Goal: Navigation & Orientation: Find specific page/section

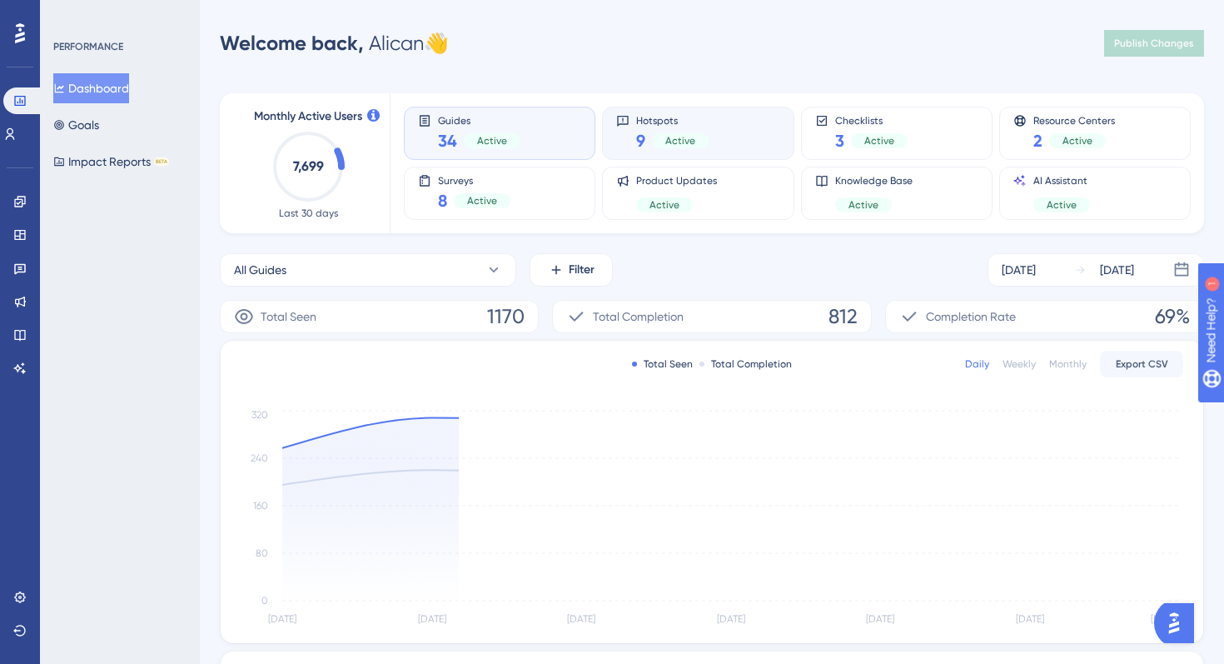
click at [738, 152] on div "Hotspots 9 Active" at bounding box center [697, 133] width 163 height 38
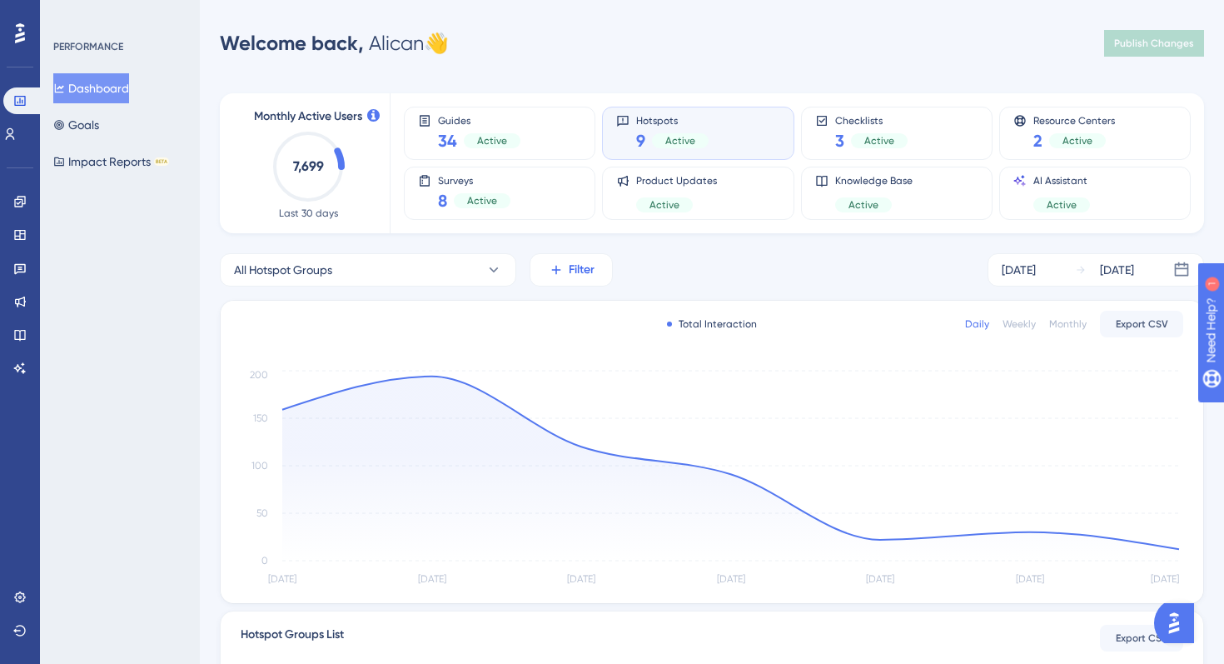
click at [592, 256] on button "Filter" at bounding box center [571, 269] width 83 height 33
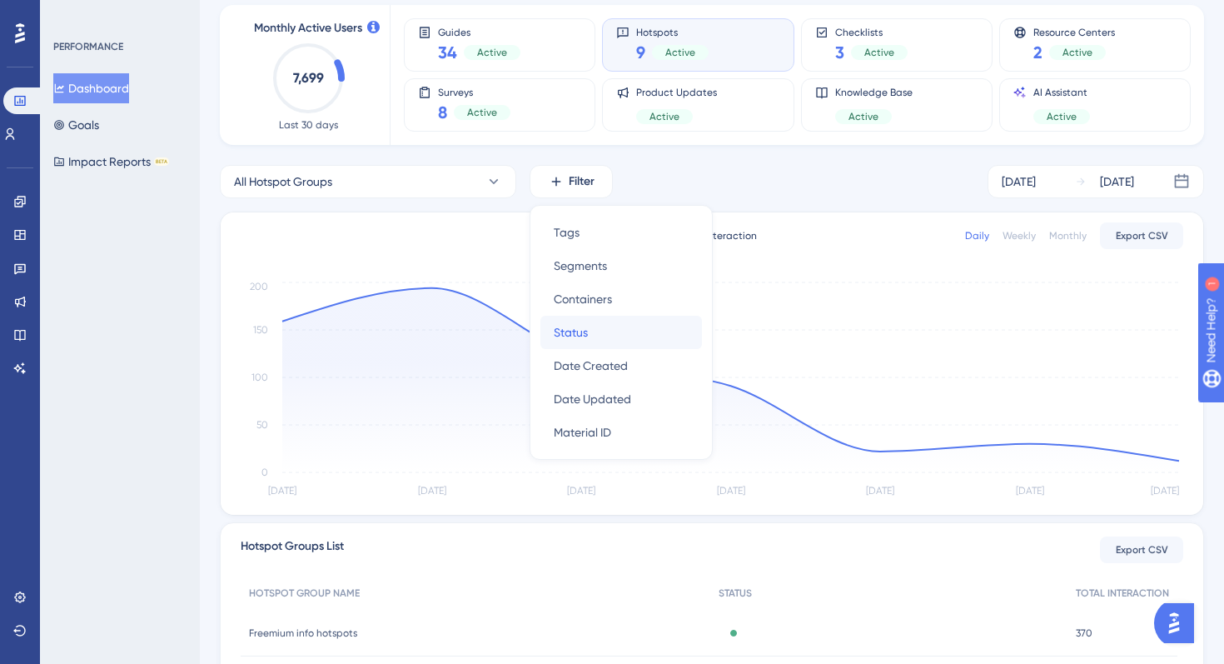
click at [566, 330] on span "Status" at bounding box center [571, 332] width 34 height 20
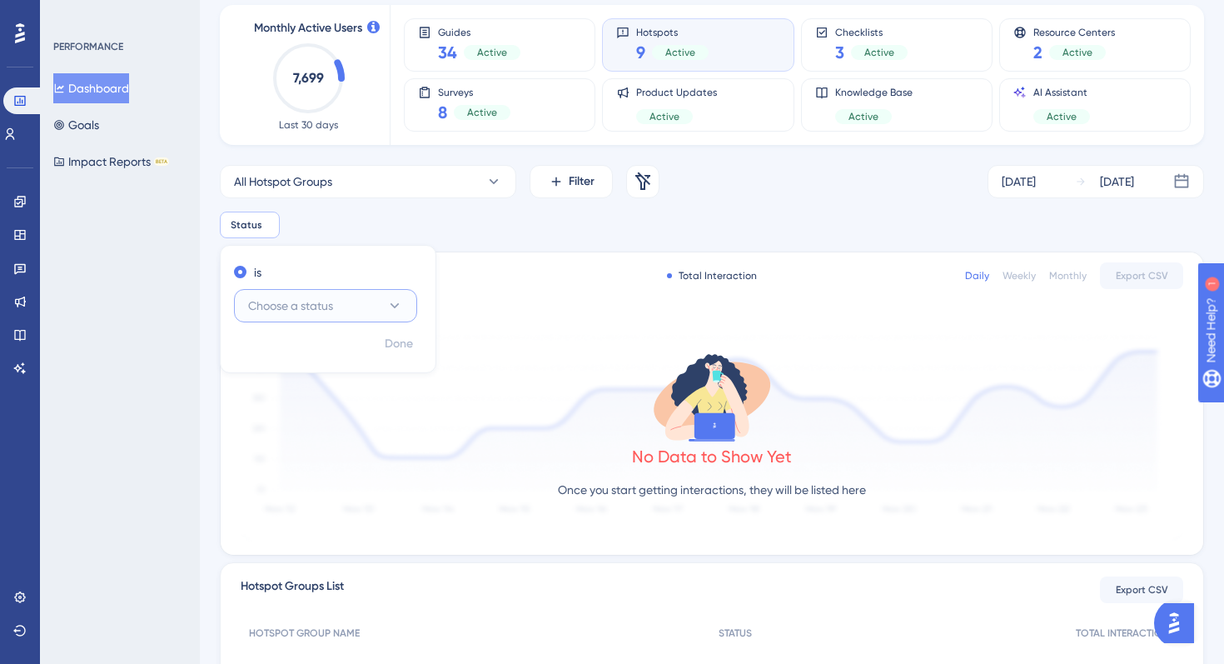
click at [381, 299] on button "Choose a status" at bounding box center [325, 305] width 183 height 33
click at [349, 378] on div "Inactive Inactive" at bounding box center [325, 389] width 135 height 33
click at [400, 341] on span "Done" at bounding box center [399, 344] width 28 height 20
click at [308, 222] on icon at bounding box center [312, 225] width 10 height 10
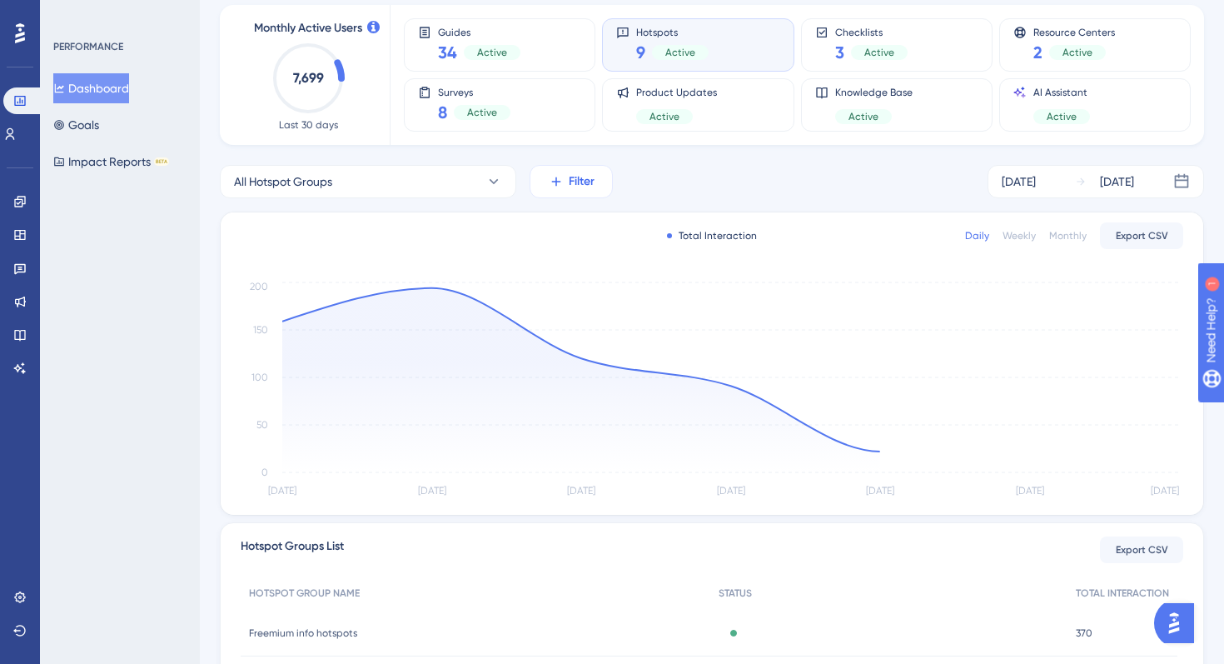
click at [574, 189] on span "Filter" at bounding box center [582, 182] width 26 height 20
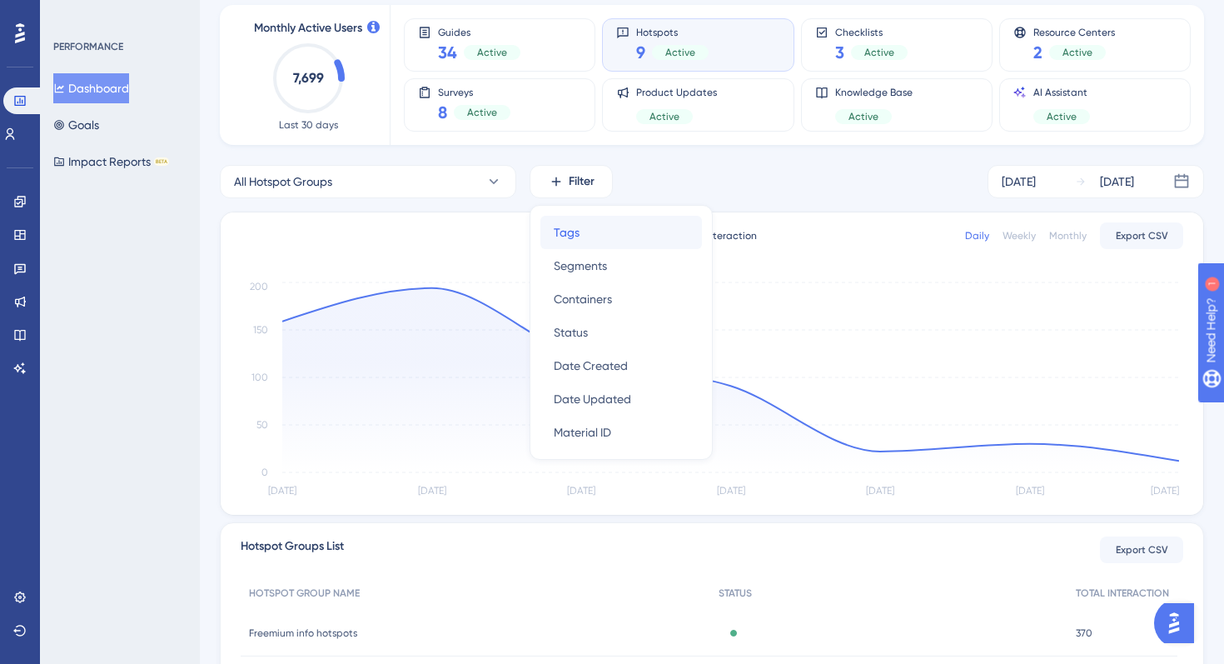
click at [576, 235] on span "Tags" at bounding box center [567, 232] width 26 height 20
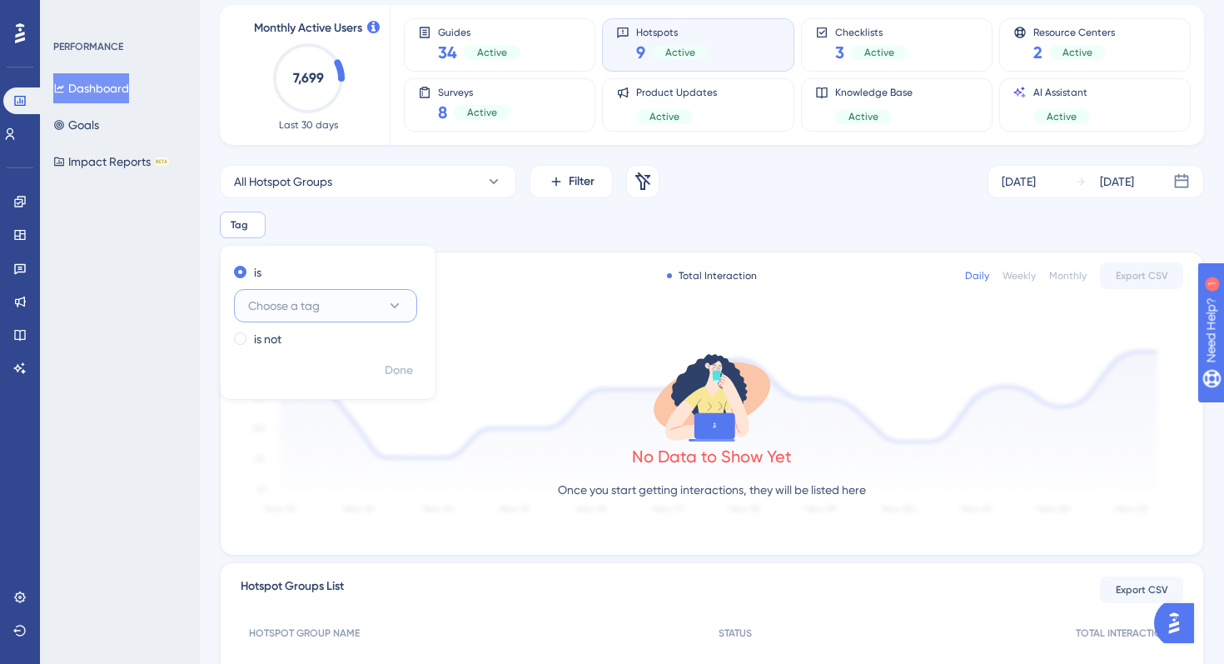
click at [336, 307] on button "Choose a tag" at bounding box center [325, 305] width 183 height 33
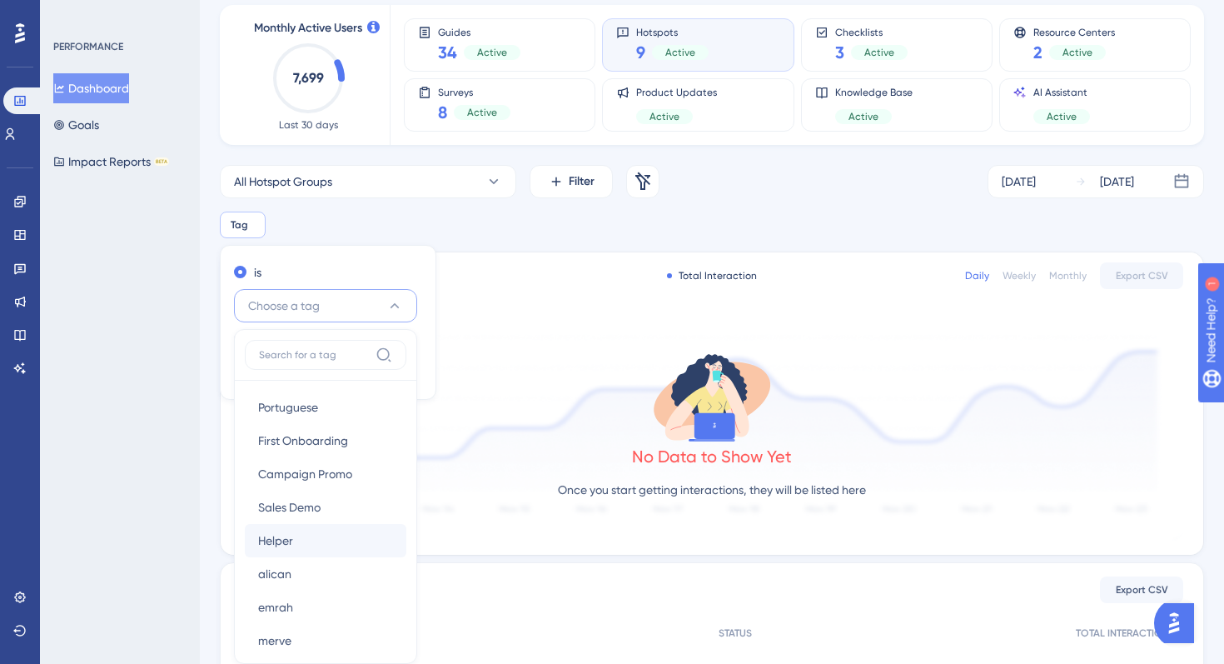
scroll to position [252, 0]
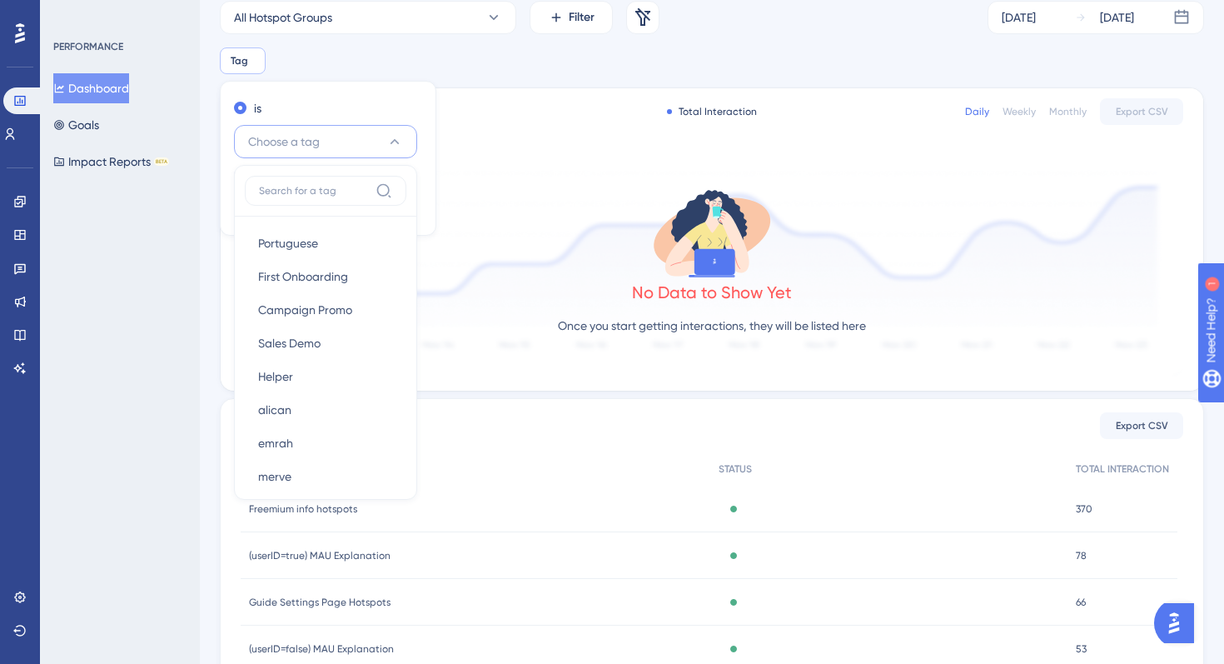
click at [396, 88] on div "is Choose a tag Portuguese Portuguese First Onboarding First Onboarding Campaig…" at bounding box center [328, 158] width 217 height 155
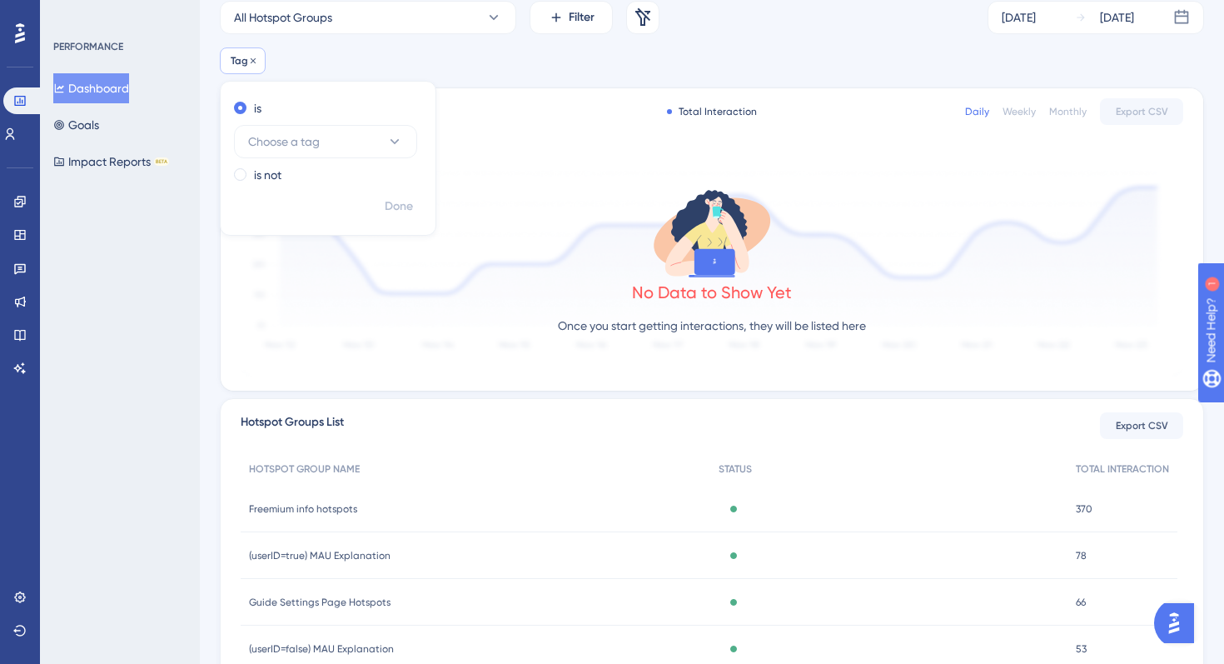
click at [259, 58] on div "Tag Remove" at bounding box center [243, 60] width 46 height 27
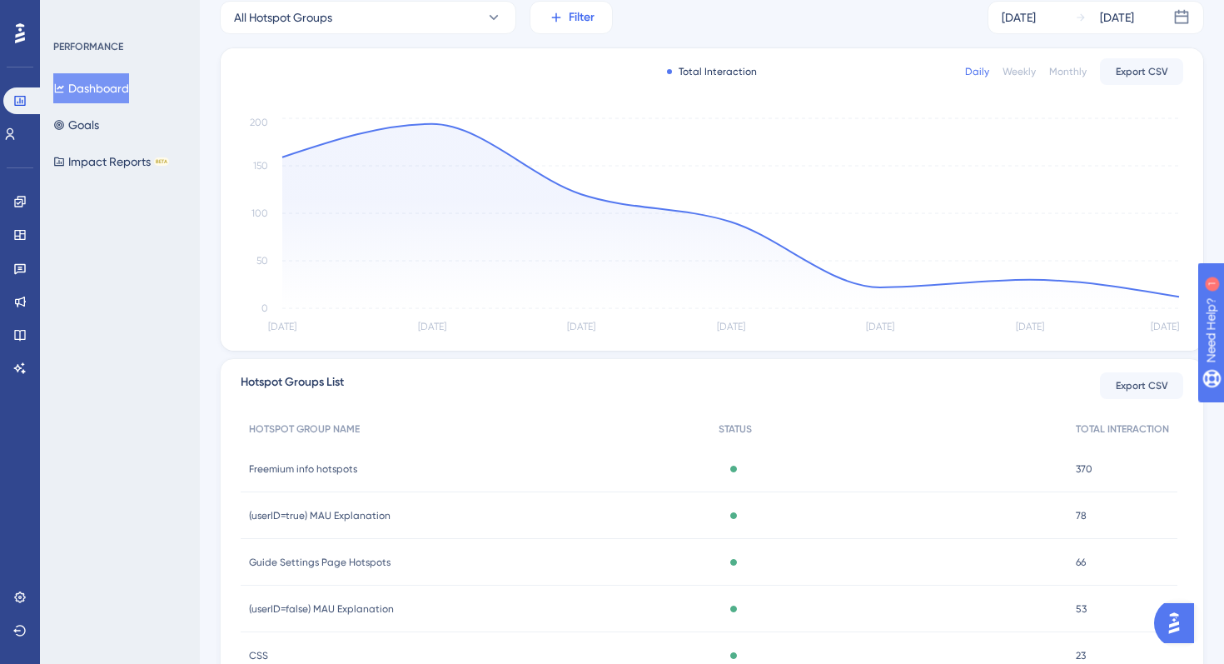
click at [581, 17] on span "Filter" at bounding box center [582, 17] width 26 height 20
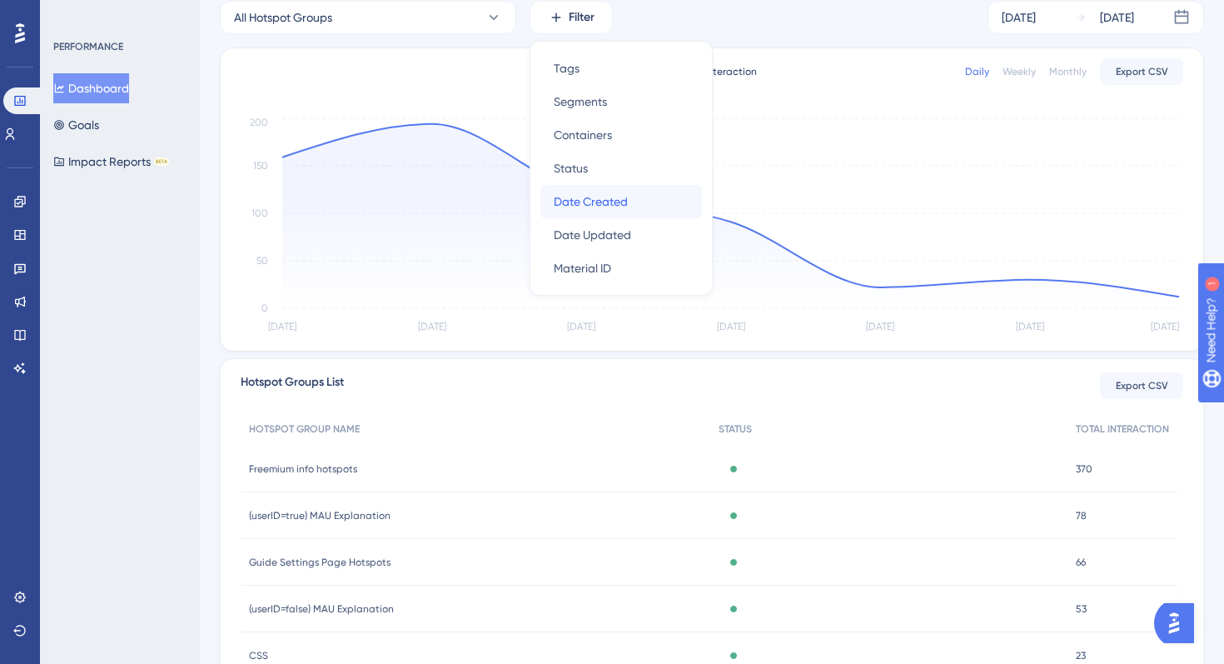
click at [595, 206] on span "Date Created" at bounding box center [591, 202] width 74 height 20
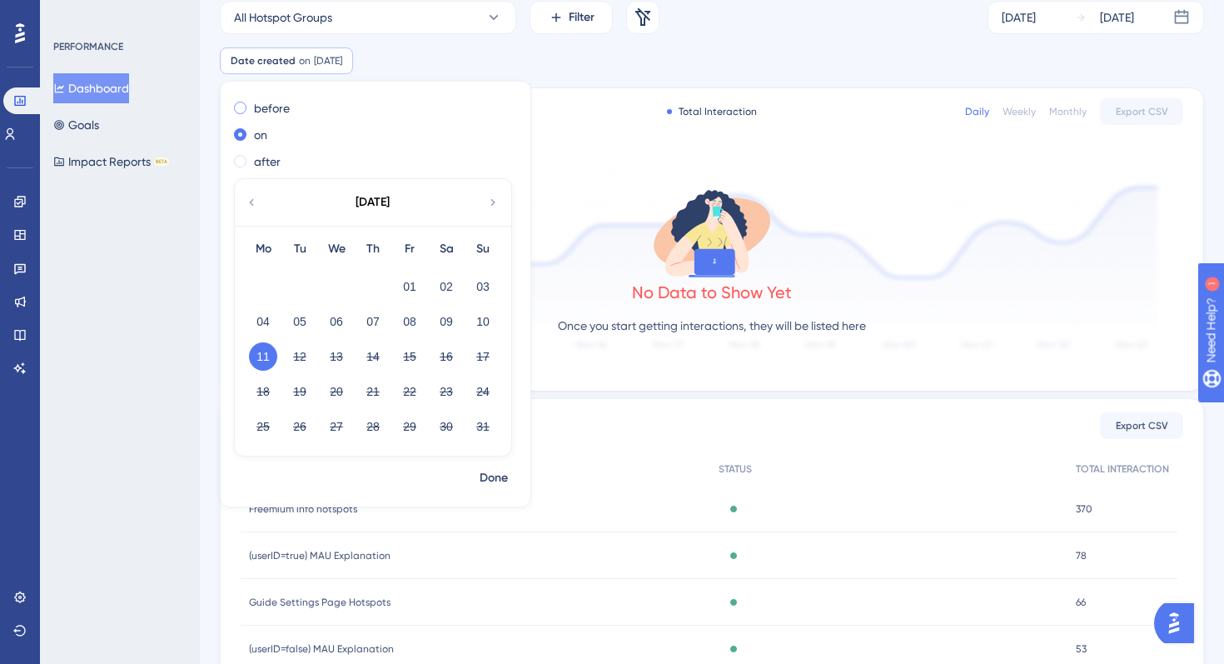
click at [256, 112] on label "before" at bounding box center [272, 108] width 36 height 20
click at [257, 201] on icon at bounding box center [251, 202] width 13 height 15
click at [406, 316] on button "06" at bounding box center [410, 321] width 28 height 28
click at [268, 162] on label "after" at bounding box center [267, 162] width 27 height 20
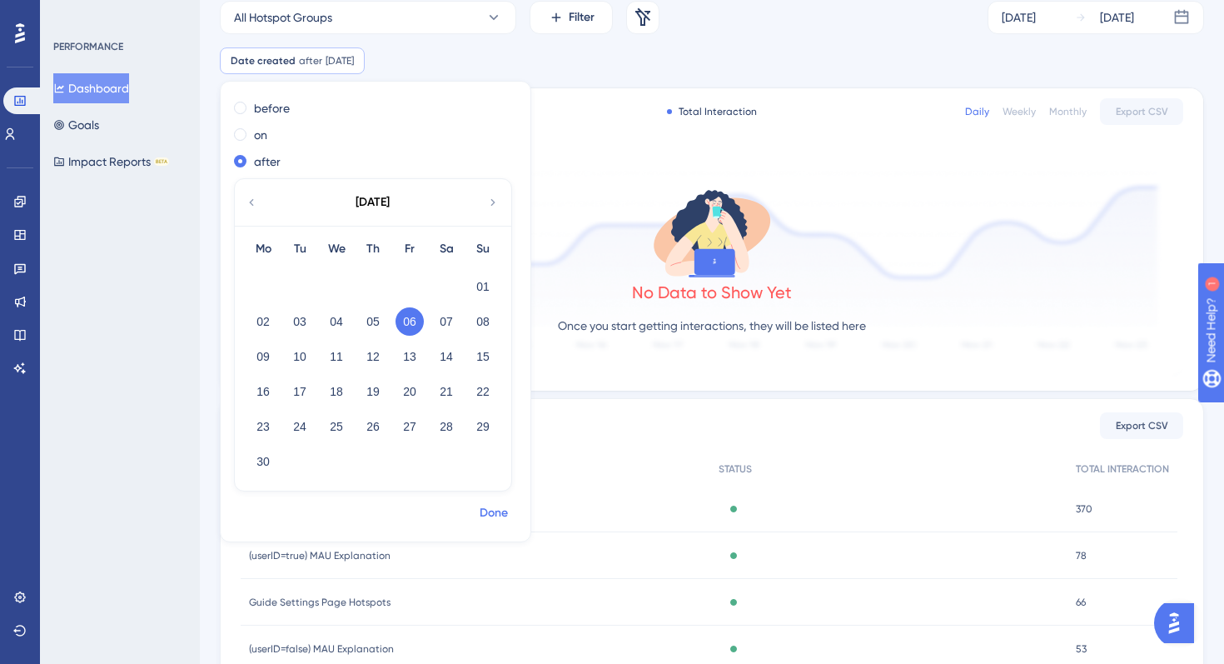
click at [497, 506] on span "Done" at bounding box center [494, 513] width 28 height 20
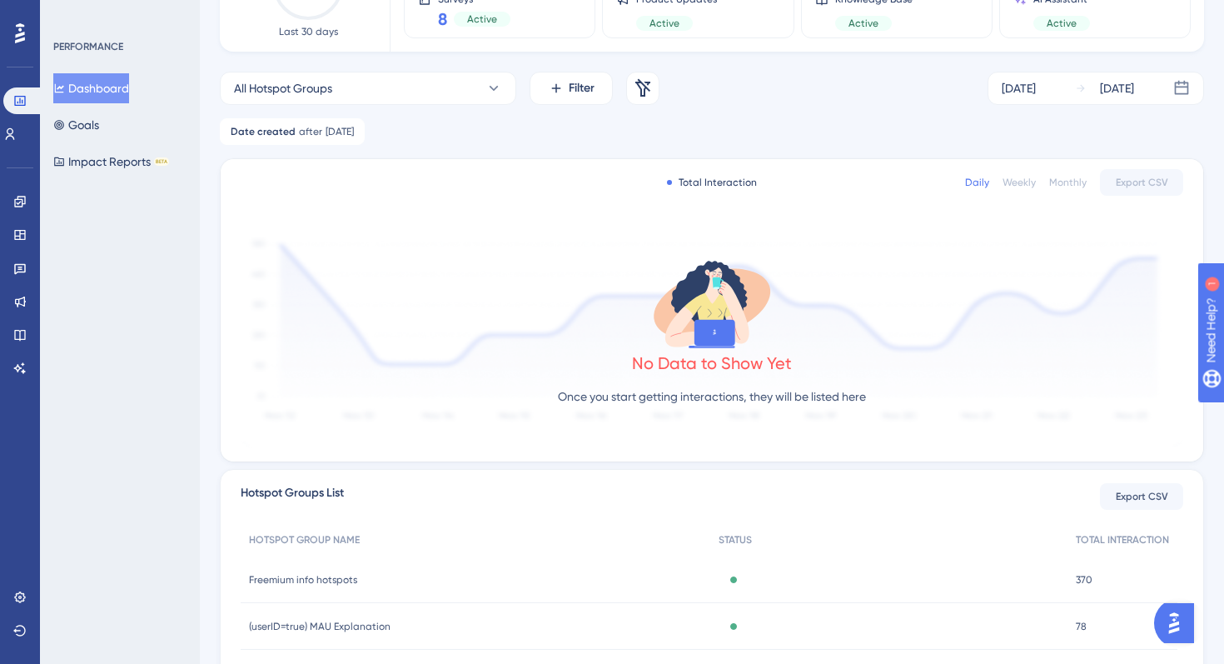
scroll to position [163, 0]
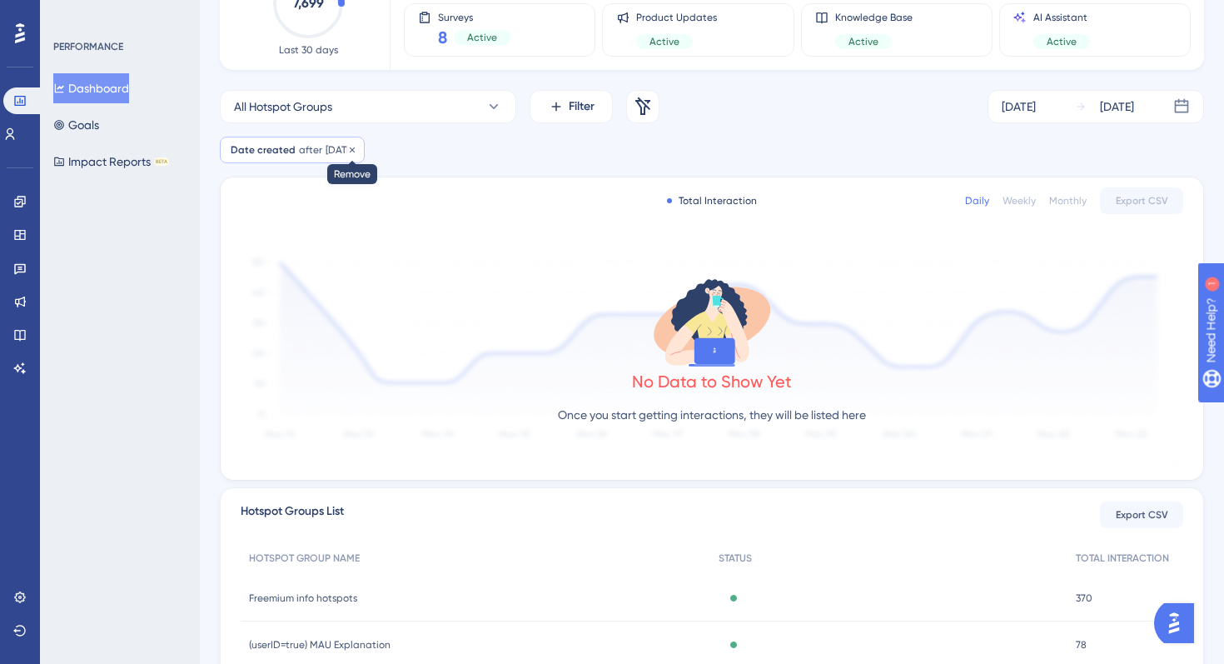
click at [357, 149] on icon at bounding box center [352, 150] width 10 height 10
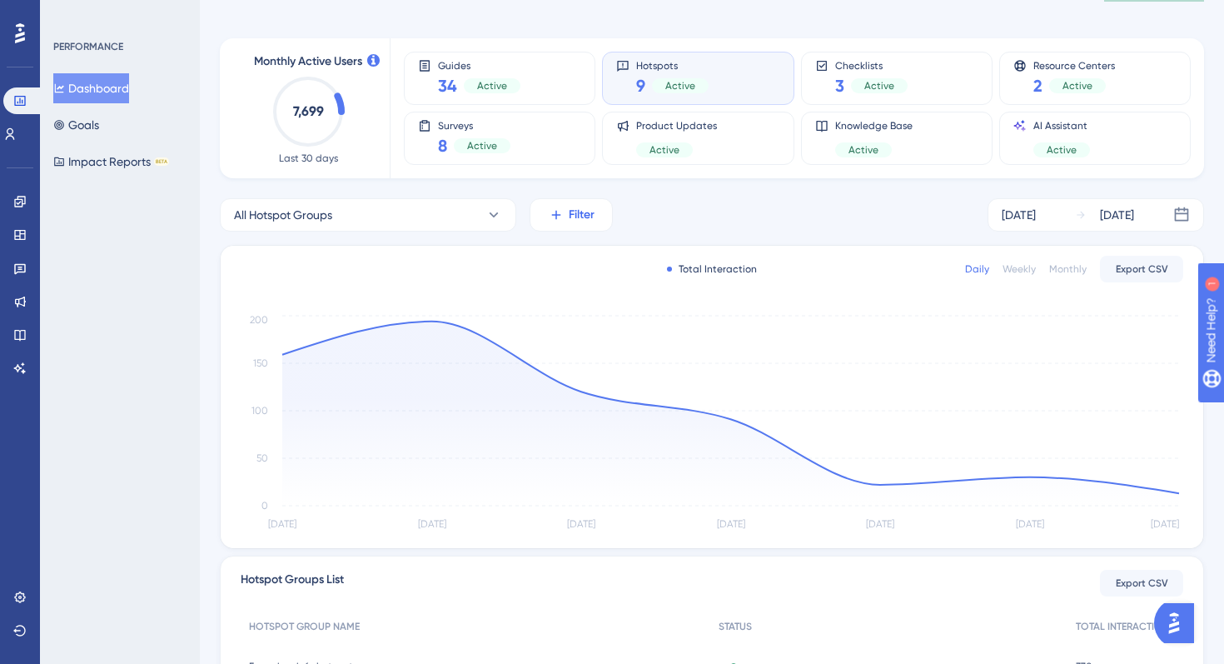
scroll to position [31, 0]
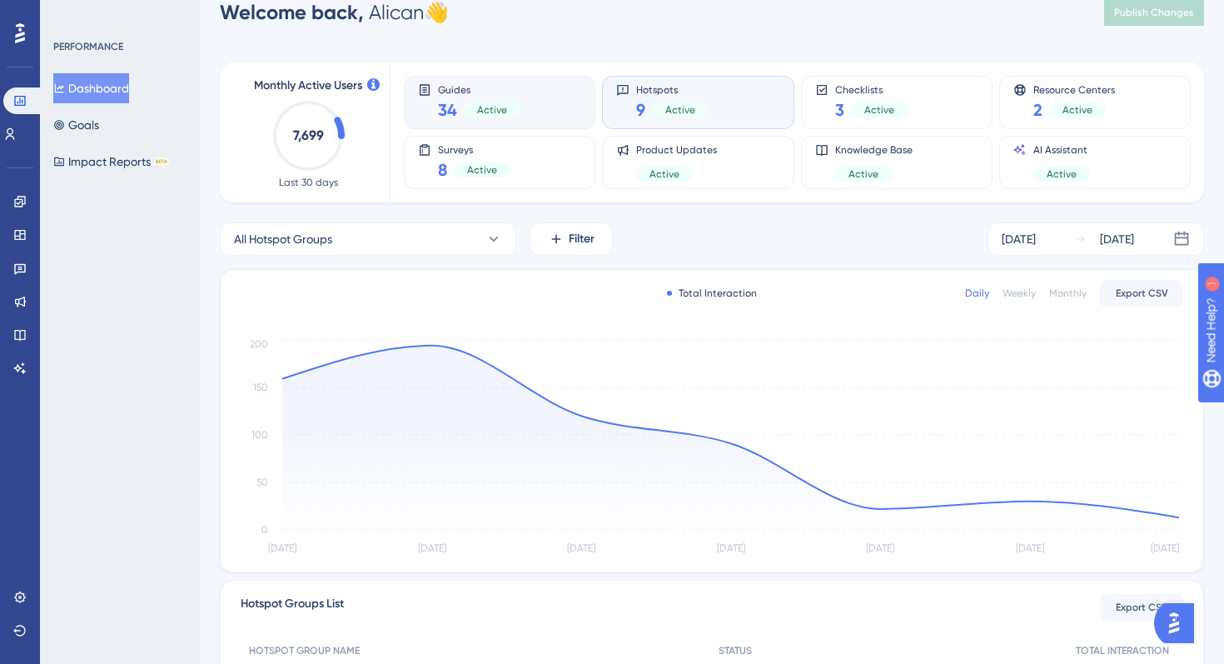
click at [536, 87] on div "Guides 34 Active" at bounding box center [499, 102] width 163 height 38
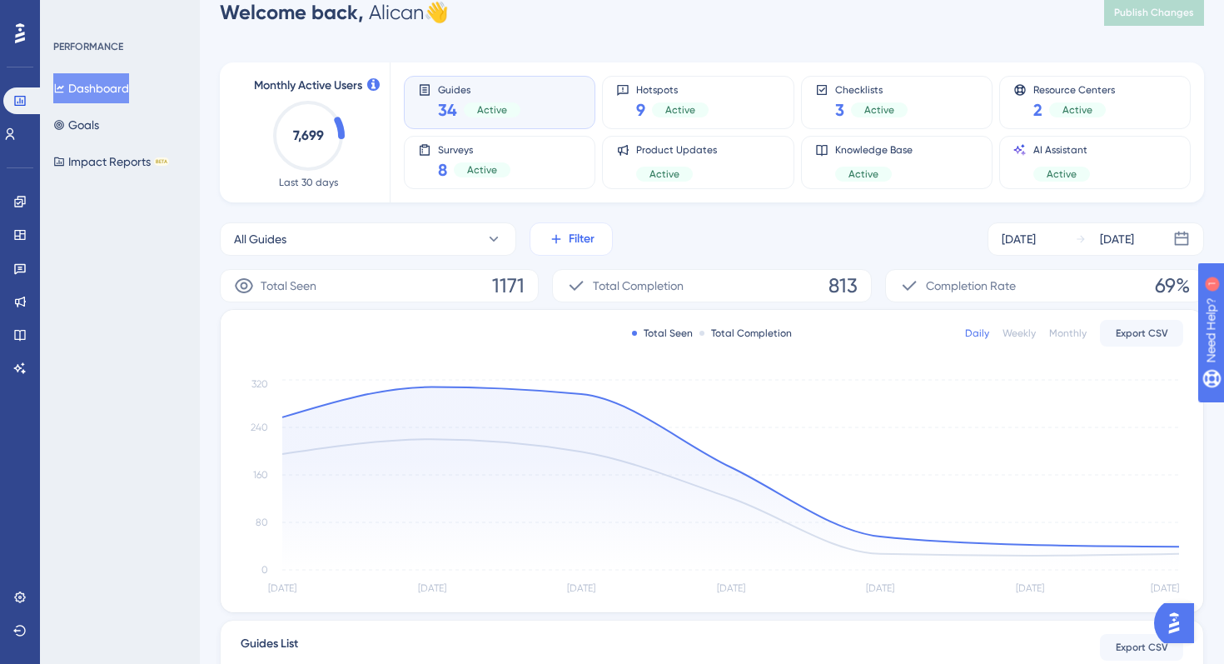
click at [557, 242] on icon at bounding box center [556, 239] width 15 height 15
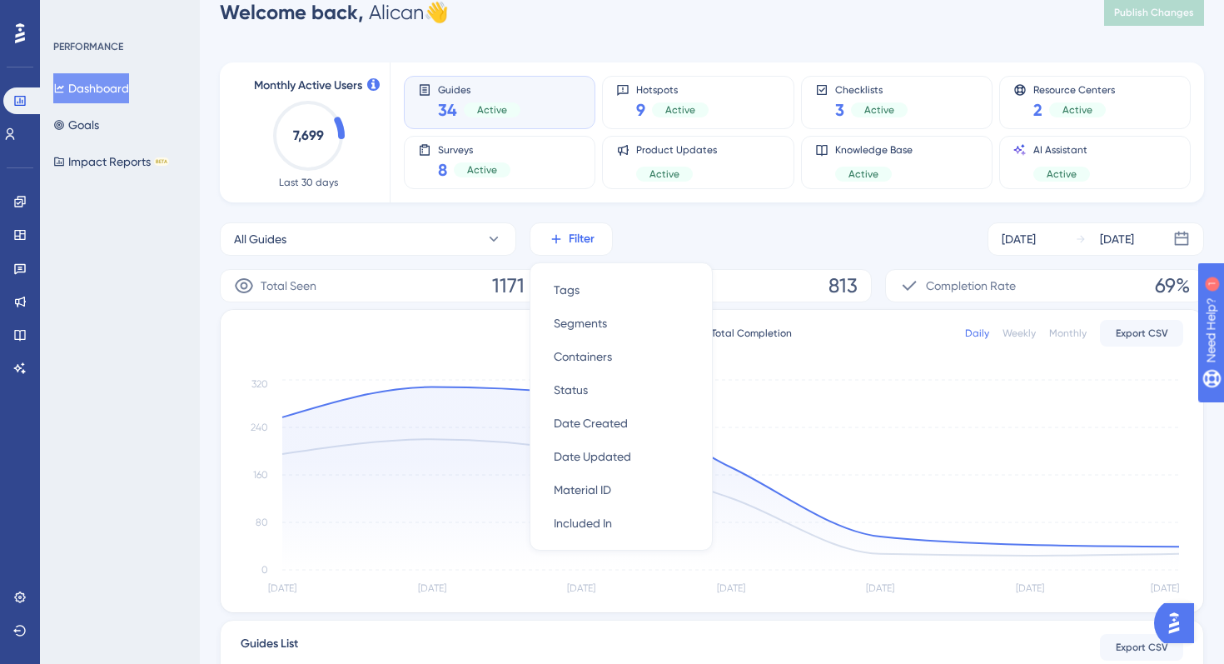
scroll to position [105, 0]
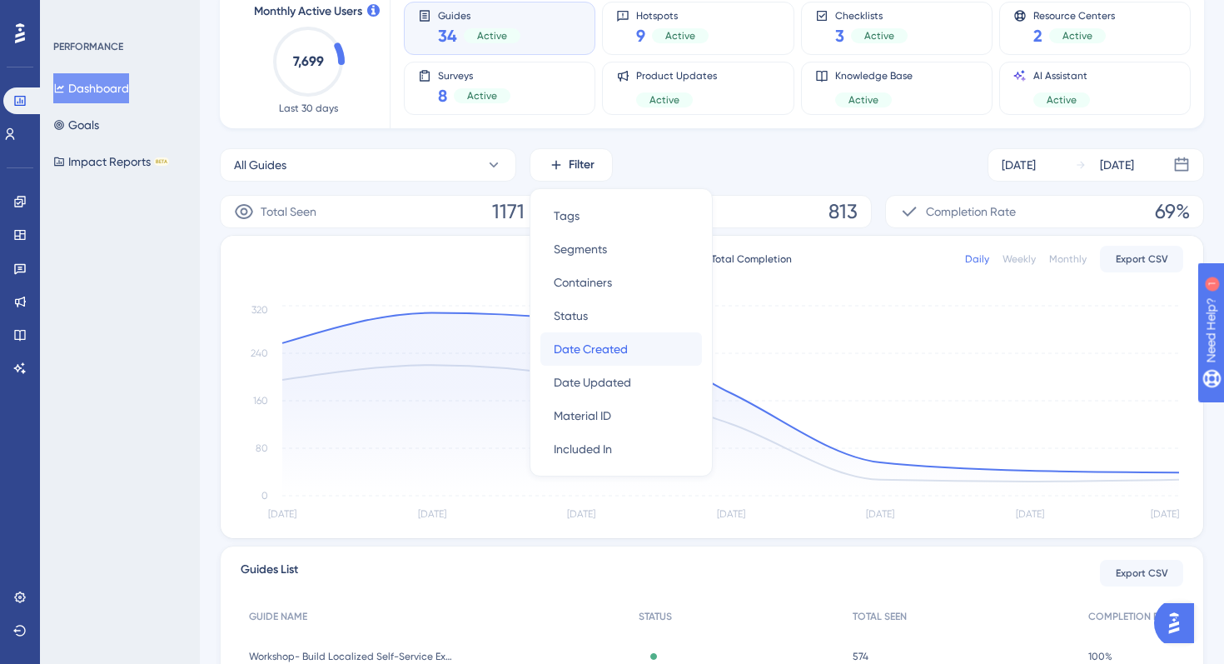
click at [608, 358] on span "Date Created" at bounding box center [591, 349] width 74 height 20
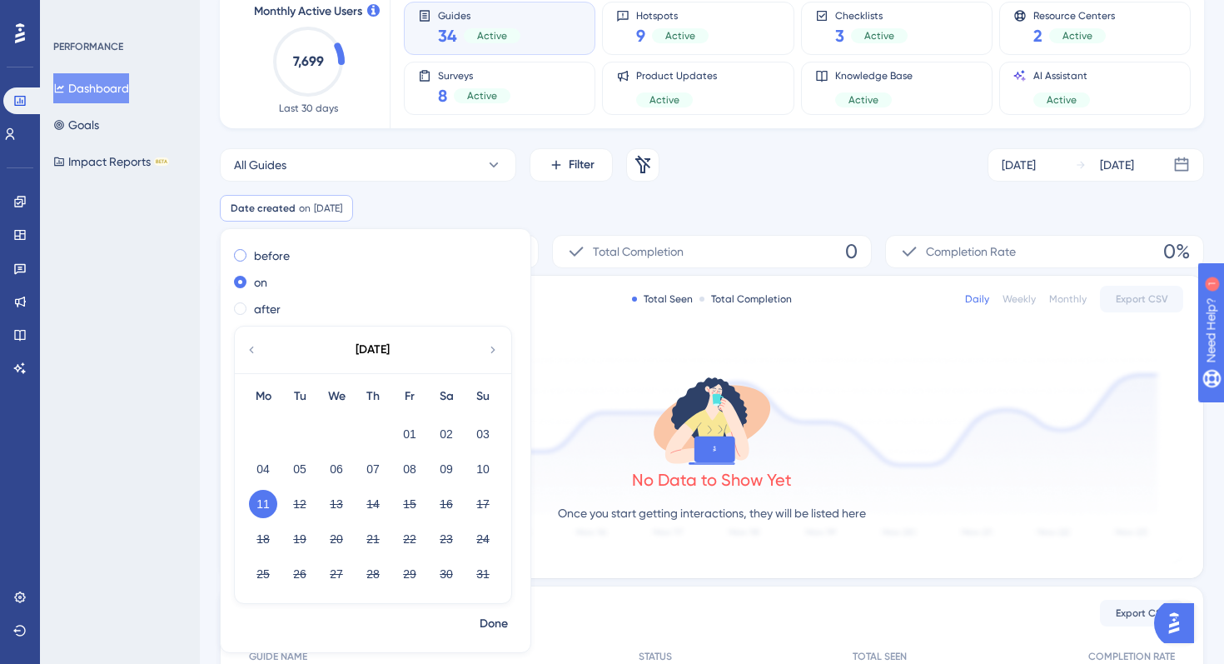
click at [241, 253] on span at bounding box center [240, 255] width 12 height 12
click at [252, 252] on input "radio" at bounding box center [252, 252] width 0 height 0
click at [252, 350] on icon at bounding box center [251, 349] width 13 height 15
click at [325, 461] on button "04" at bounding box center [336, 469] width 28 height 28
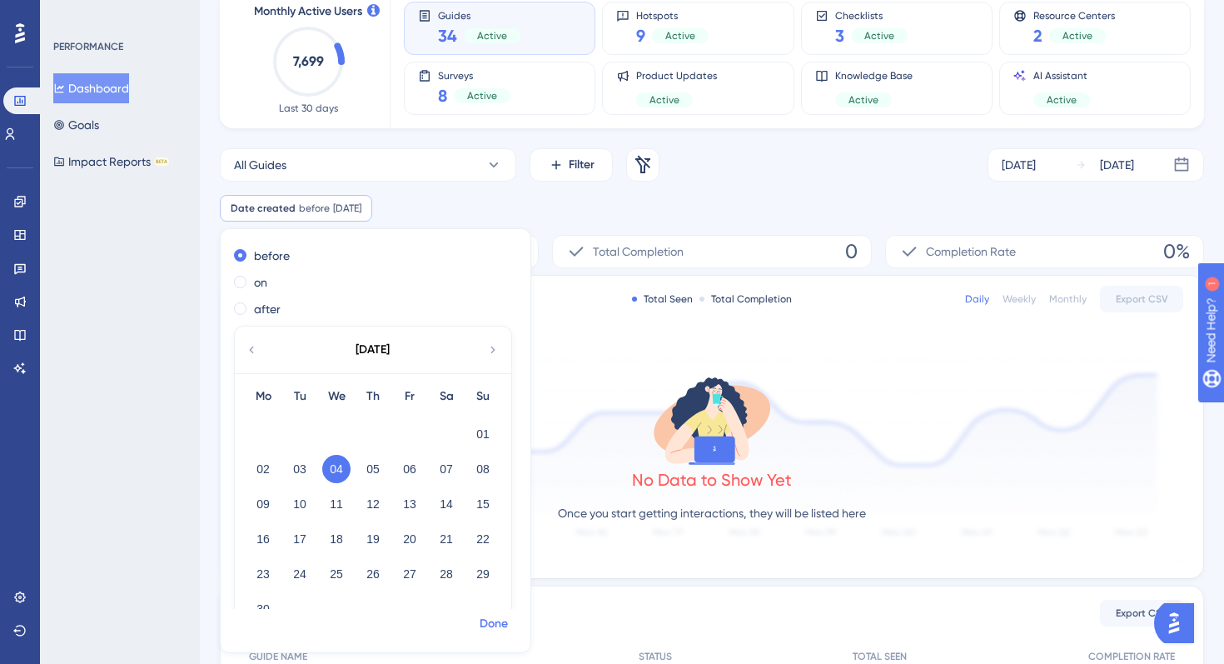
click at [496, 621] on span "Done" at bounding box center [494, 624] width 28 height 20
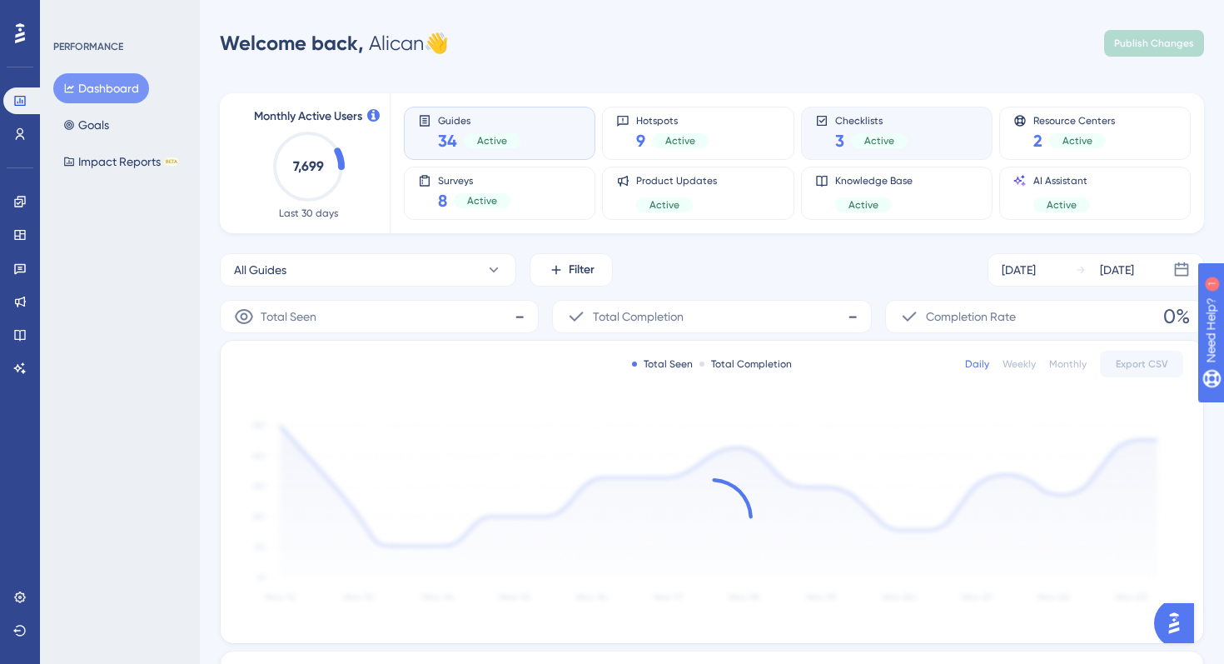
click at [924, 132] on div "Checklists 3 Active" at bounding box center [896, 133] width 163 height 38
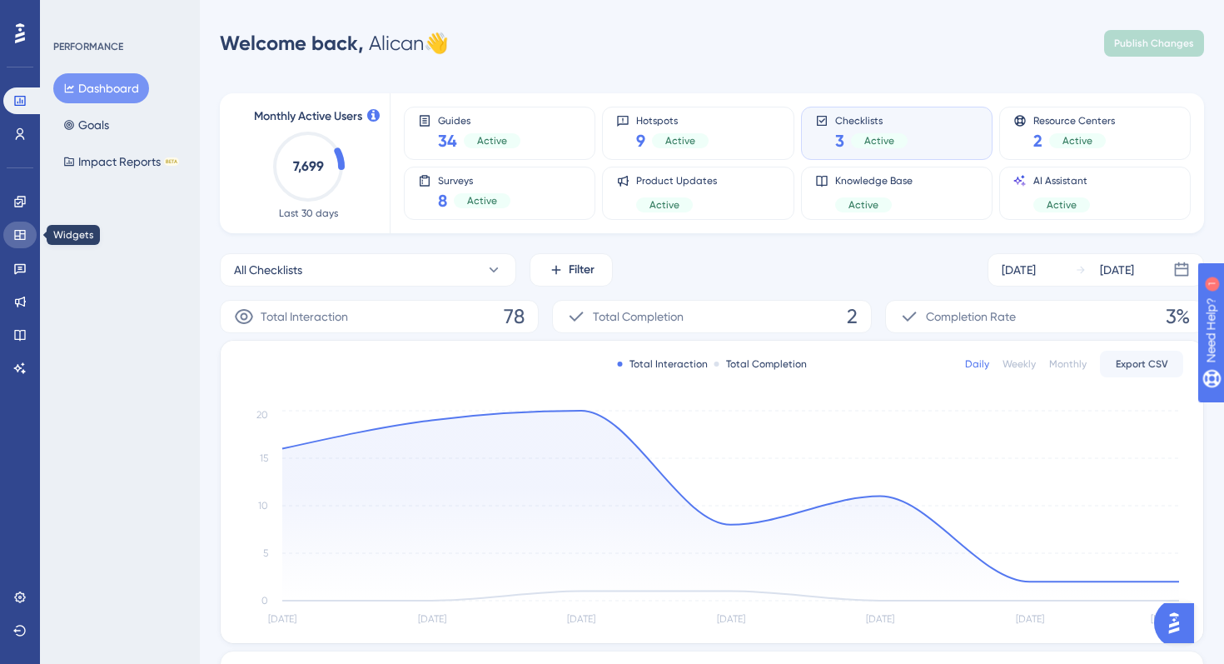
click at [22, 233] on icon at bounding box center [19, 235] width 11 height 10
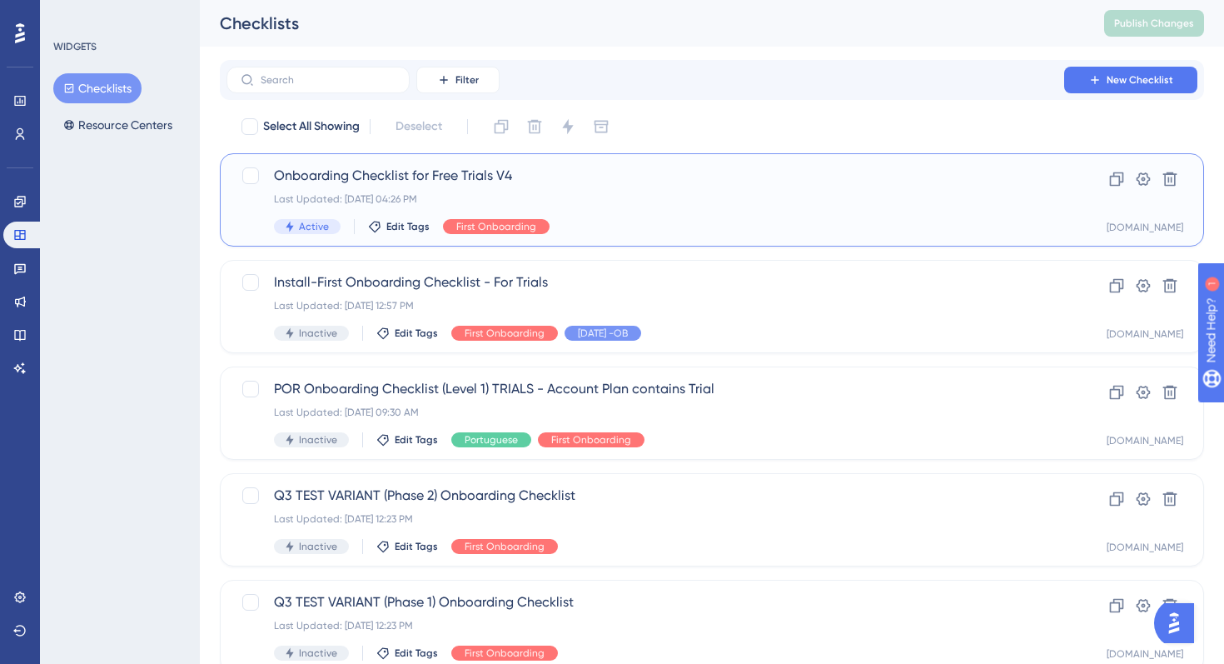
click at [736, 187] on div "Onboarding Checklist for Free Trials V4 Last Updated: [DATE] 04:26 PM Active Ed…" at bounding box center [645, 200] width 743 height 68
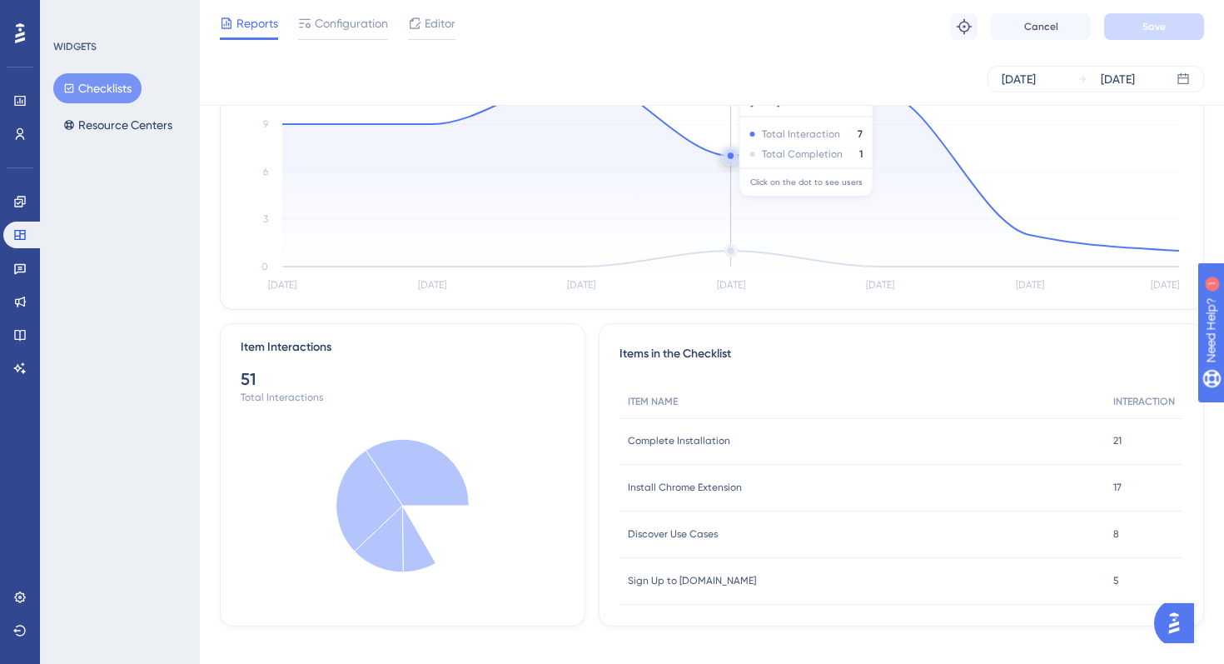
scroll to position [203, 0]
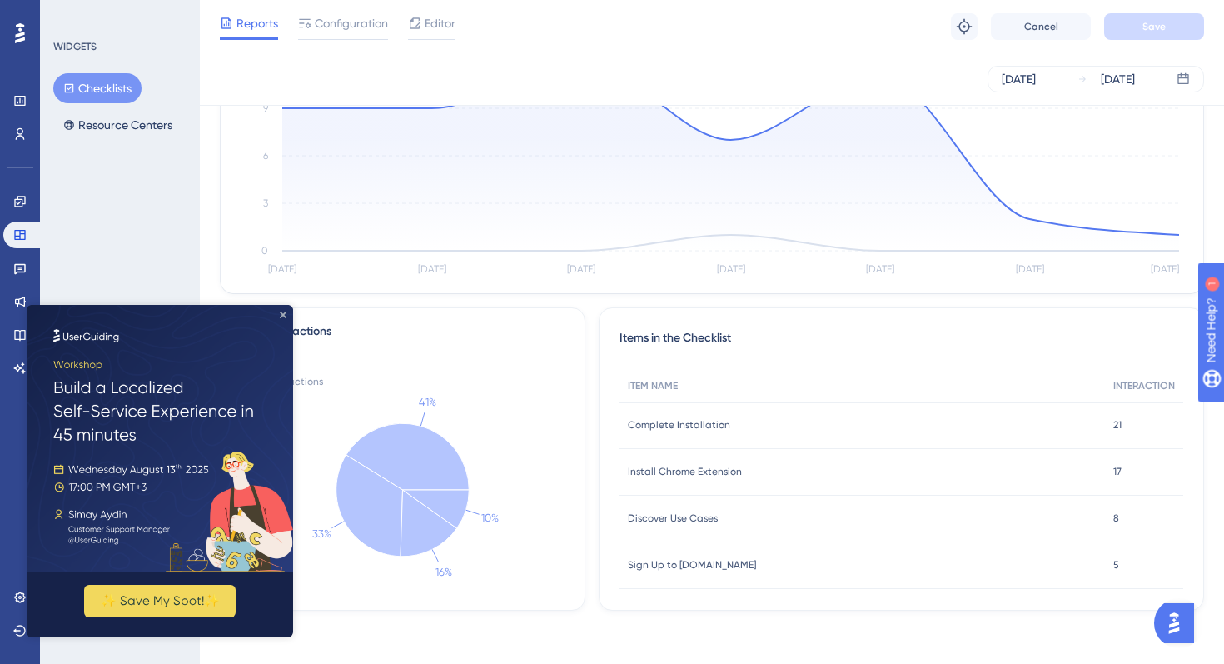
click at [280, 311] on icon "Close Preview" at bounding box center [283, 314] width 7 height 7
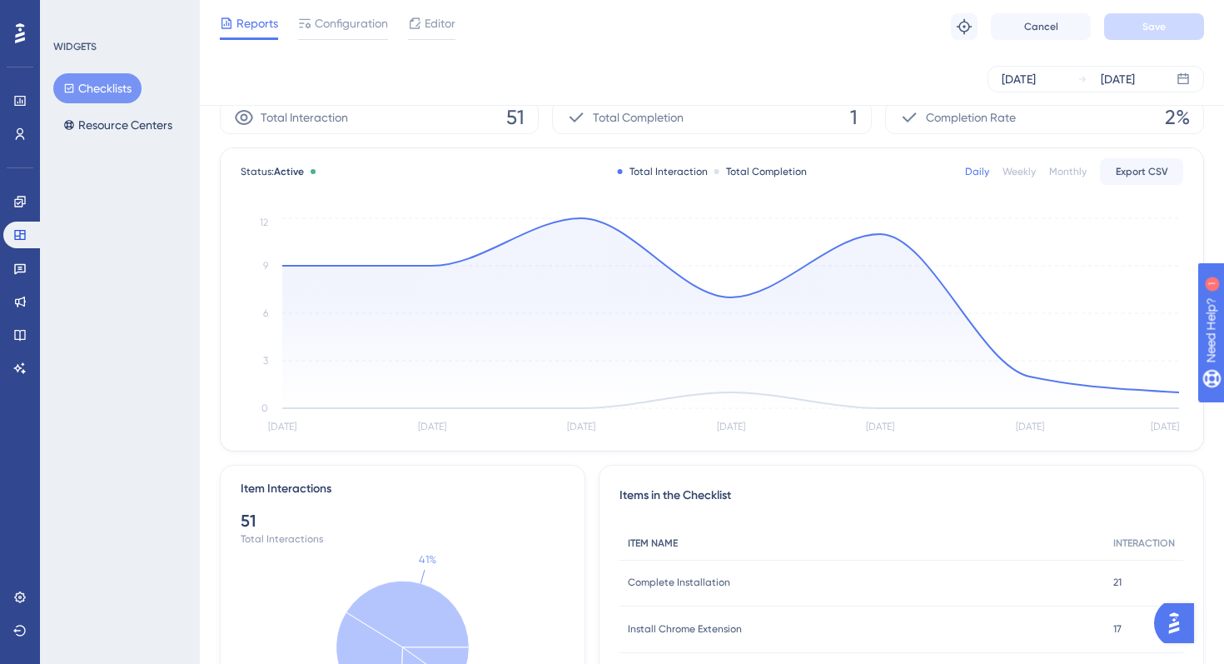
scroll to position [0, 0]
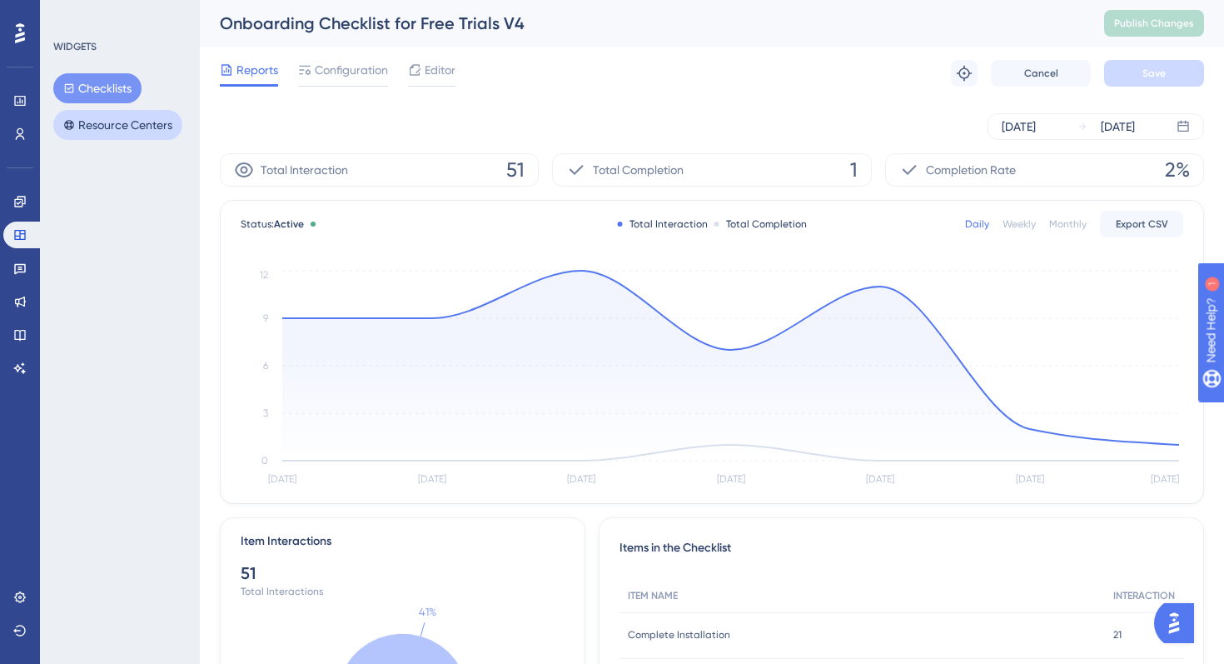
click at [114, 129] on button "Resource Centers" at bounding box center [117, 125] width 129 height 30
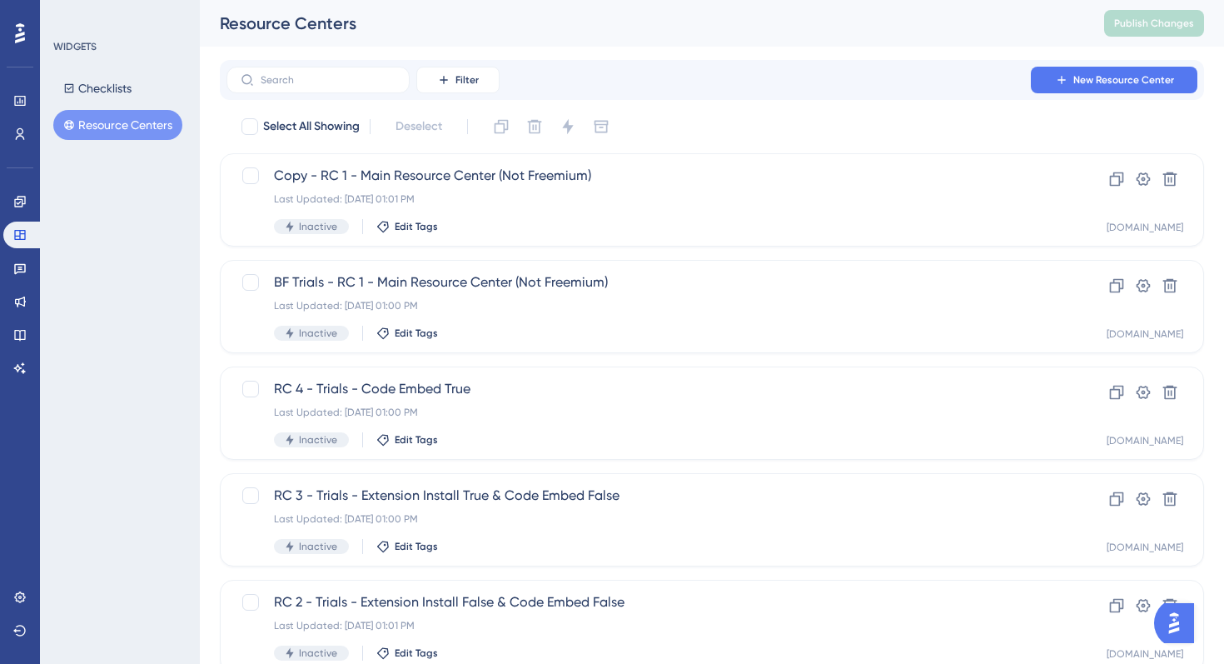
click at [9, 22] on div at bounding box center [20, 33] width 27 height 27
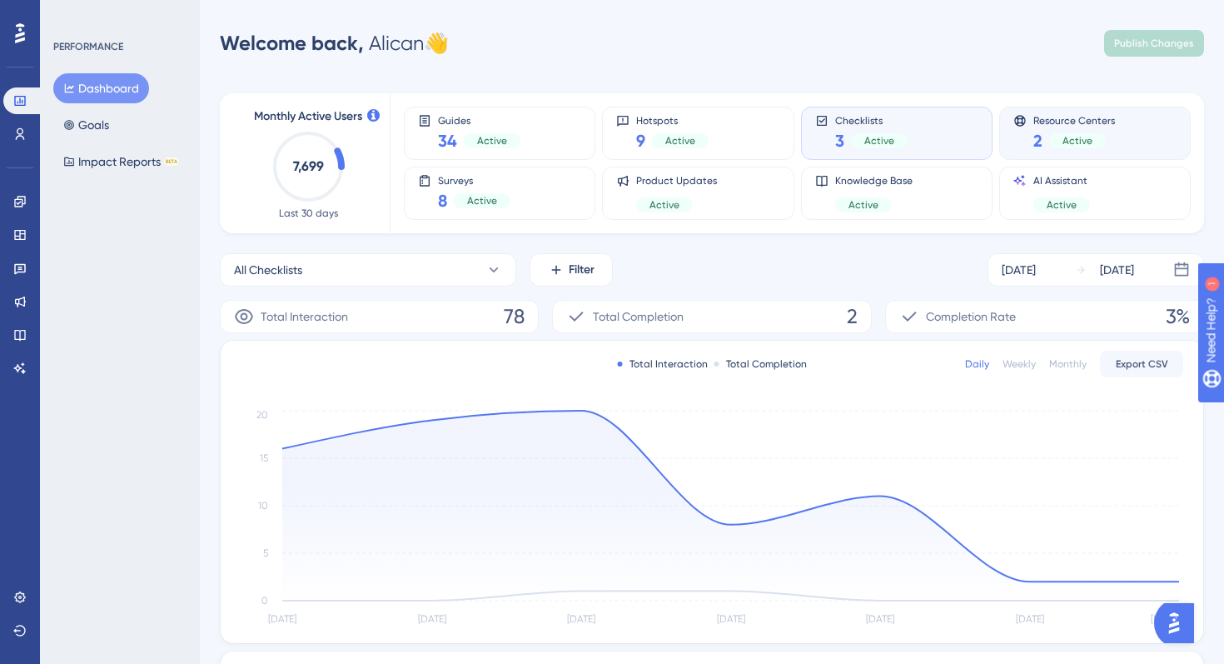
click at [1071, 146] on span "Active" at bounding box center [1078, 140] width 30 height 13
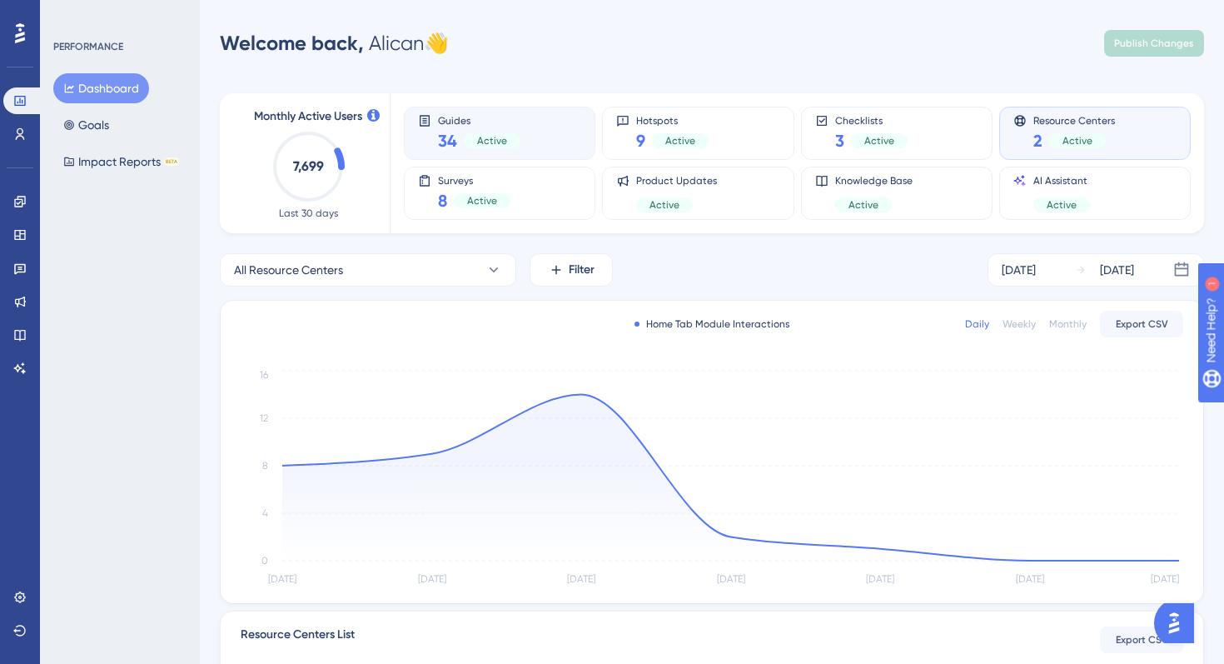
click at [536, 138] on div "Guides 34 Active" at bounding box center [499, 133] width 163 height 38
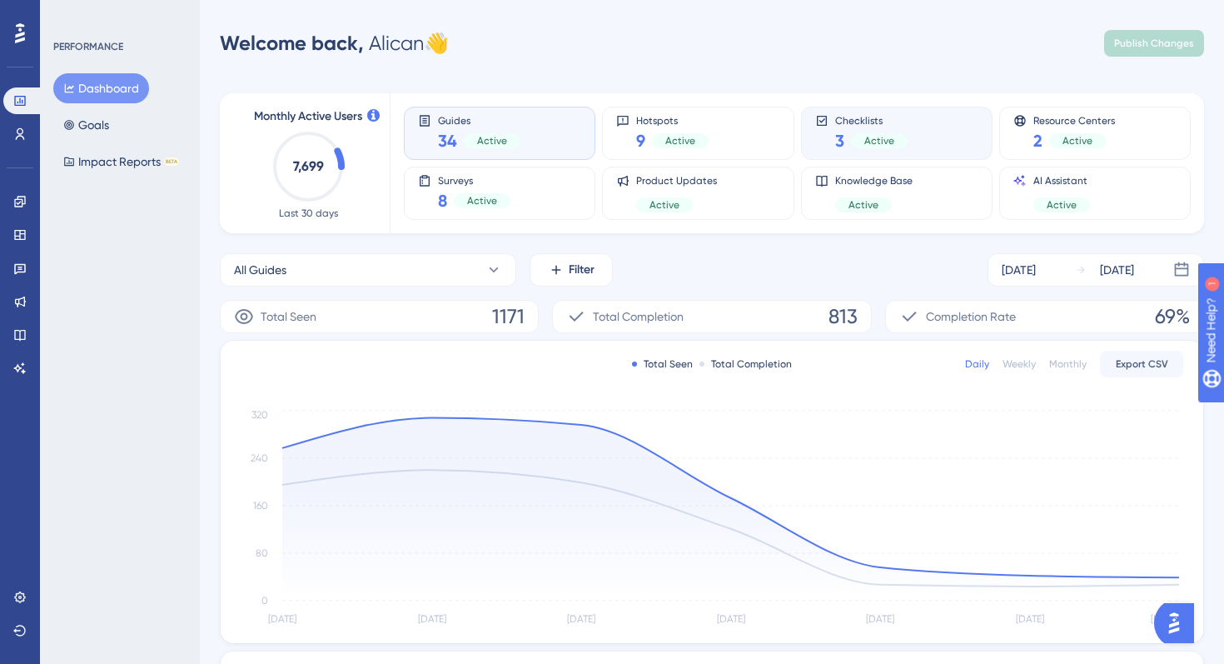
click at [922, 123] on div "Checklists 3 Active" at bounding box center [896, 133] width 163 height 38
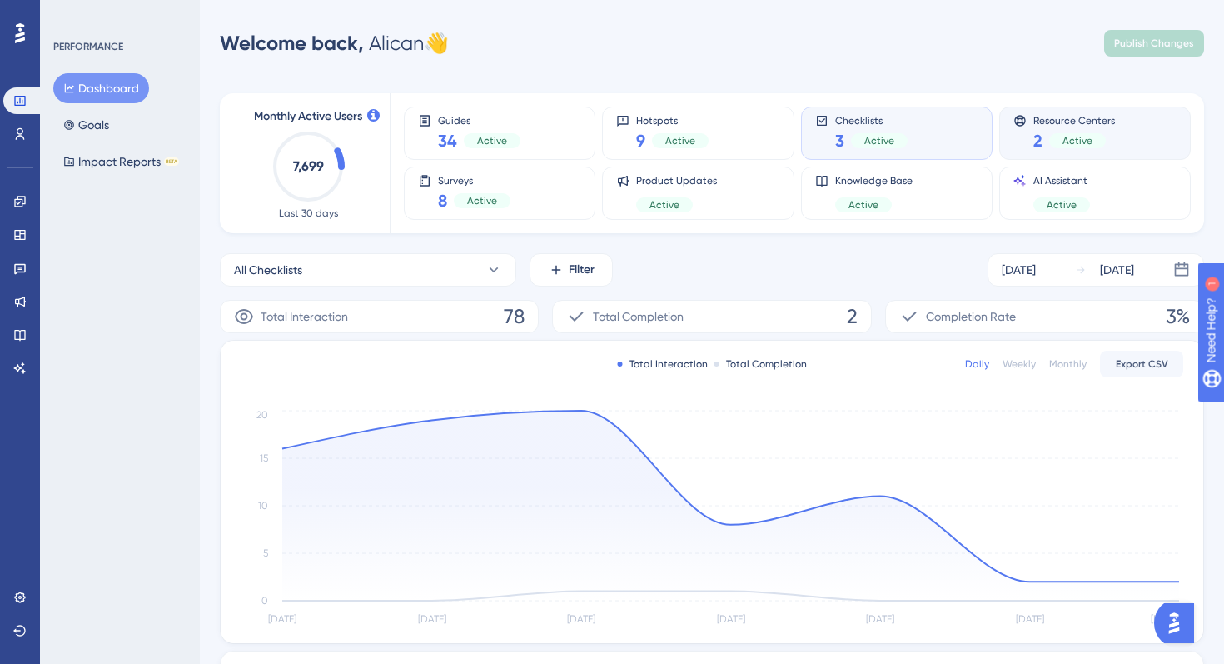
click at [1028, 111] on div "Resource Centers 2 Active" at bounding box center [1095, 133] width 192 height 53
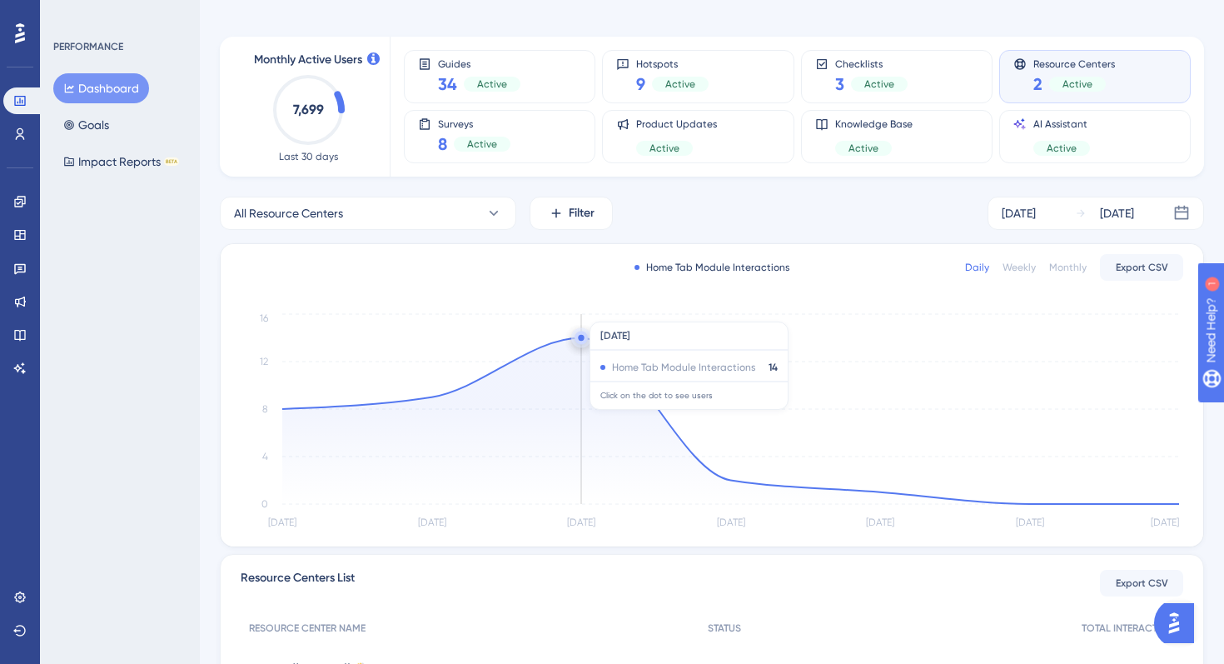
scroll to position [77, 0]
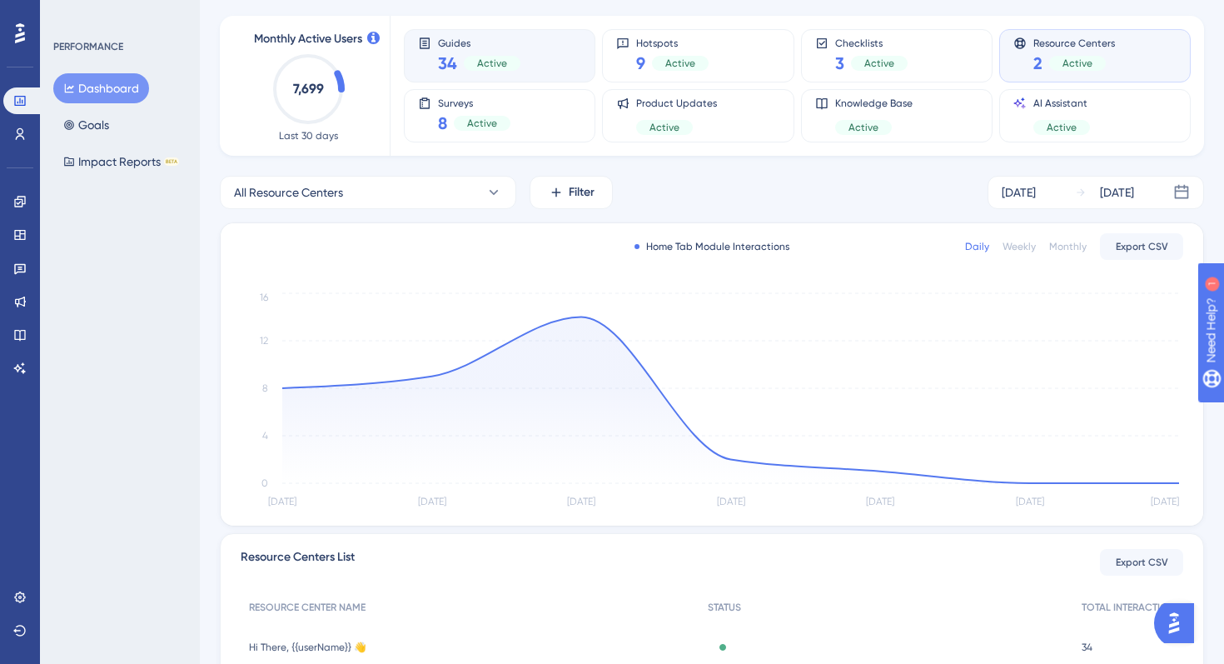
click at [501, 71] on div "34 Active" at bounding box center [479, 63] width 82 height 23
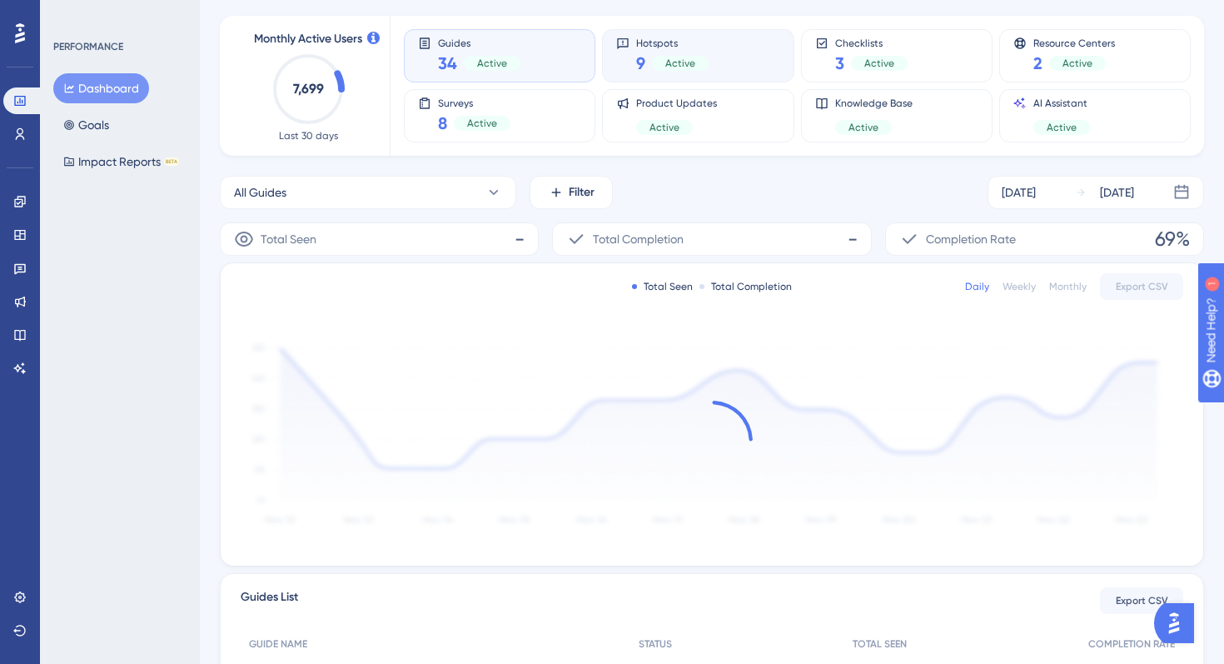
click at [710, 65] on div "Hotspots 9 Active" at bounding box center [697, 56] width 163 height 38
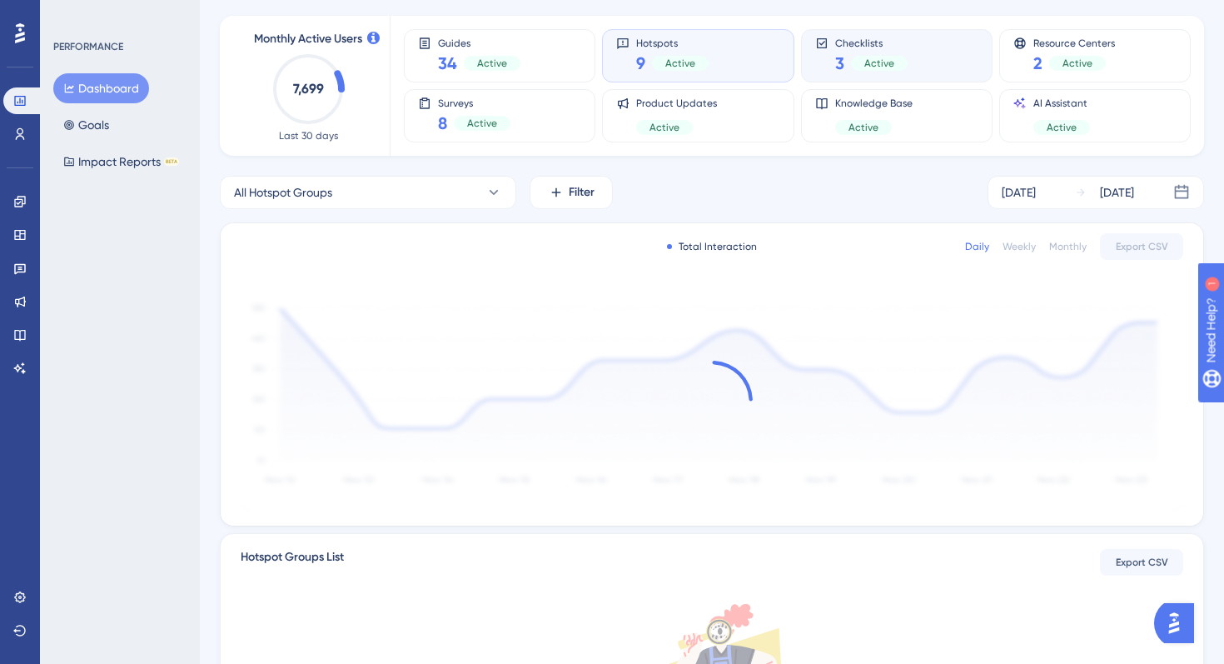
click at [894, 56] on div "Active" at bounding box center [879, 63] width 57 height 15
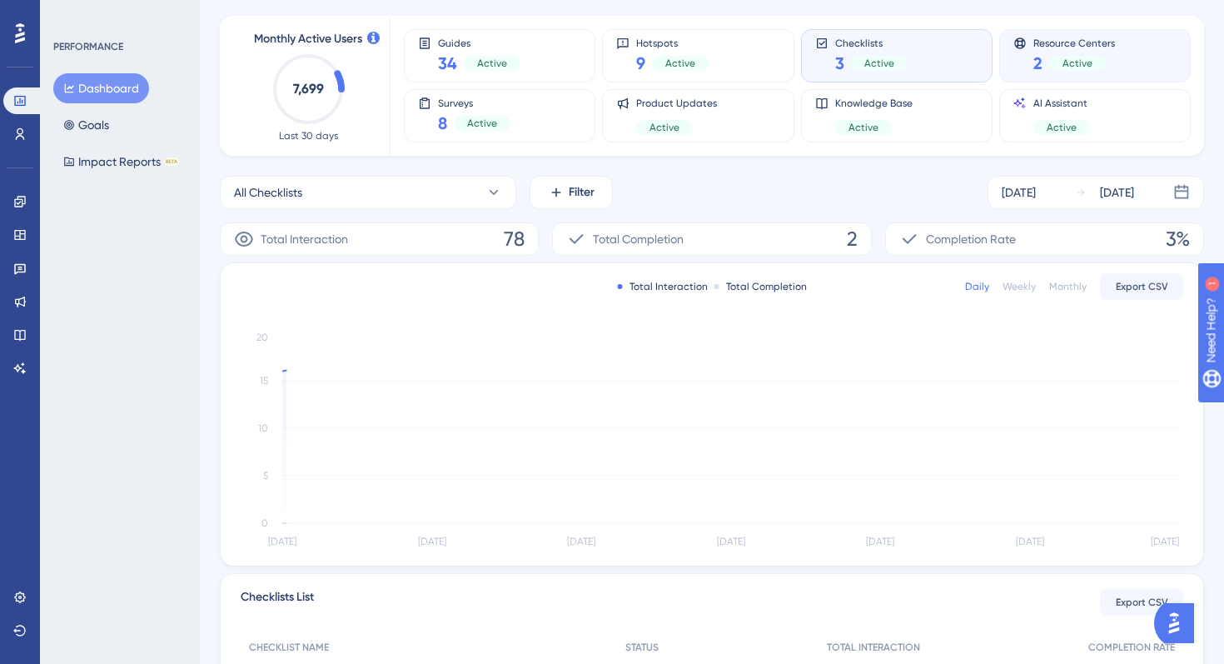
click at [1058, 41] on span "Resource Centers" at bounding box center [1075, 43] width 82 height 12
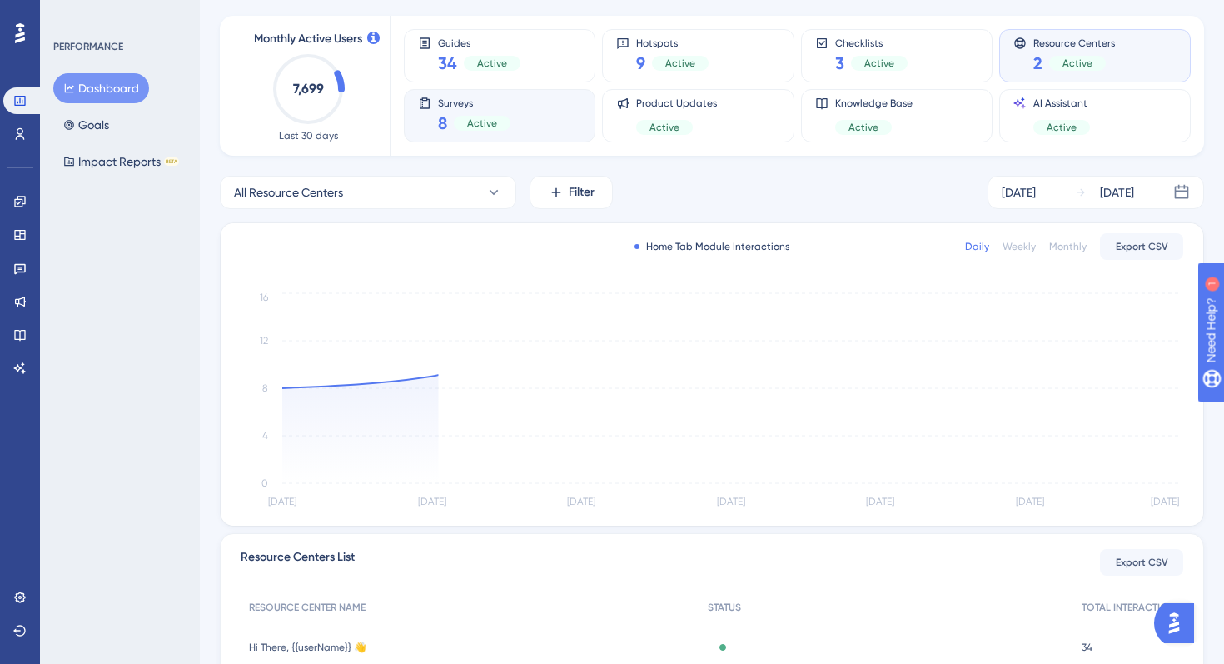
click at [551, 140] on div "Surveys 8 Active" at bounding box center [500, 115] width 192 height 53
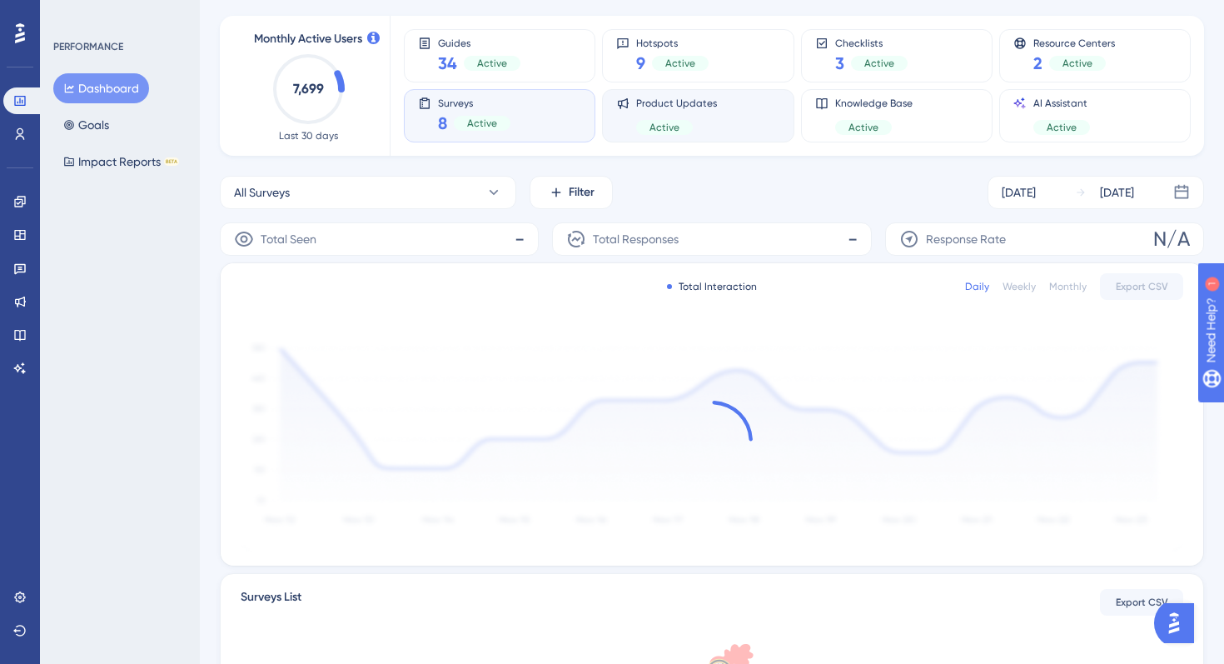
click at [728, 140] on div "Product Updates Active" at bounding box center [698, 115] width 192 height 53
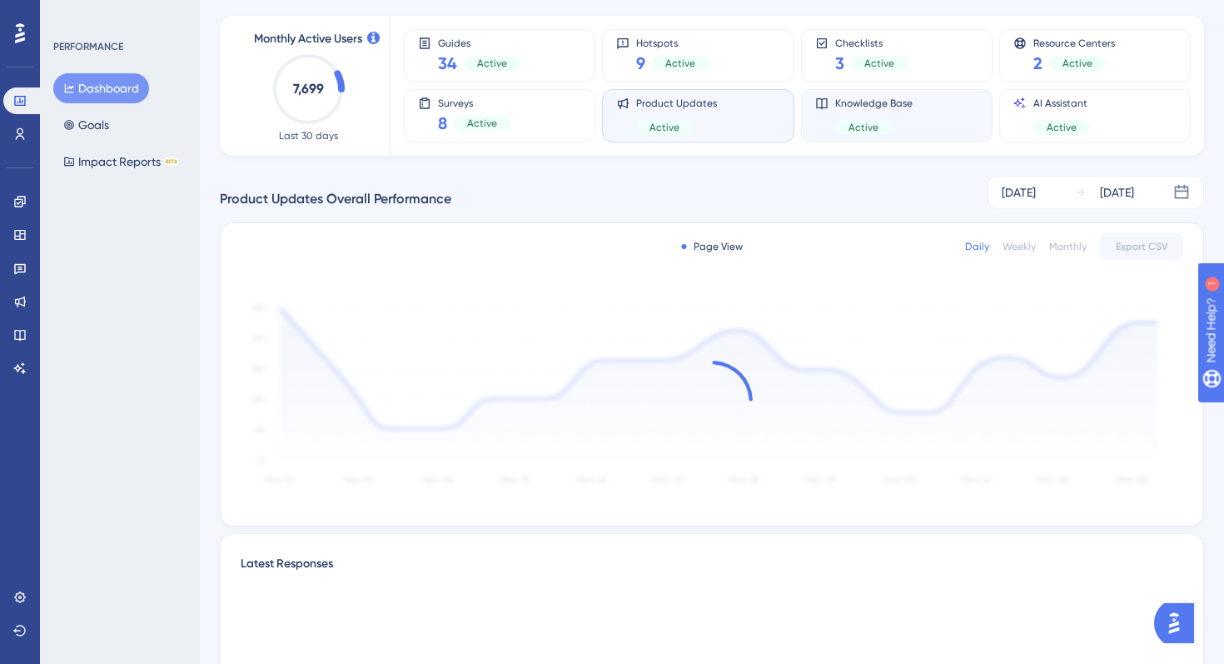
click at [833, 137] on div "Knowledge Base Active" at bounding box center [897, 115] width 192 height 53
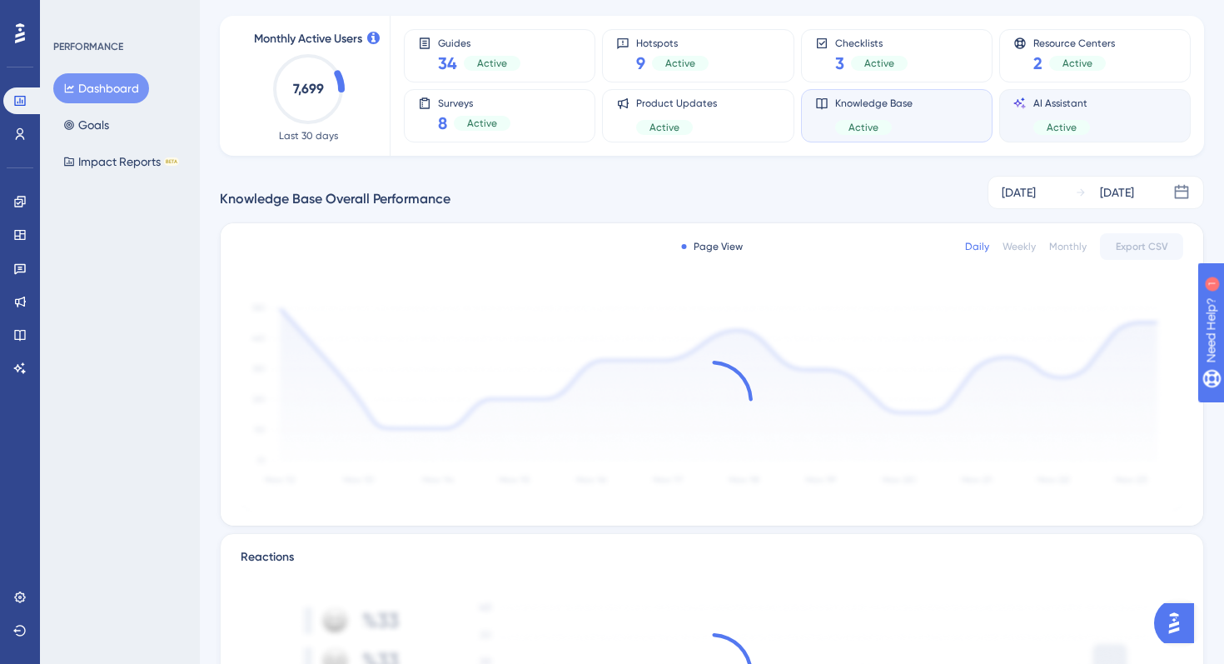
click at [1038, 116] on div "AI Assistant Active" at bounding box center [1062, 116] width 57 height 38
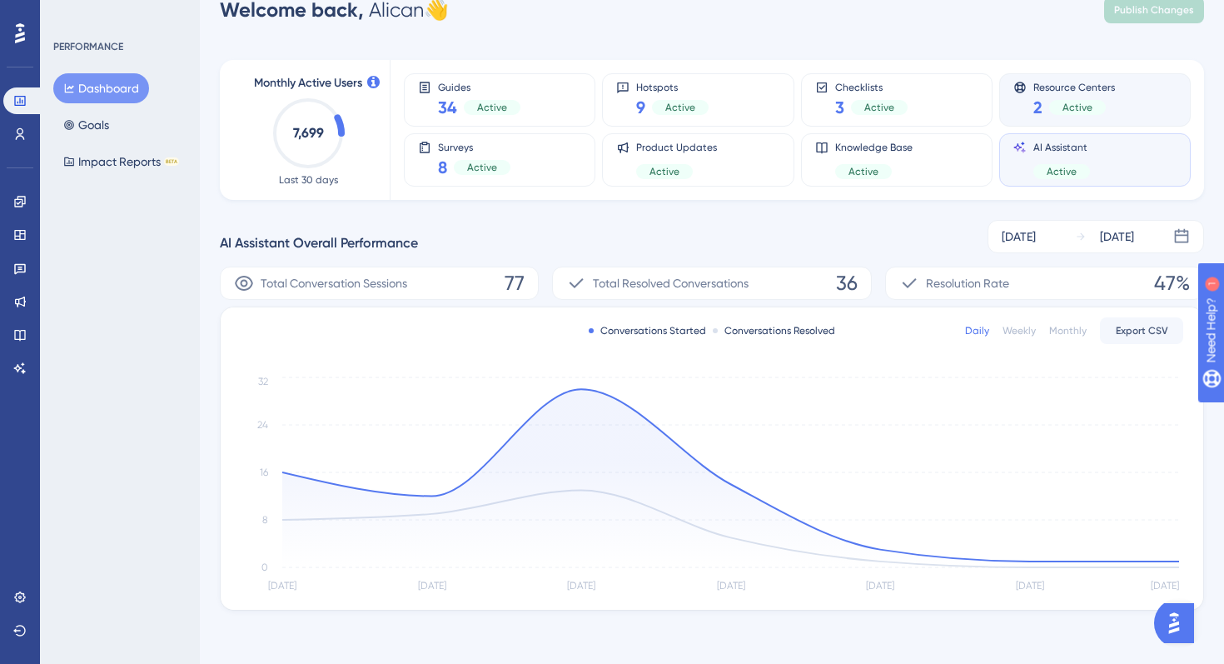
click at [1046, 96] on div "2 Active" at bounding box center [1075, 107] width 82 height 23
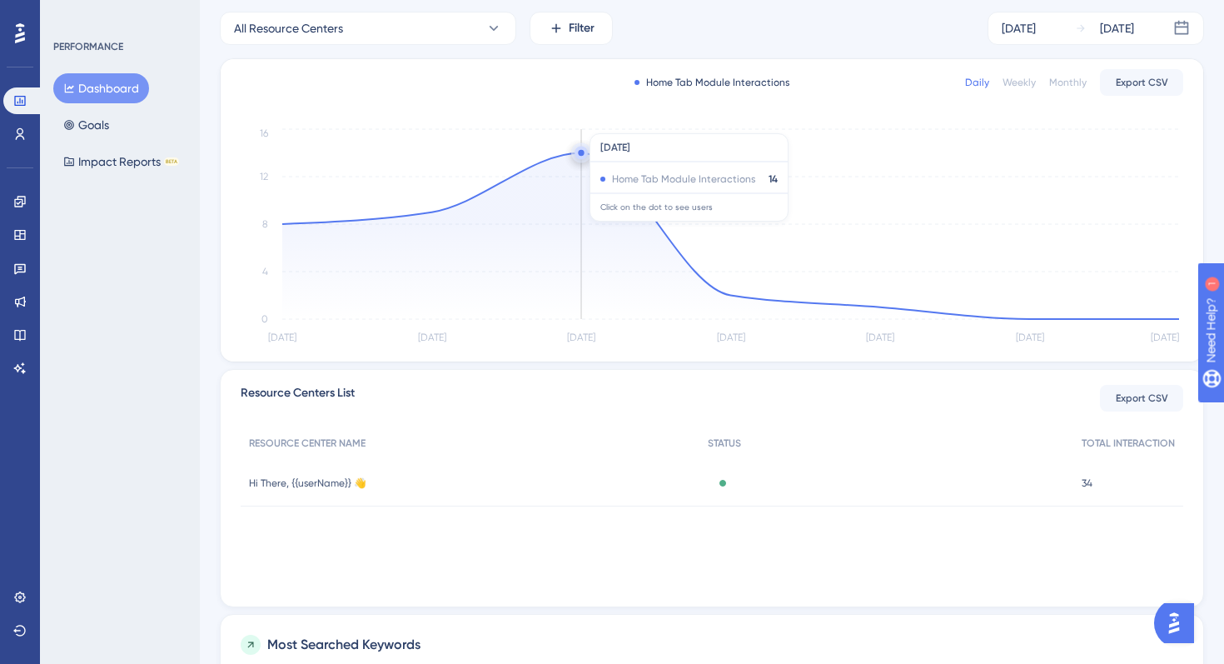
scroll to position [179, 0]
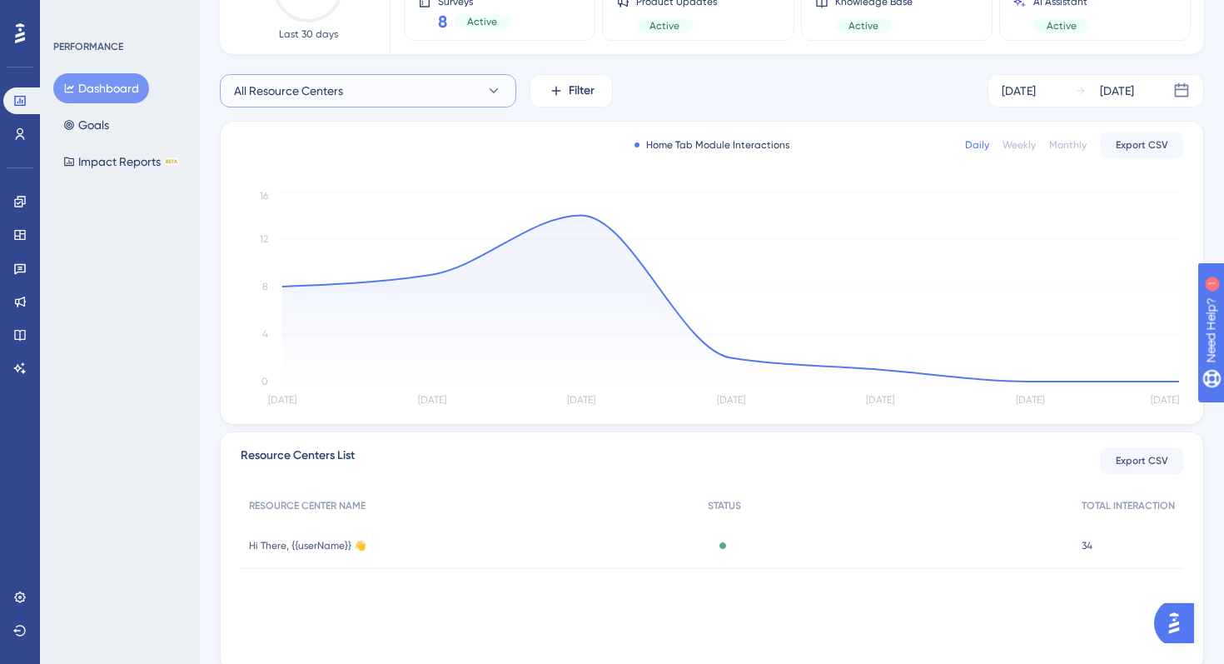
click at [445, 95] on button "All Resource Centers" at bounding box center [368, 90] width 296 height 33
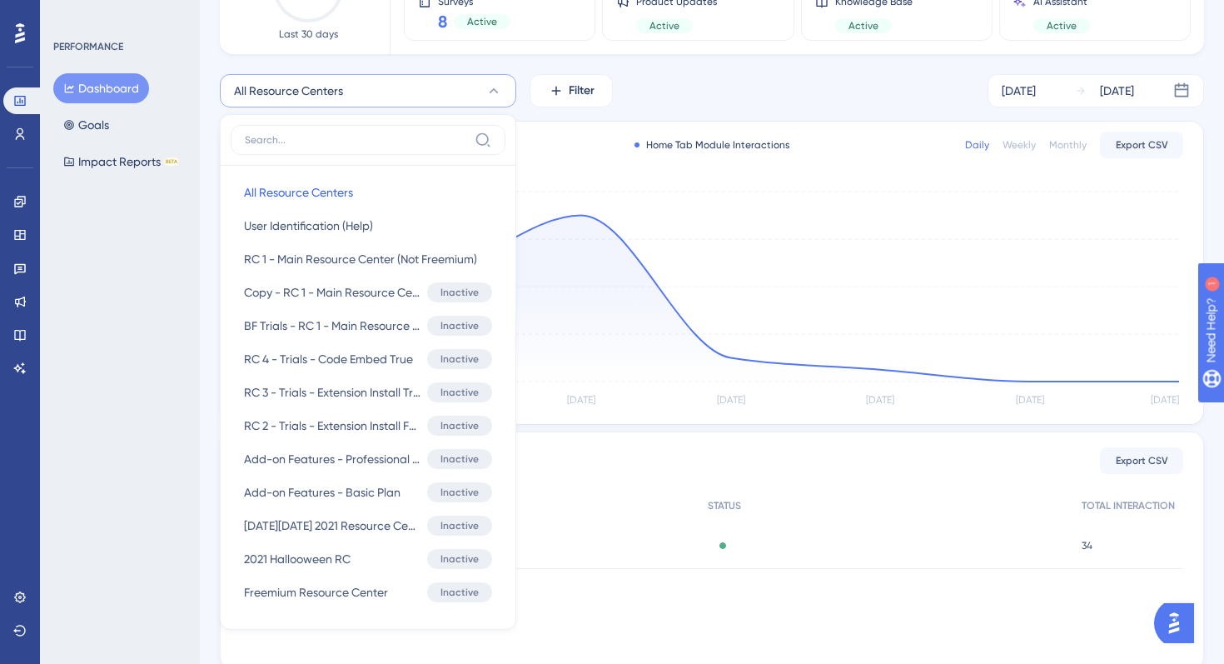
scroll to position [215, 0]
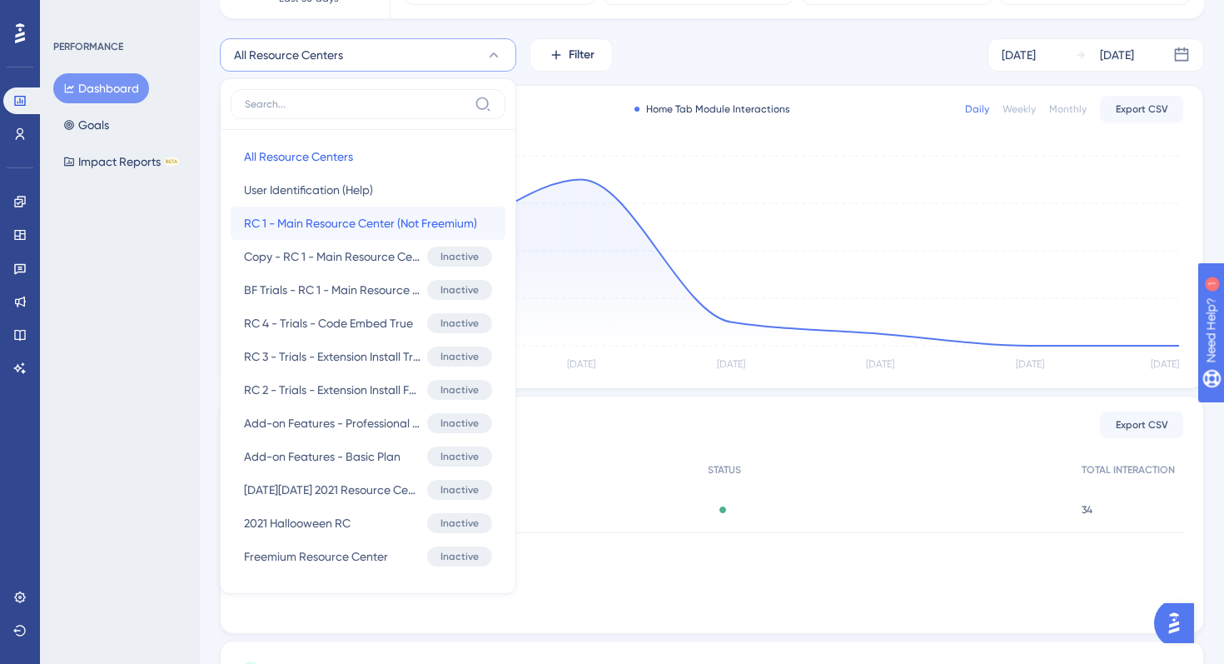
click at [322, 223] on span "RC 1 - Main Resource Center (Not Freemium)" at bounding box center [360, 223] width 233 height 20
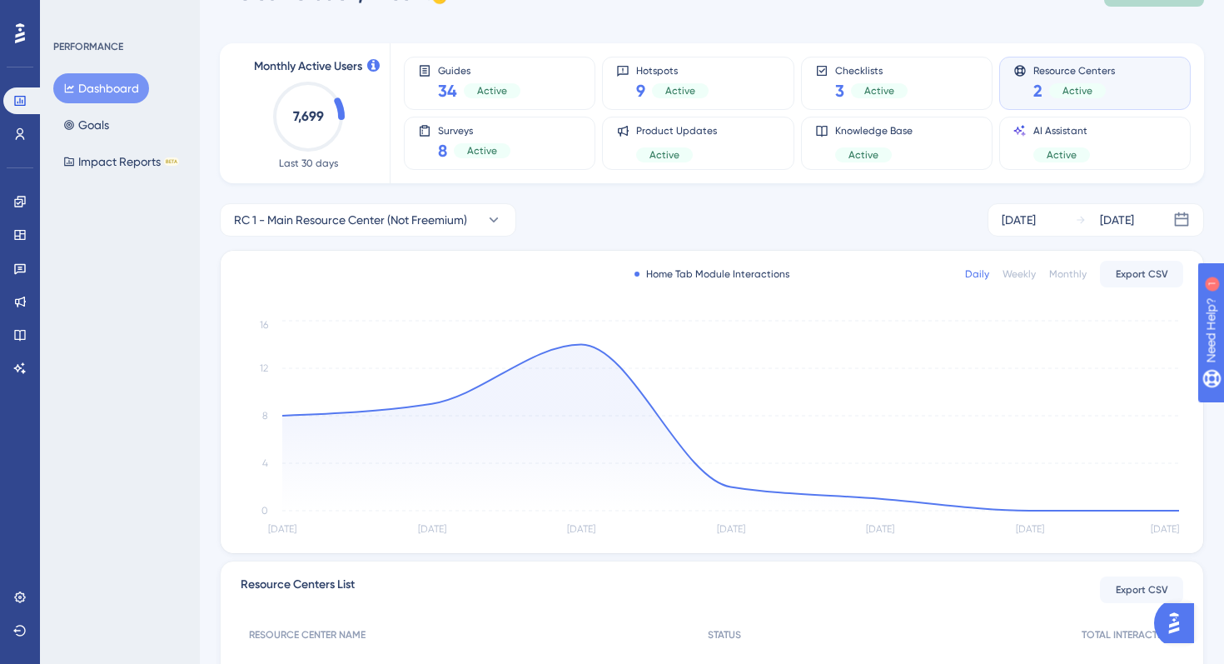
scroll to position [0, 0]
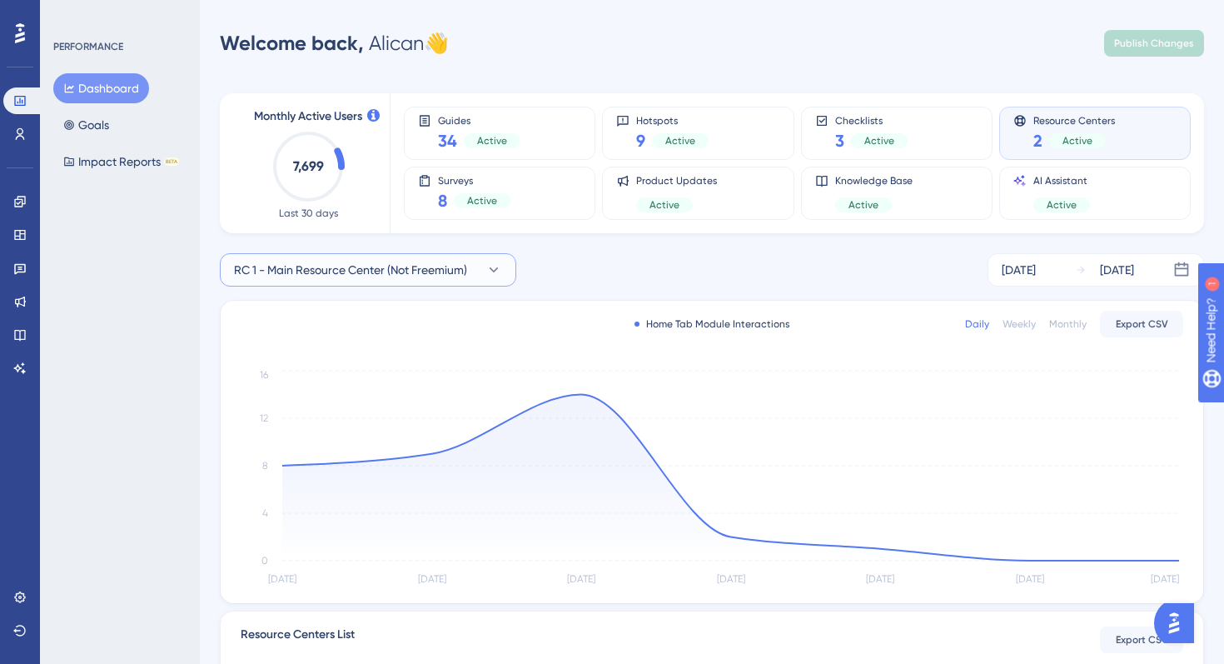
click at [502, 276] on button "RC 1 - Main Resource Center (Not Freemium)" at bounding box center [368, 269] width 296 height 33
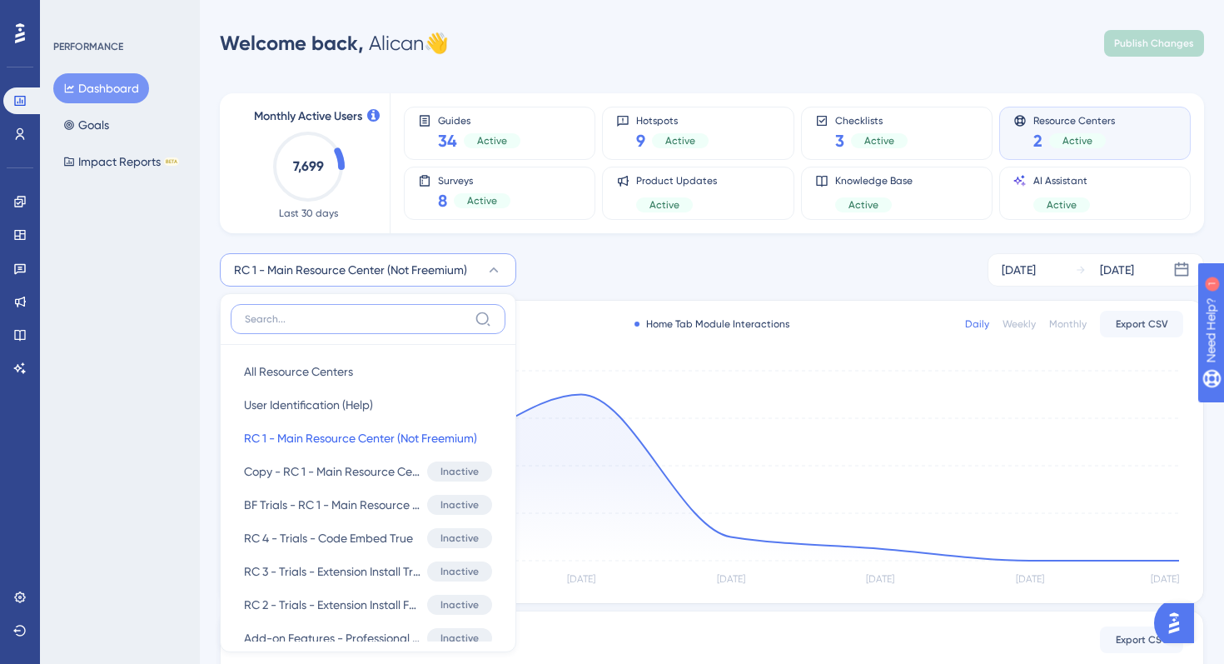
scroll to position [141, 0]
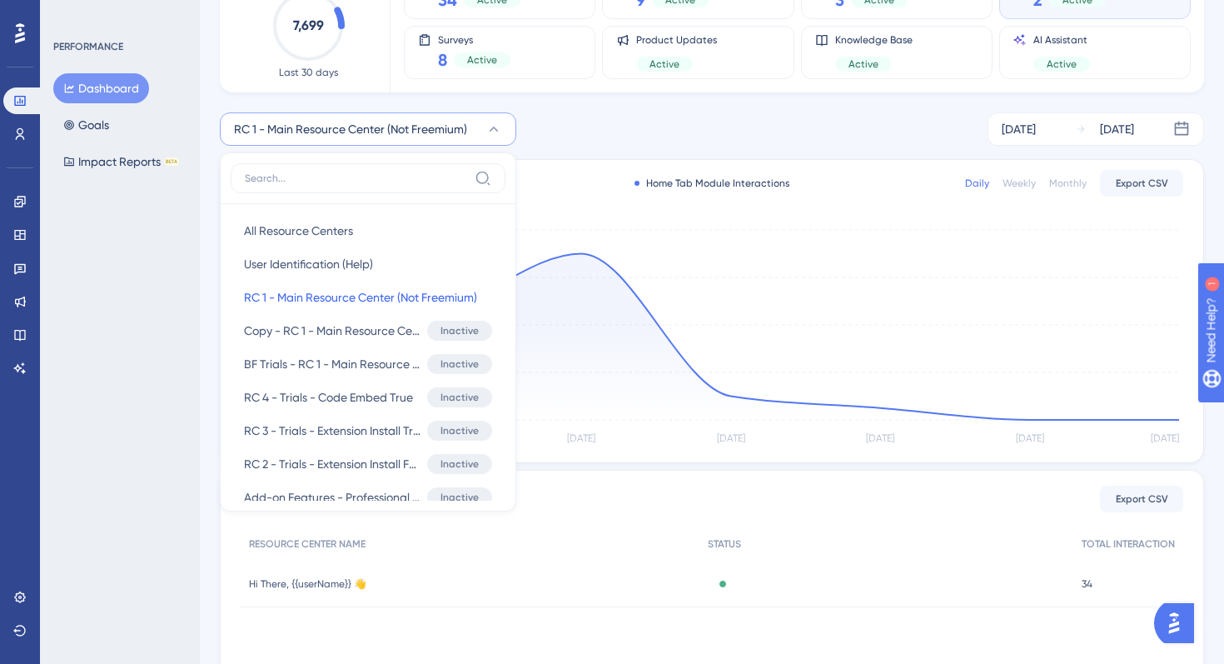
click at [587, 127] on div "RC 1 - Main Resource Center (Not Freemium) All Resource Centers All Resource Ce…" at bounding box center [712, 128] width 984 height 33
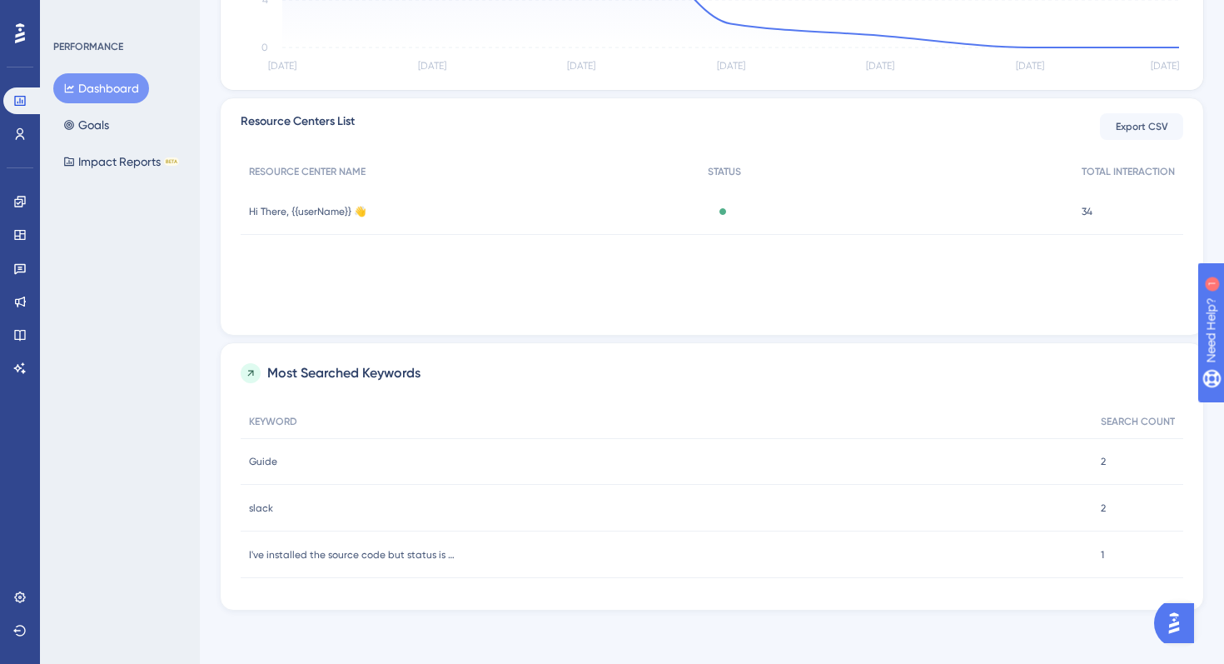
scroll to position [0, 0]
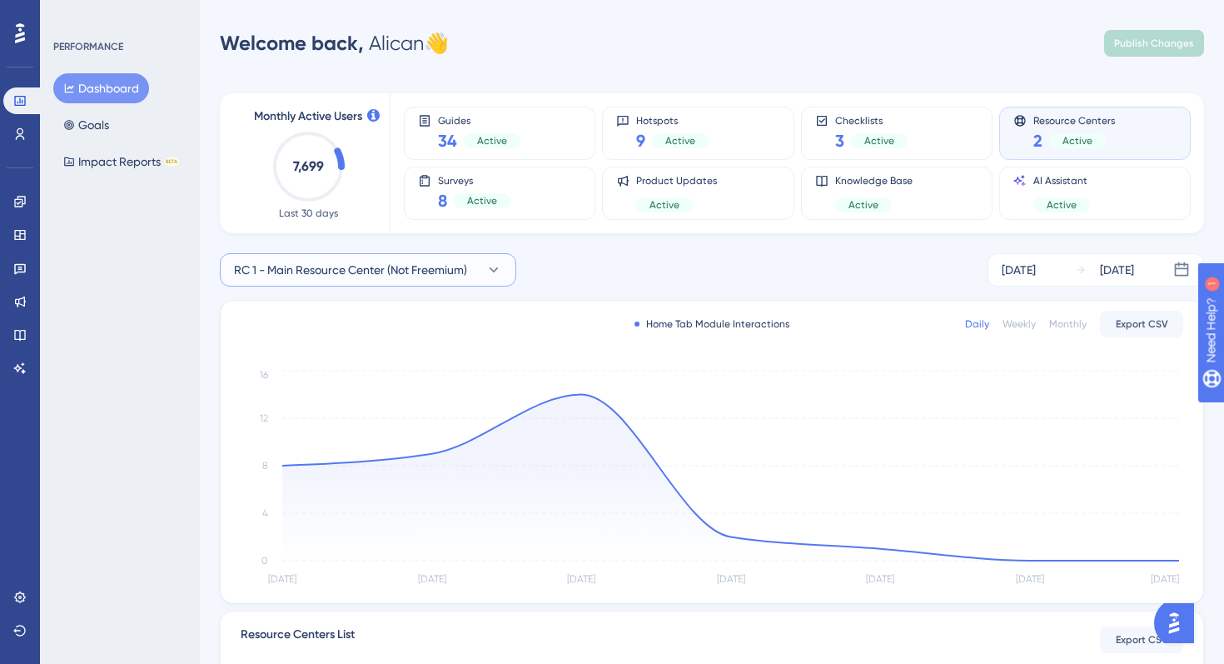
click at [482, 264] on button "RC 1 - Main Resource Center (Not Freemium)" at bounding box center [368, 269] width 296 height 33
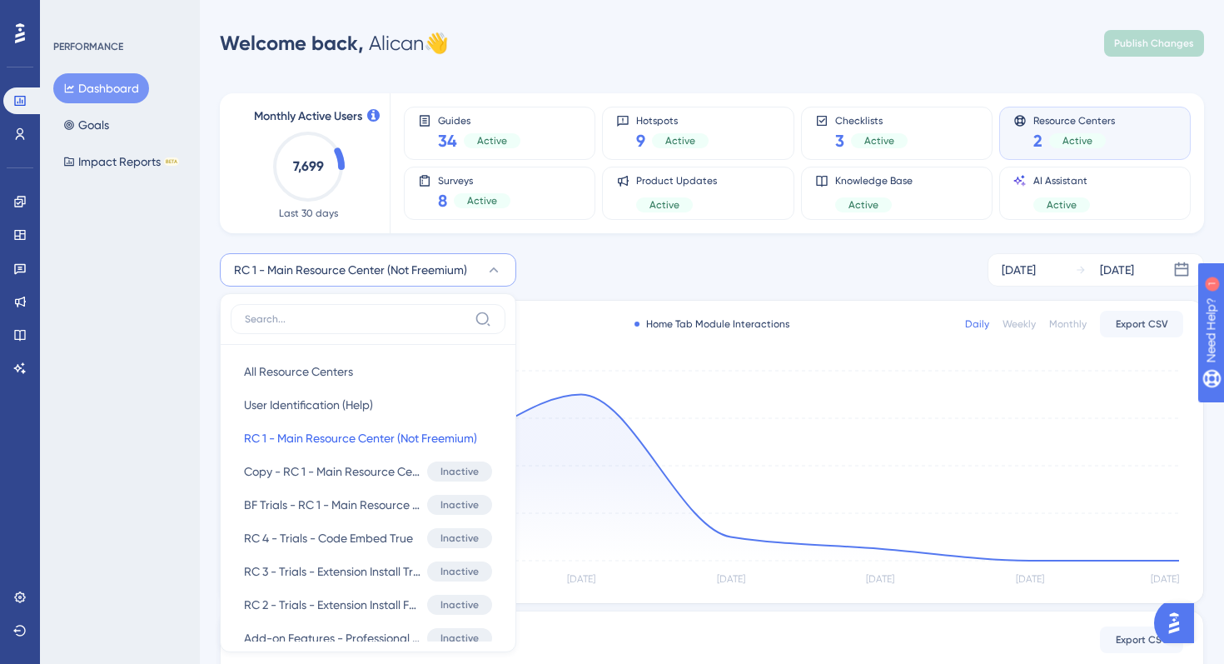
scroll to position [141, 0]
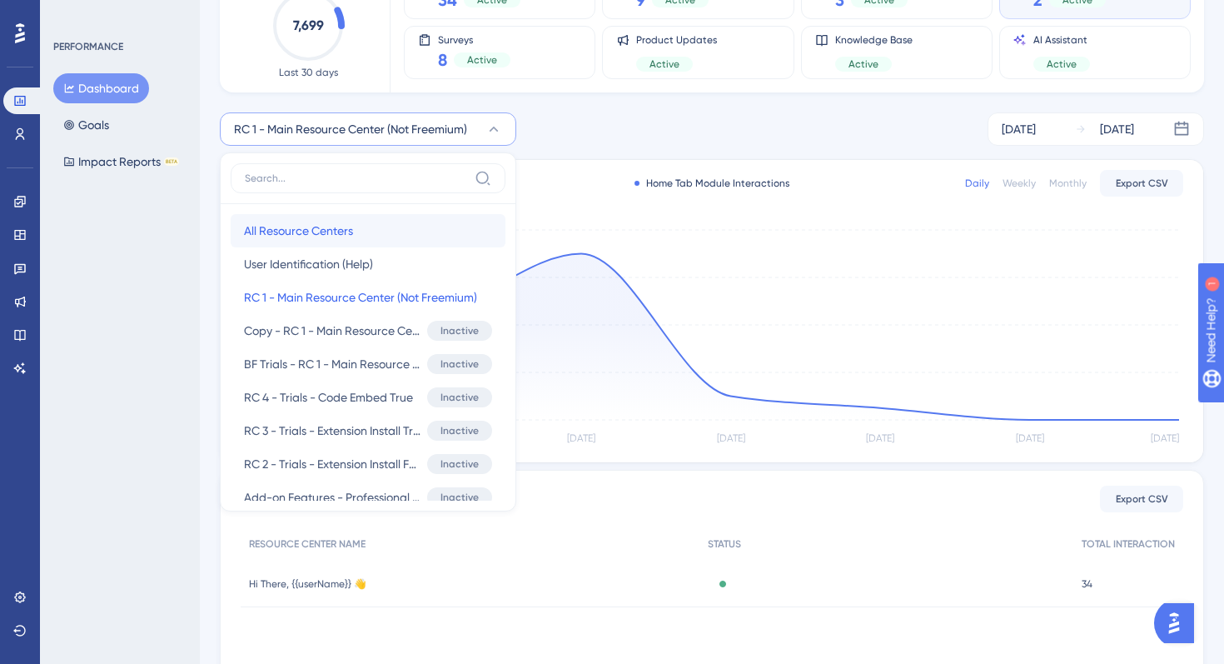
click at [330, 234] on span "All Resource Centers" at bounding box center [298, 231] width 109 height 20
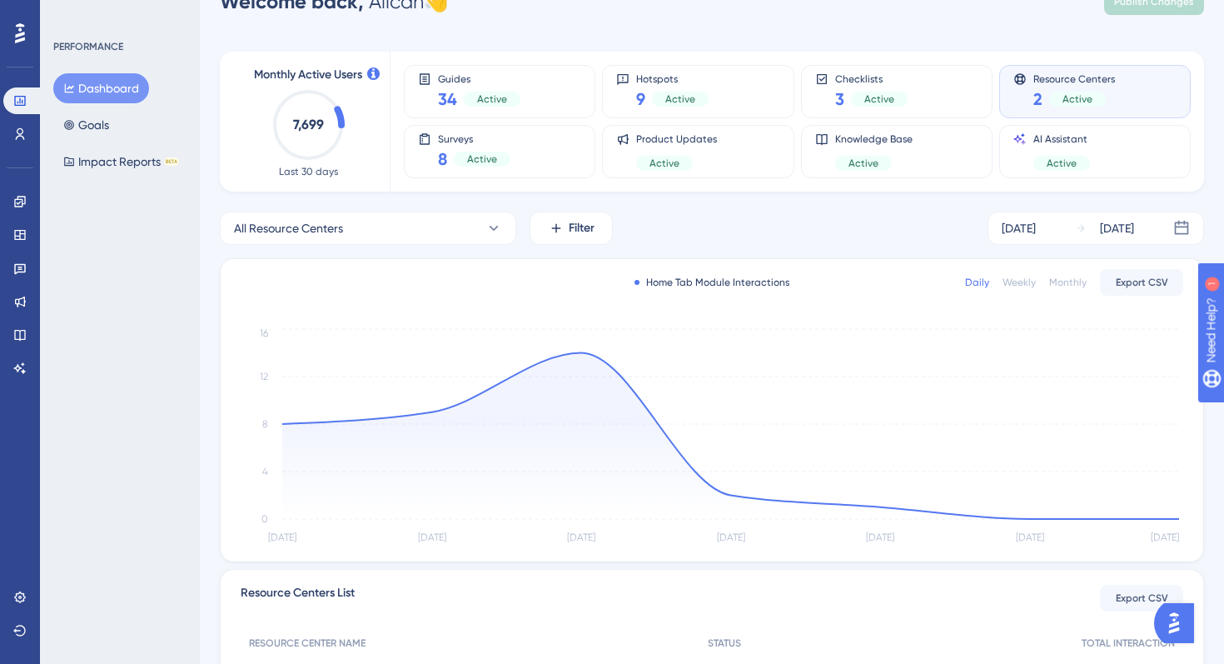
scroll to position [0, 0]
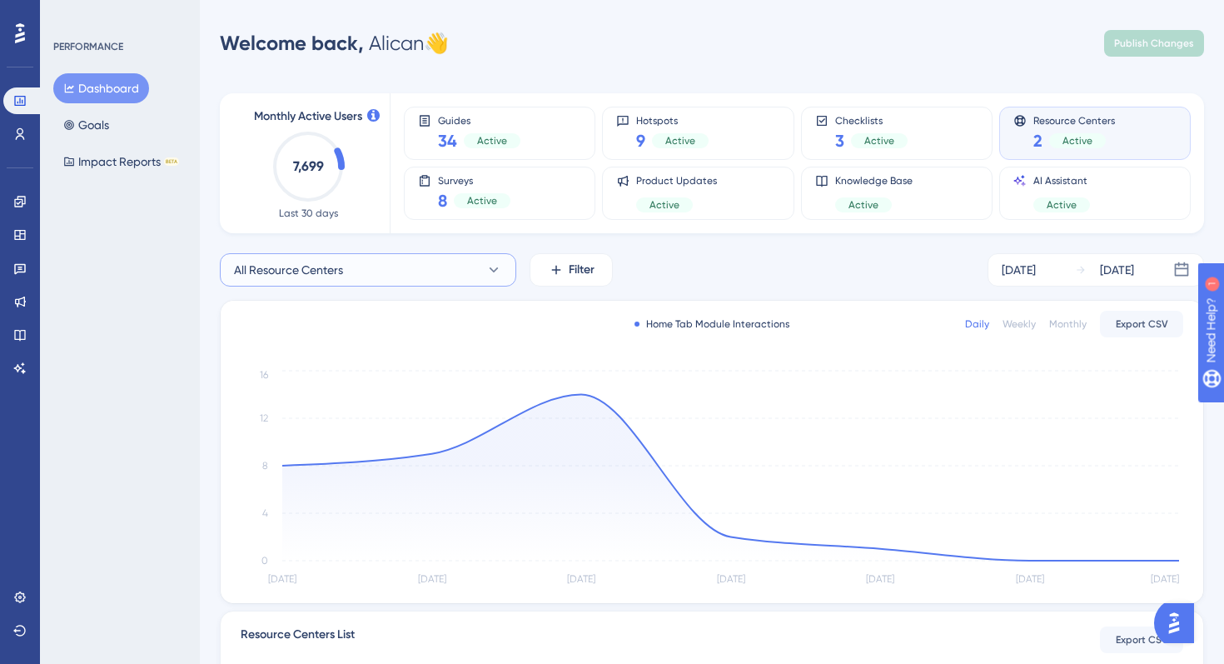
click at [393, 272] on button "All Resource Centers" at bounding box center [368, 269] width 296 height 33
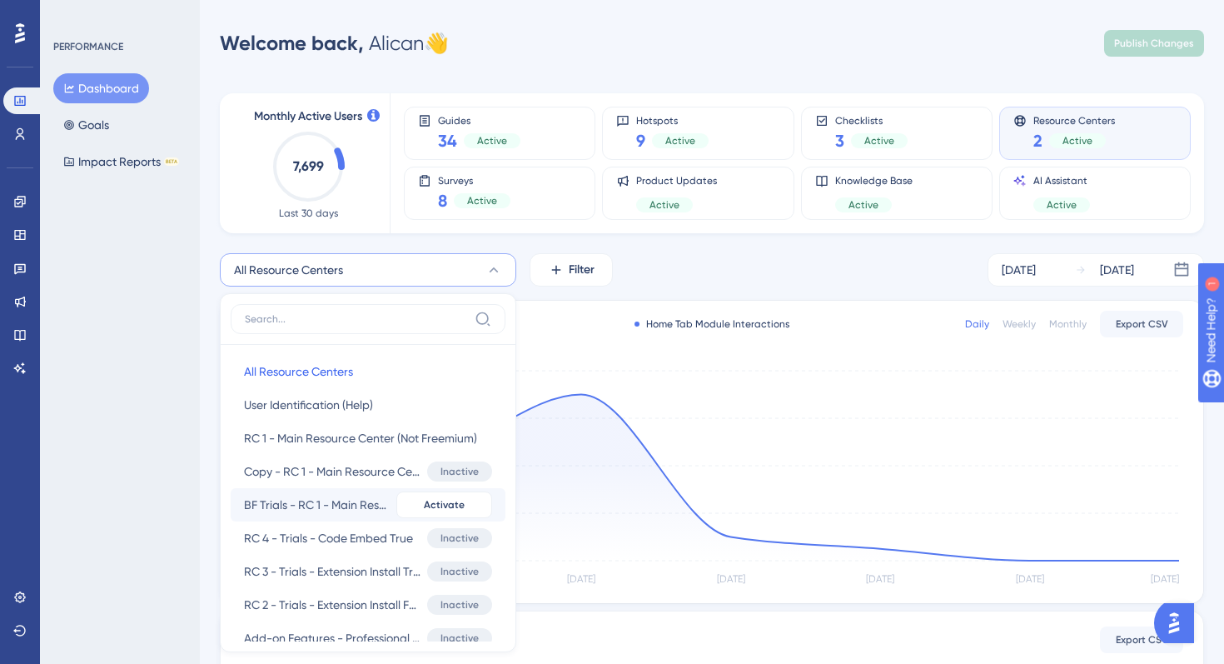
scroll to position [137, 0]
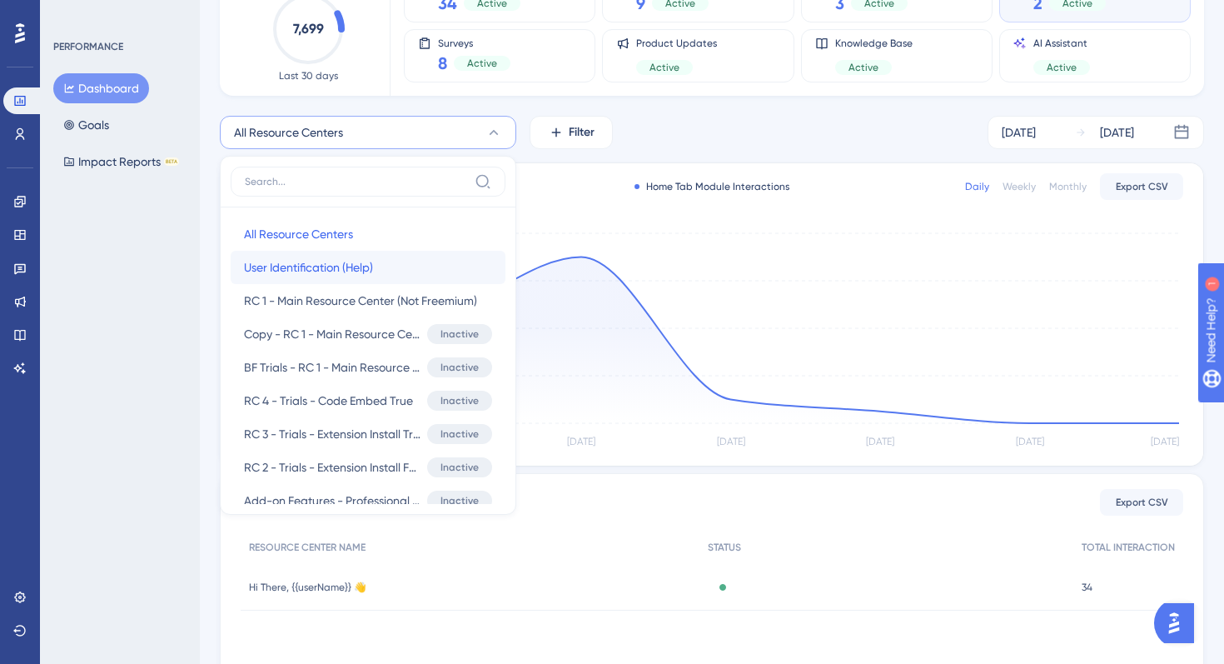
click at [360, 264] on span "User Identification (Help)" at bounding box center [308, 267] width 129 height 20
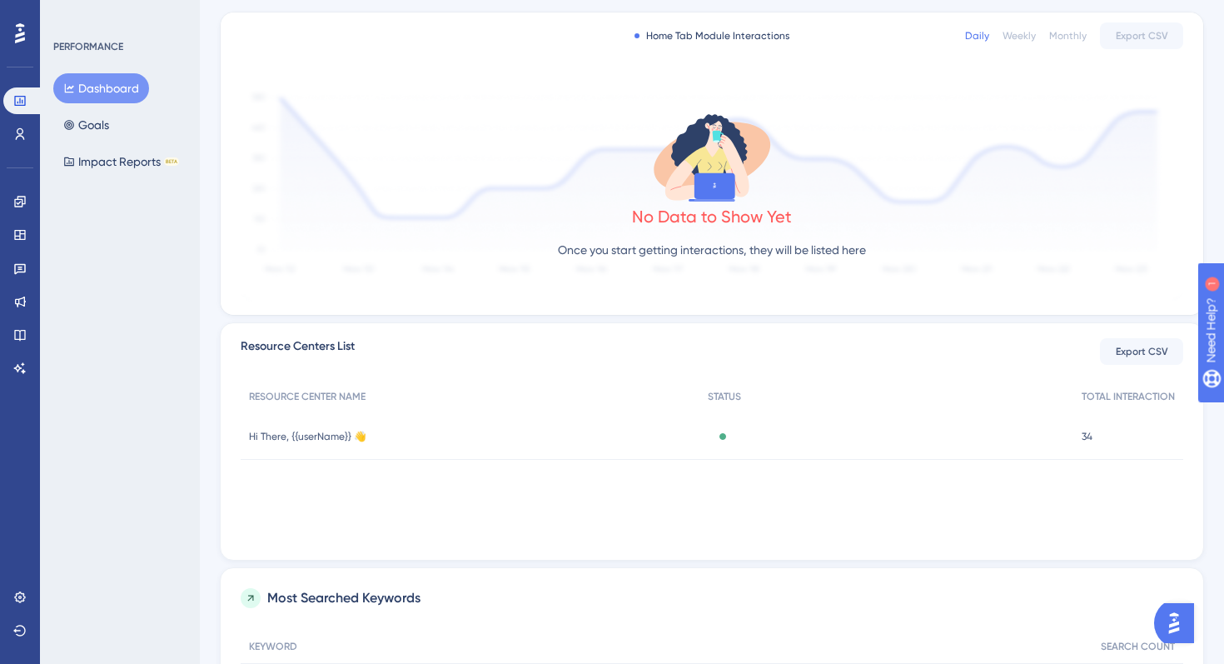
scroll to position [0, 0]
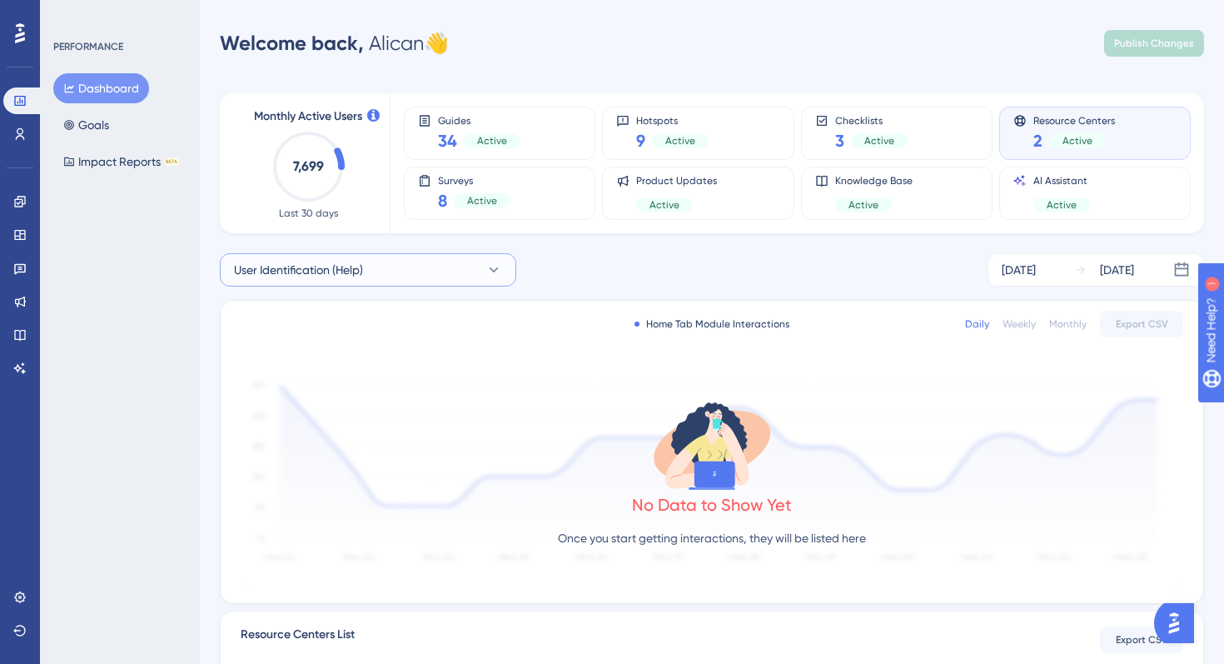
click at [429, 273] on button "User Identification (Help)" at bounding box center [368, 269] width 296 height 33
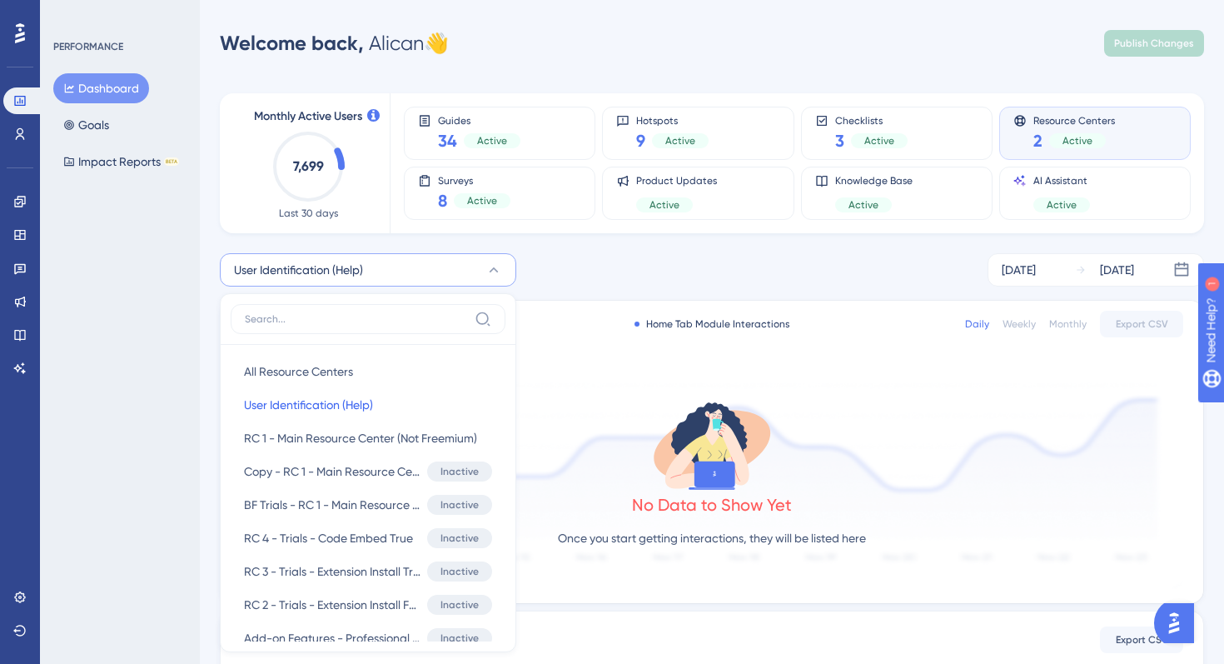
scroll to position [137, 0]
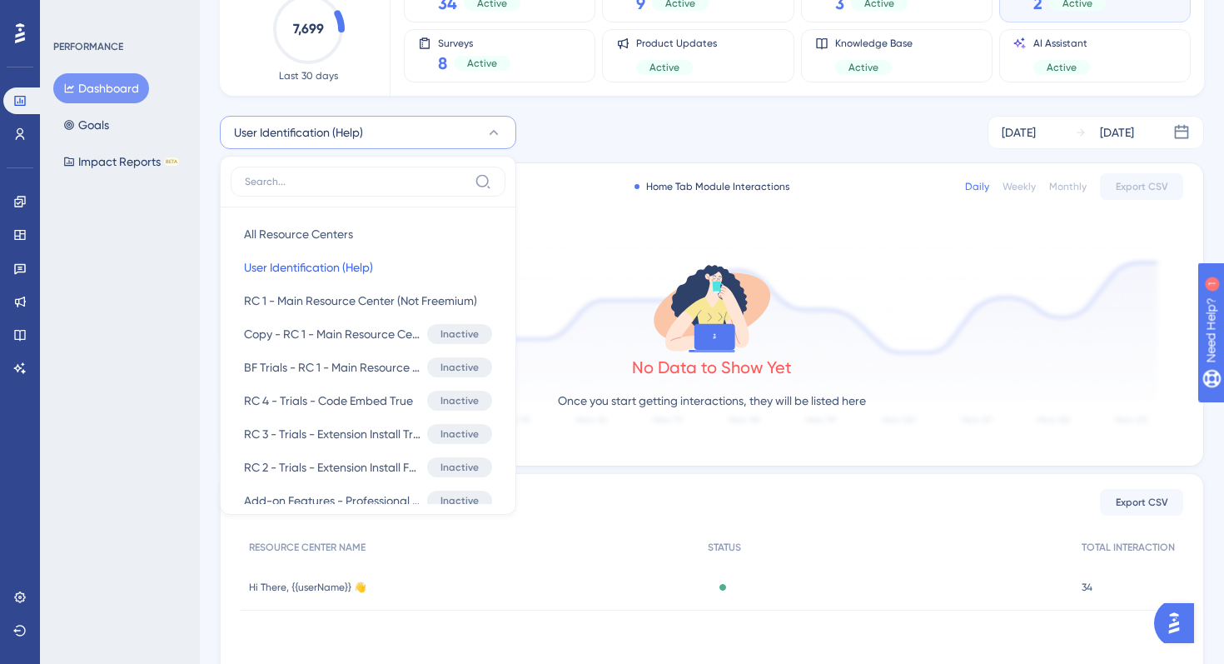
click at [641, 146] on div "User Identification (Help) All Resource Centers All Resource Centers User Ident…" at bounding box center [712, 132] width 984 height 33
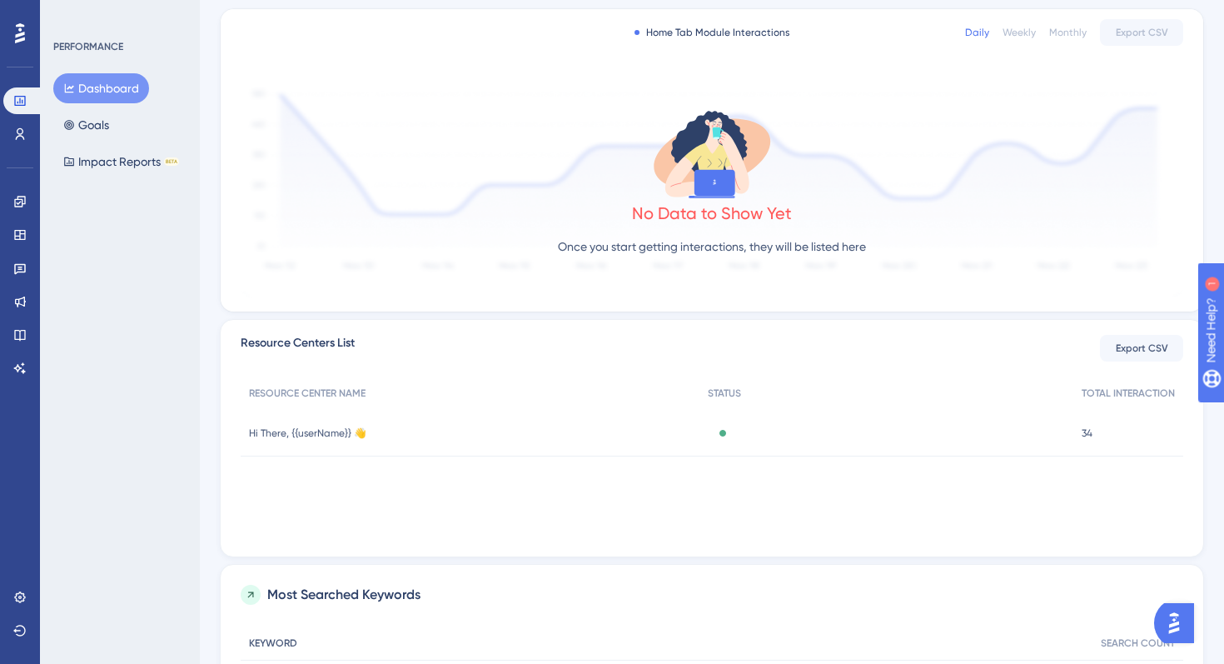
scroll to position [193, 0]
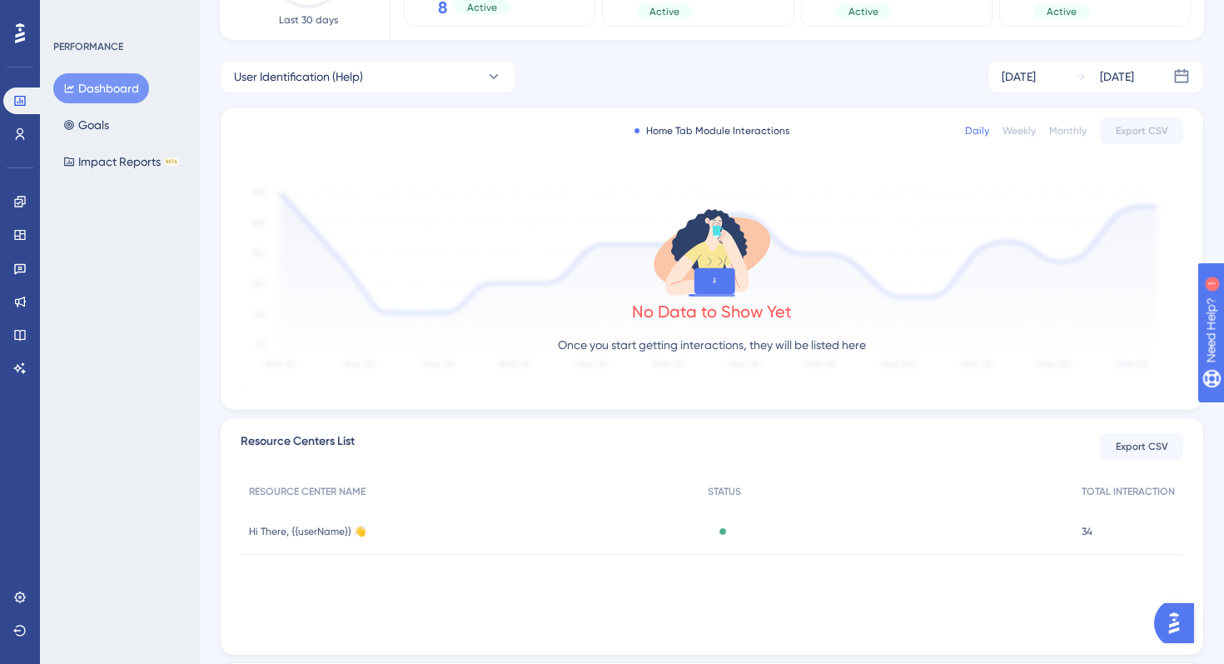
click at [18, 32] on icon at bounding box center [20, 33] width 10 height 22
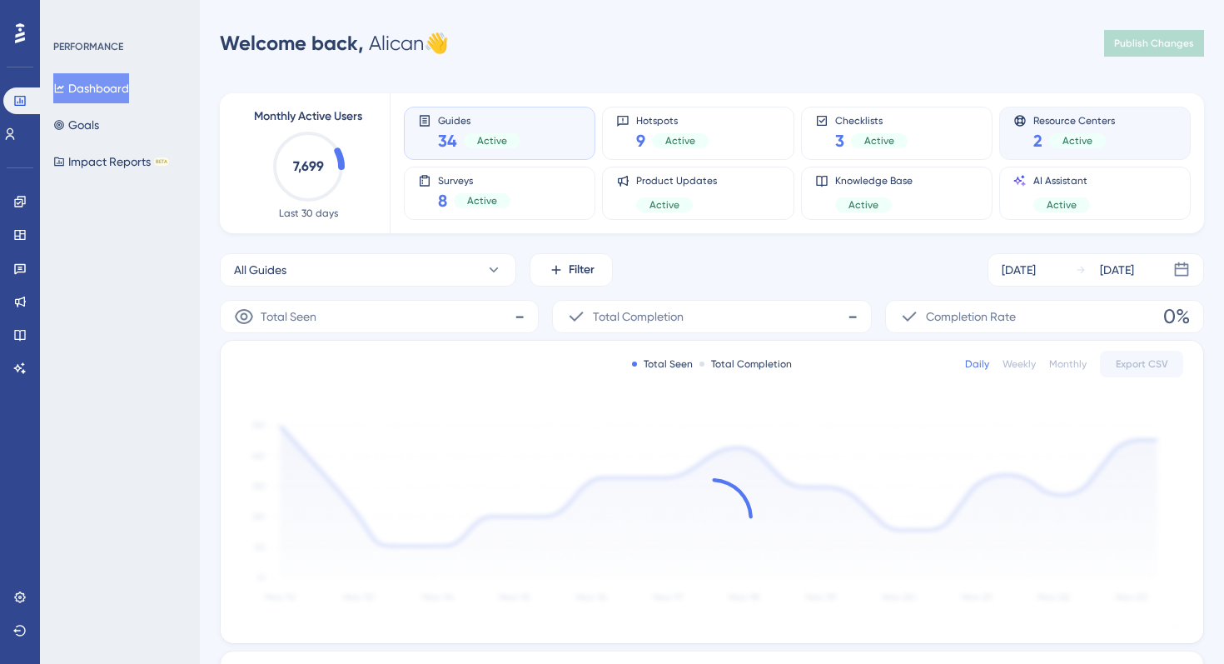
click at [1016, 133] on div "Resource Centers 2 Active" at bounding box center [1095, 133] width 163 height 38
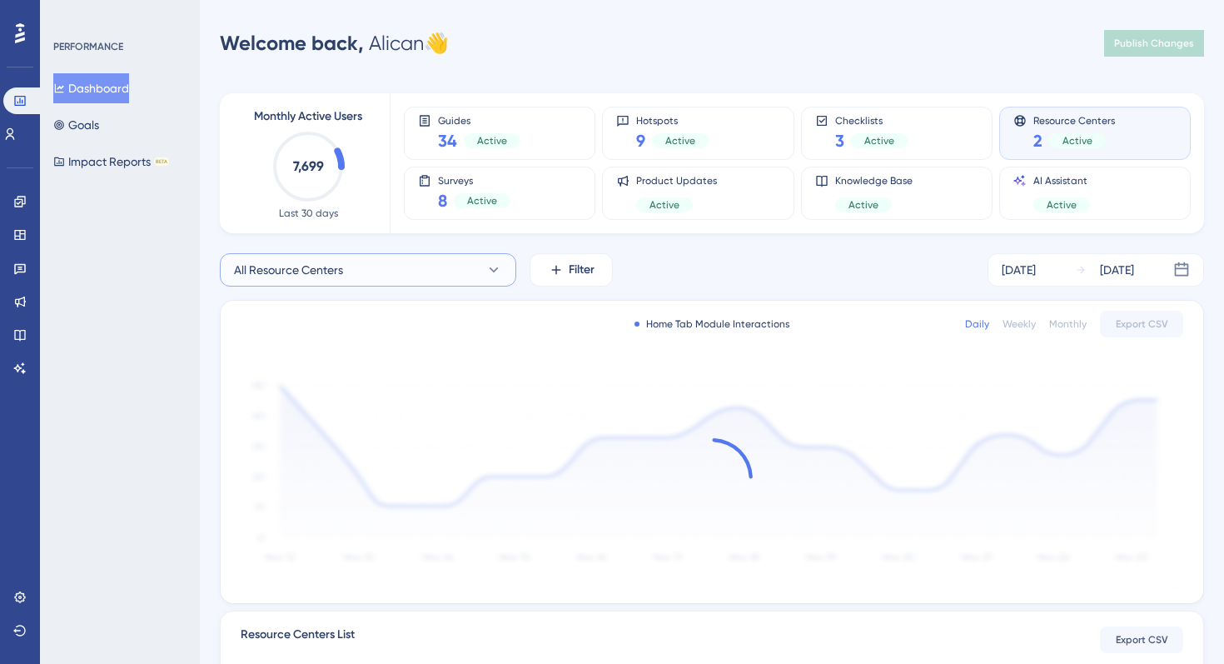
click at [478, 279] on button "All Resource Centers" at bounding box center [368, 269] width 296 height 33
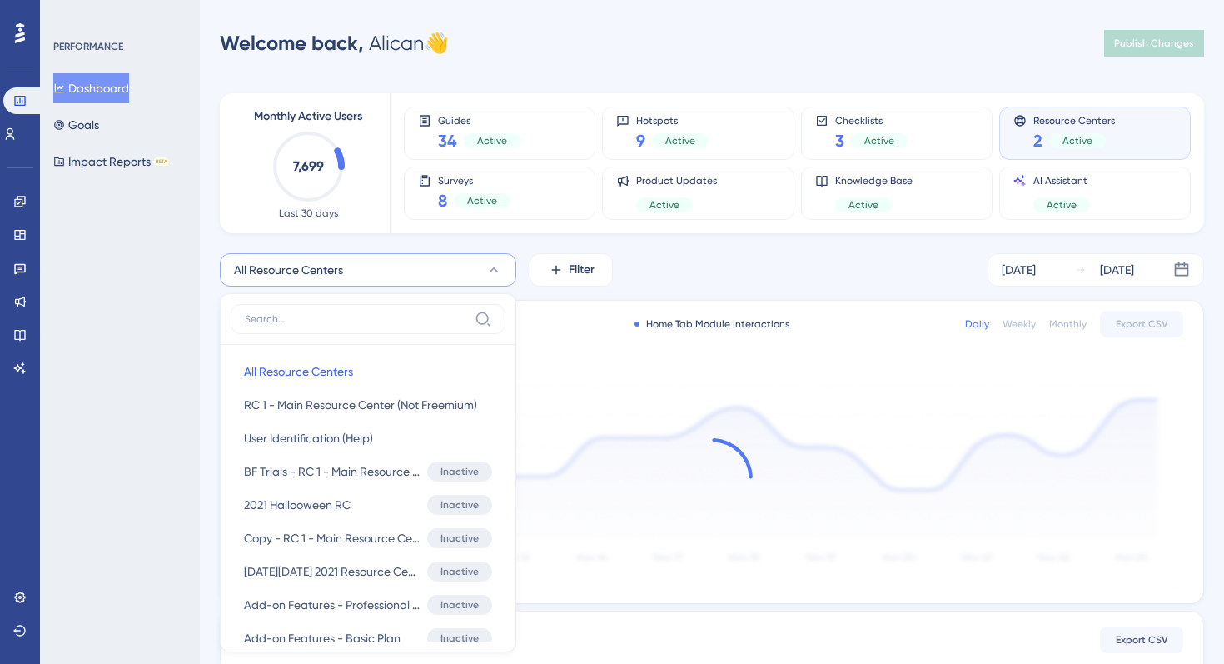
scroll to position [141, 0]
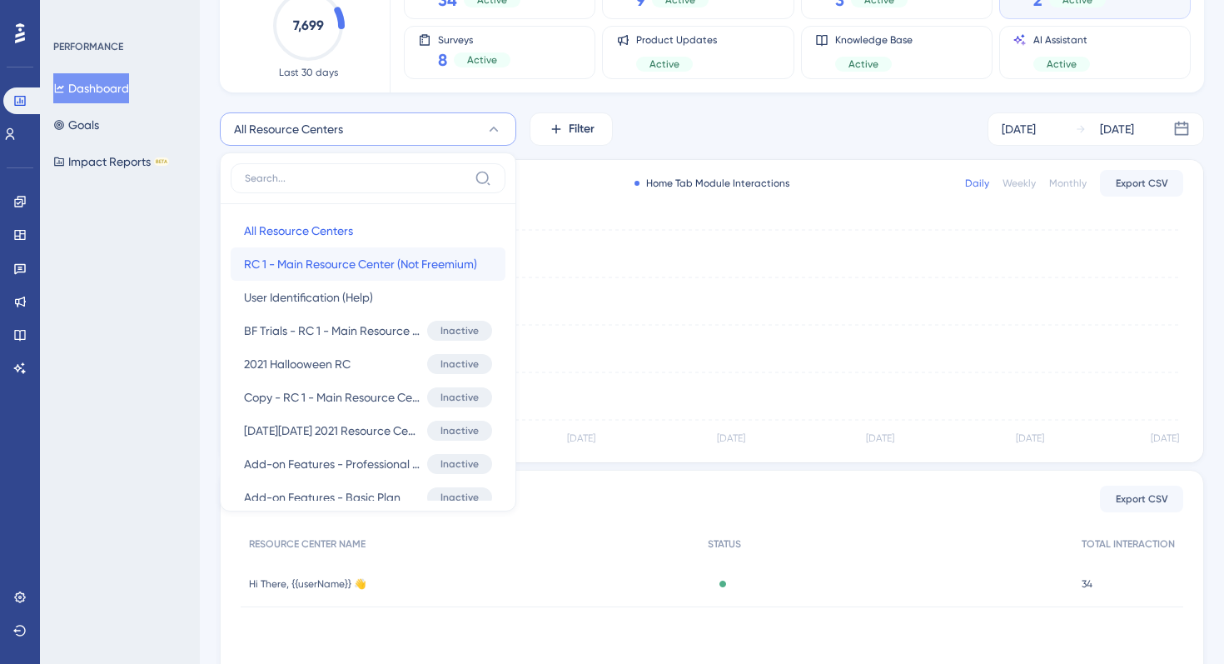
click at [341, 258] on span "RC 1 - Main Resource Center (Not Freemium)" at bounding box center [360, 264] width 233 height 20
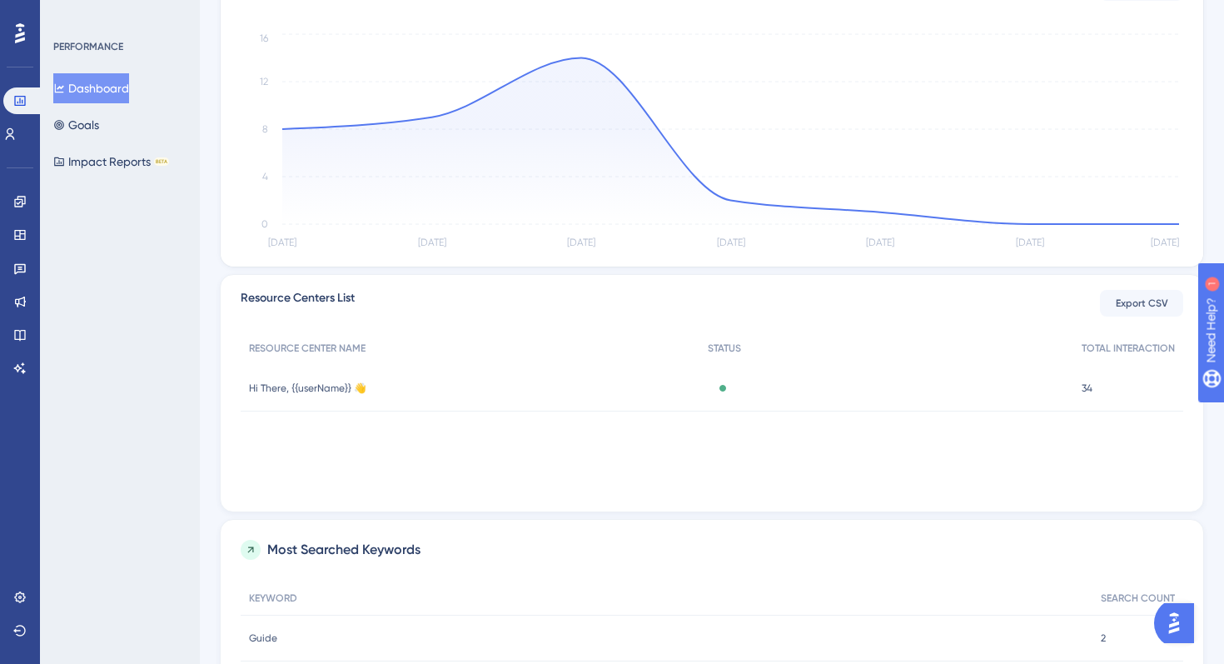
scroll to position [0, 0]
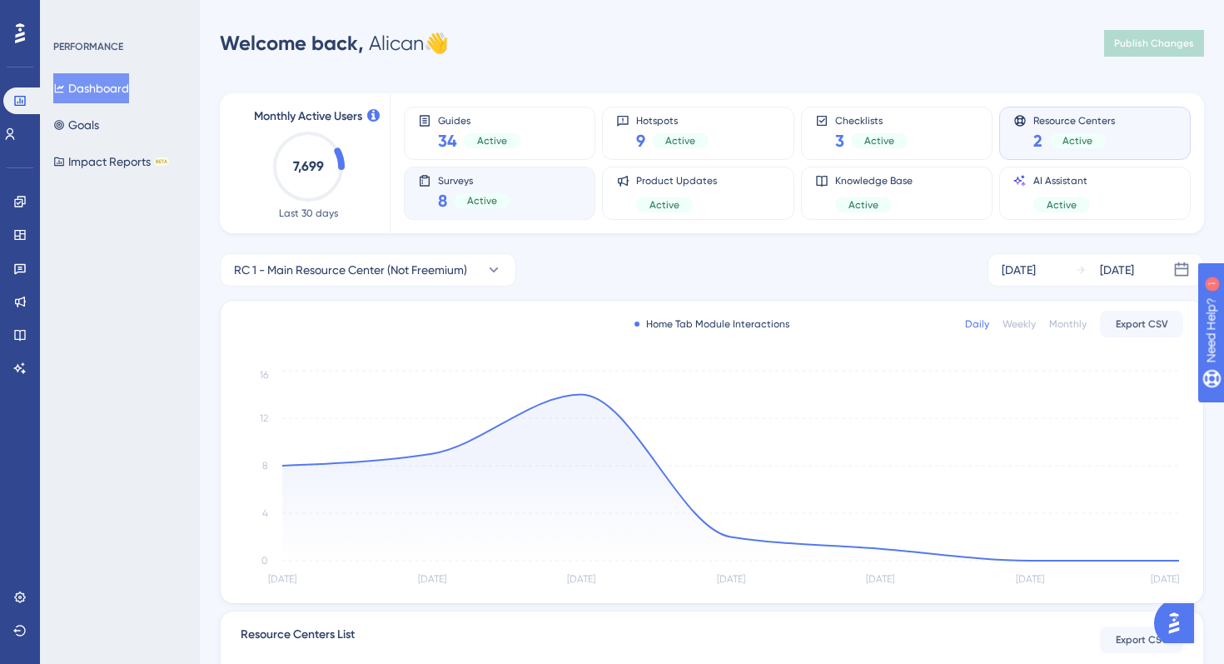
click at [479, 198] on span "Active" at bounding box center [482, 200] width 30 height 13
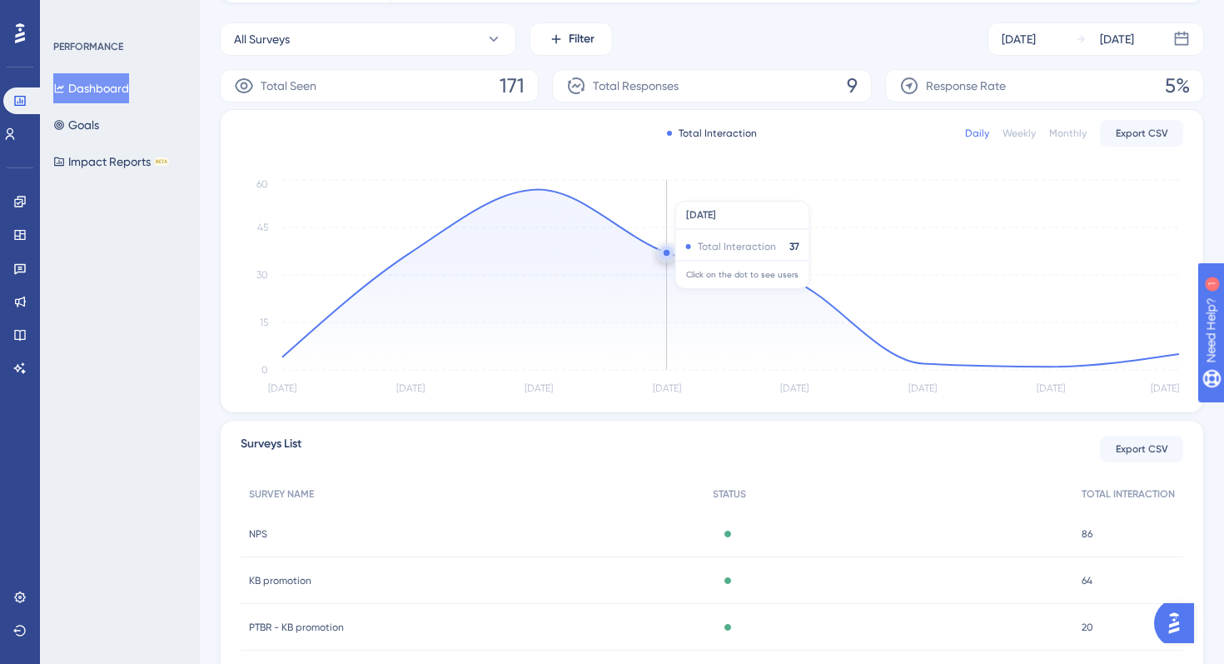
scroll to position [232, 0]
click at [471, 27] on button "All Surveys" at bounding box center [368, 37] width 296 height 33
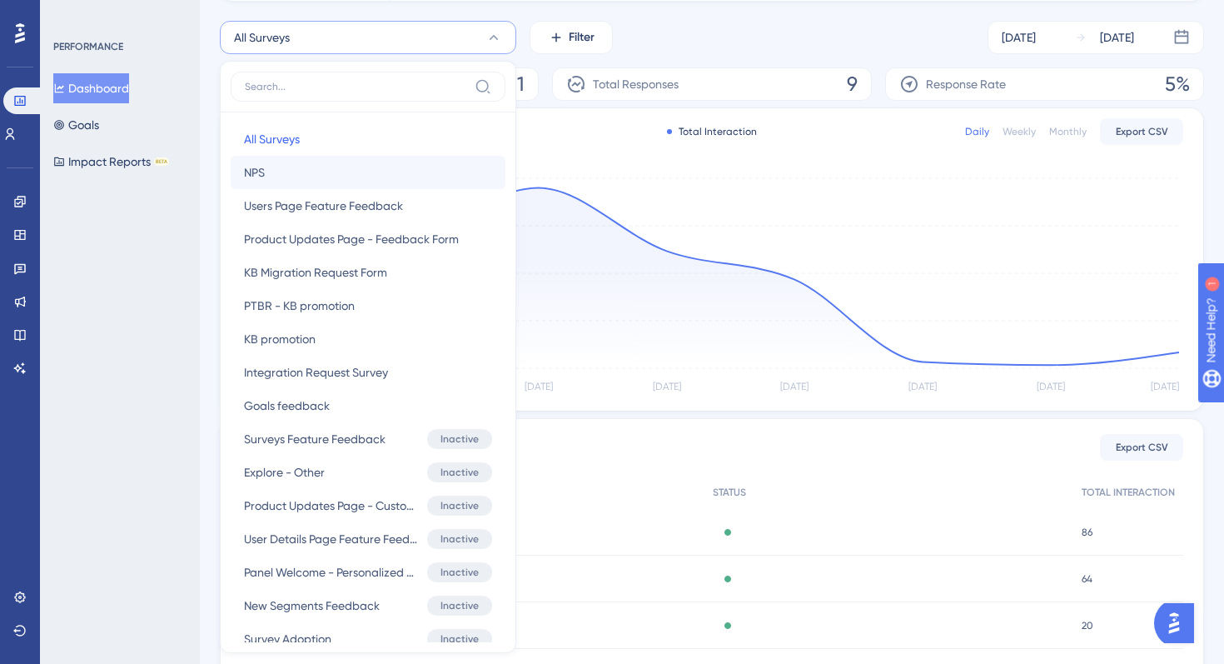
scroll to position [252, 0]
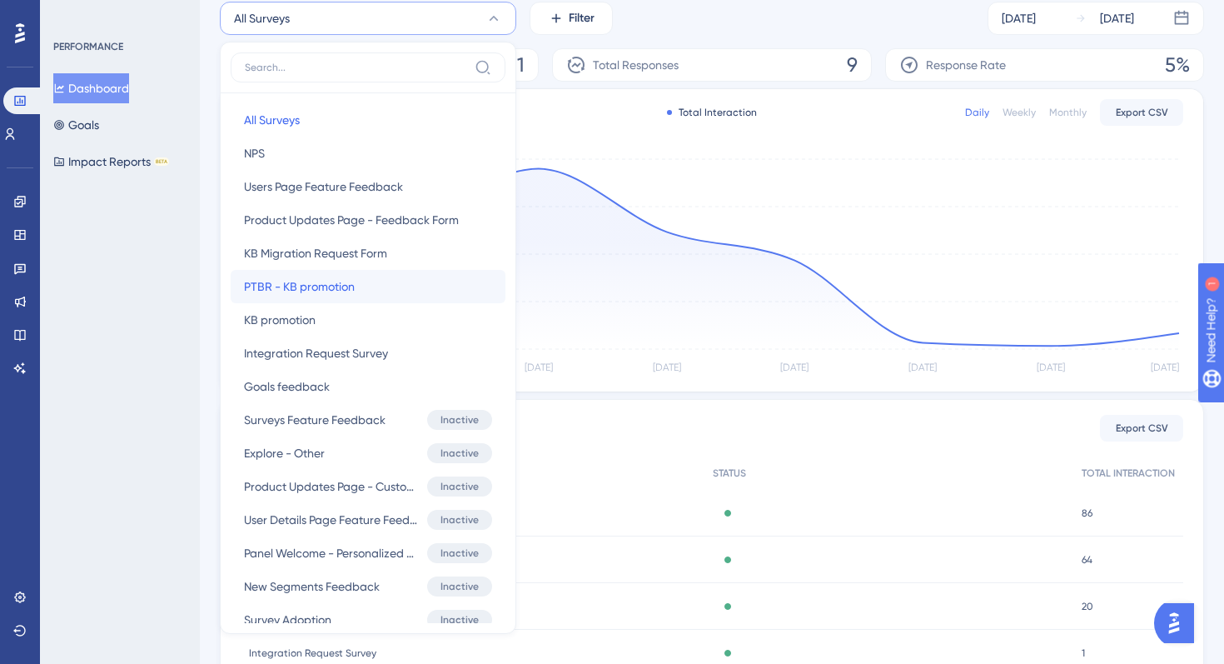
click at [384, 282] on button "PTBR - KB promotion PTBR - KB promotion" at bounding box center [368, 286] width 275 height 33
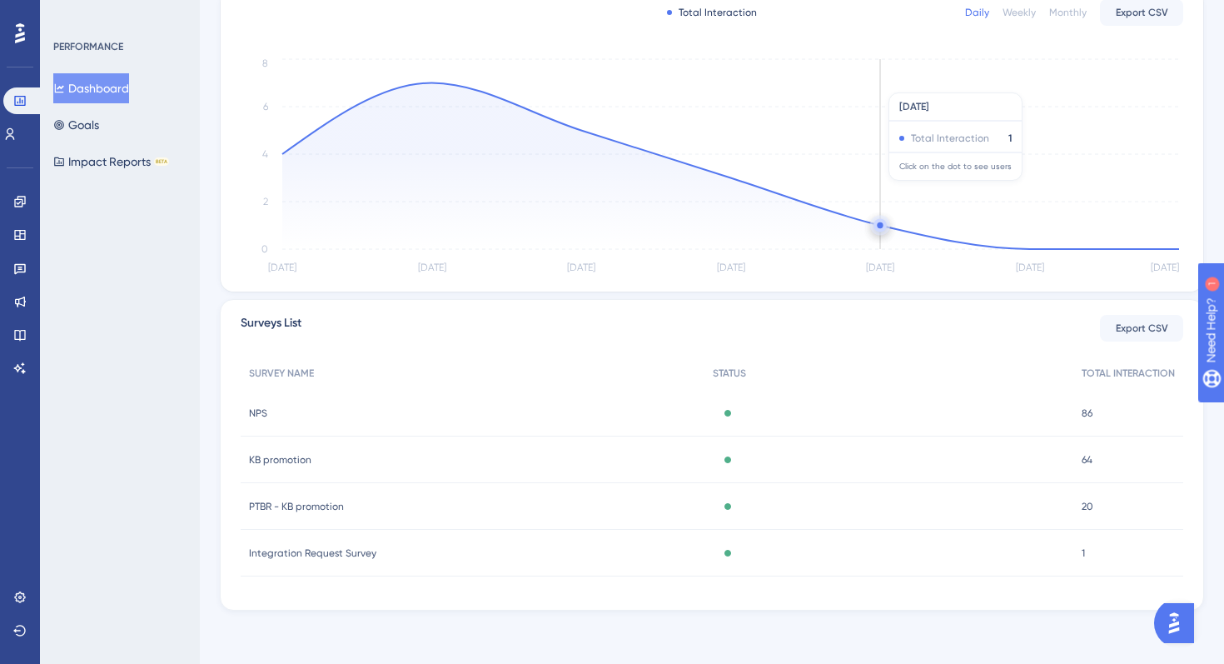
scroll to position [0, 0]
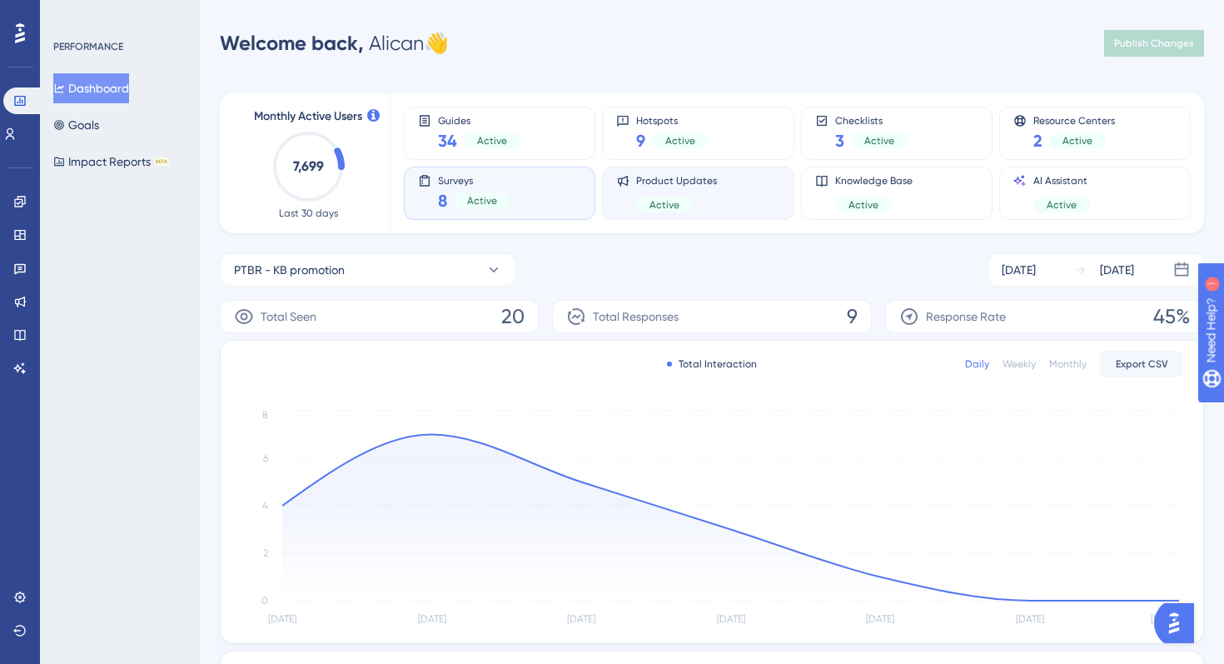
click at [737, 182] on div "Product Updates Active" at bounding box center [697, 193] width 163 height 38
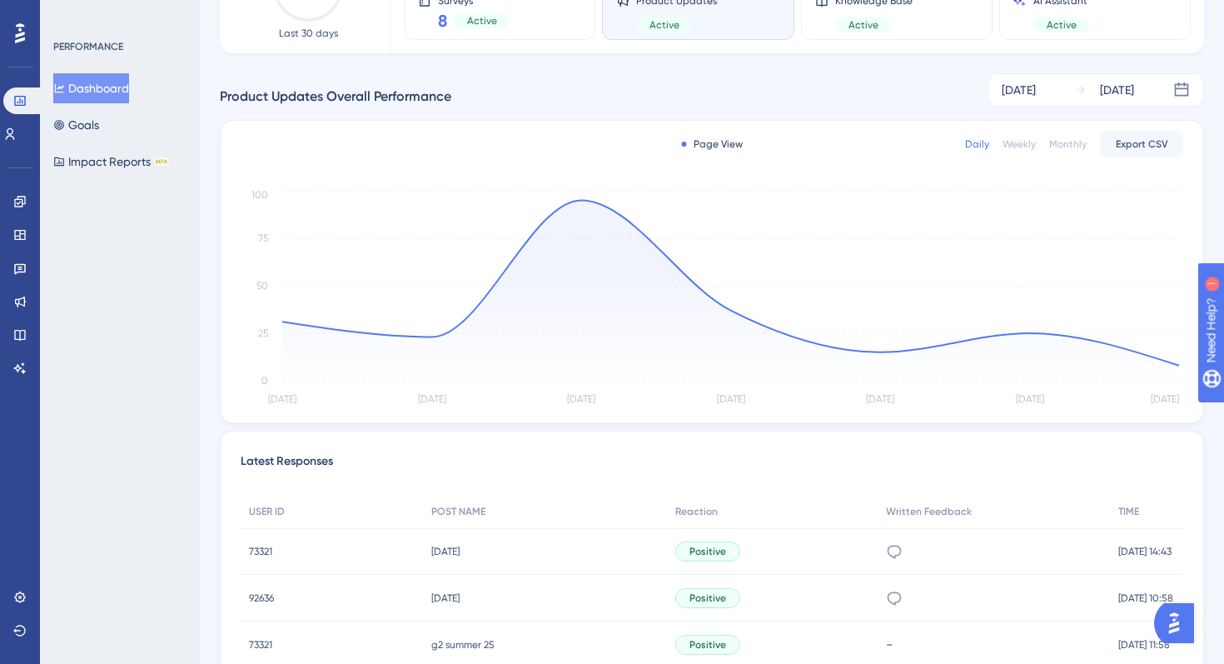
scroll to position [371, 0]
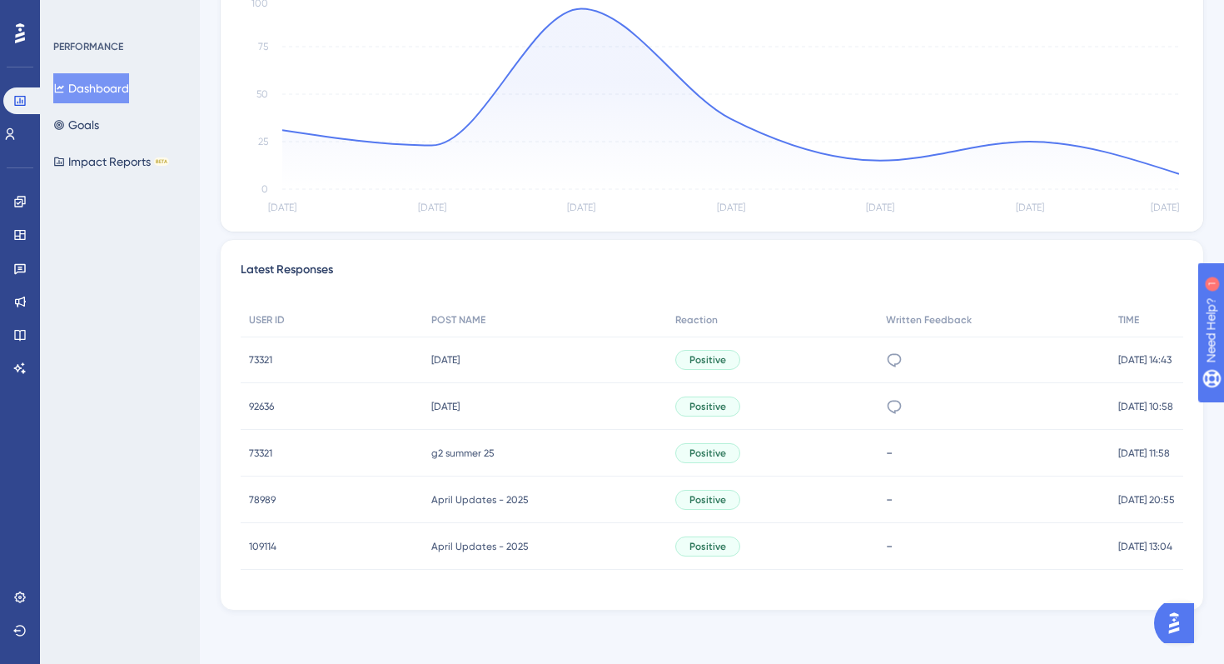
click at [696, 360] on span "Positive" at bounding box center [708, 359] width 37 height 13
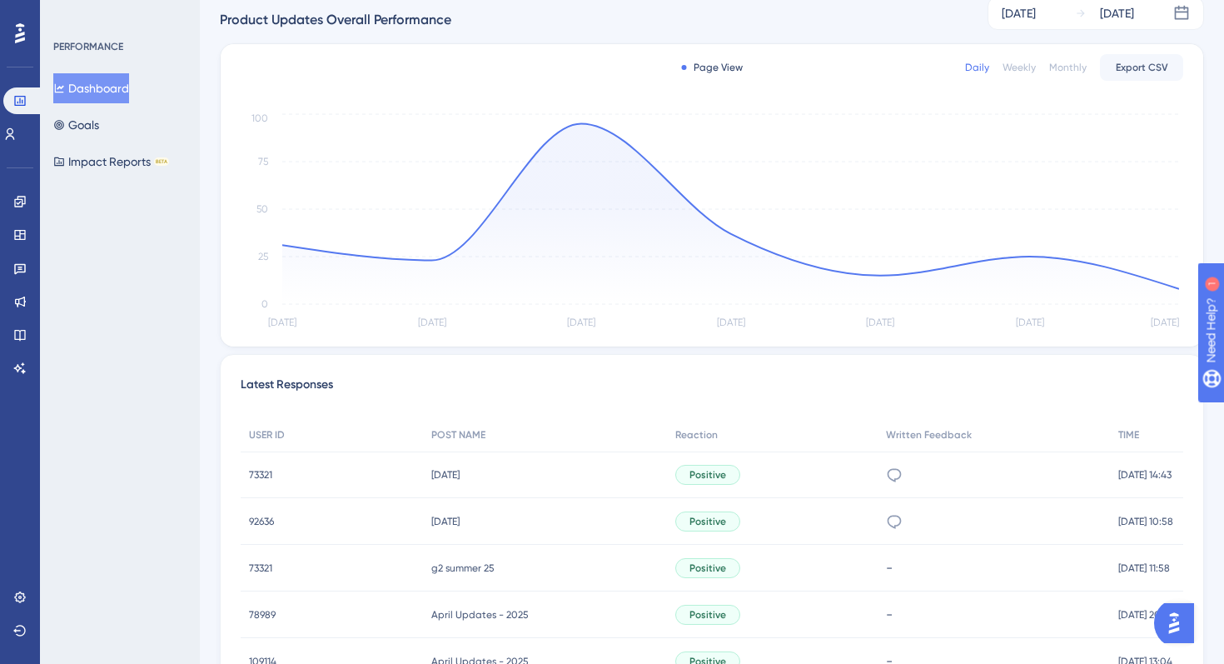
scroll to position [0, 0]
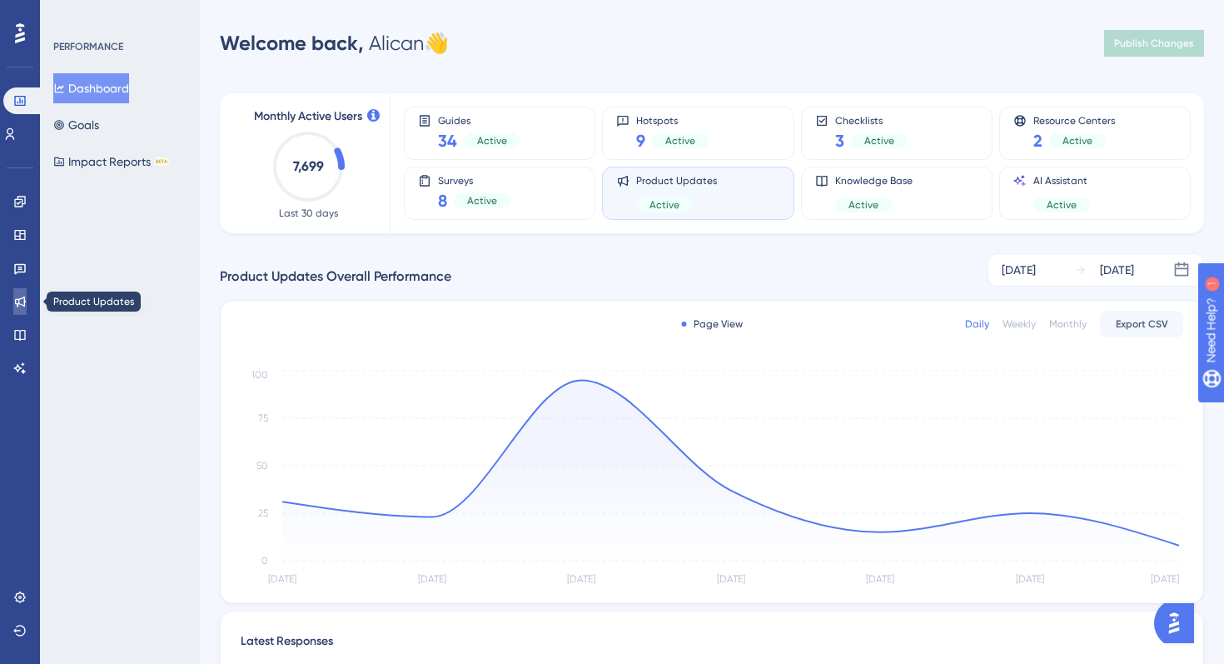
click at [21, 306] on icon at bounding box center [19, 301] width 13 height 13
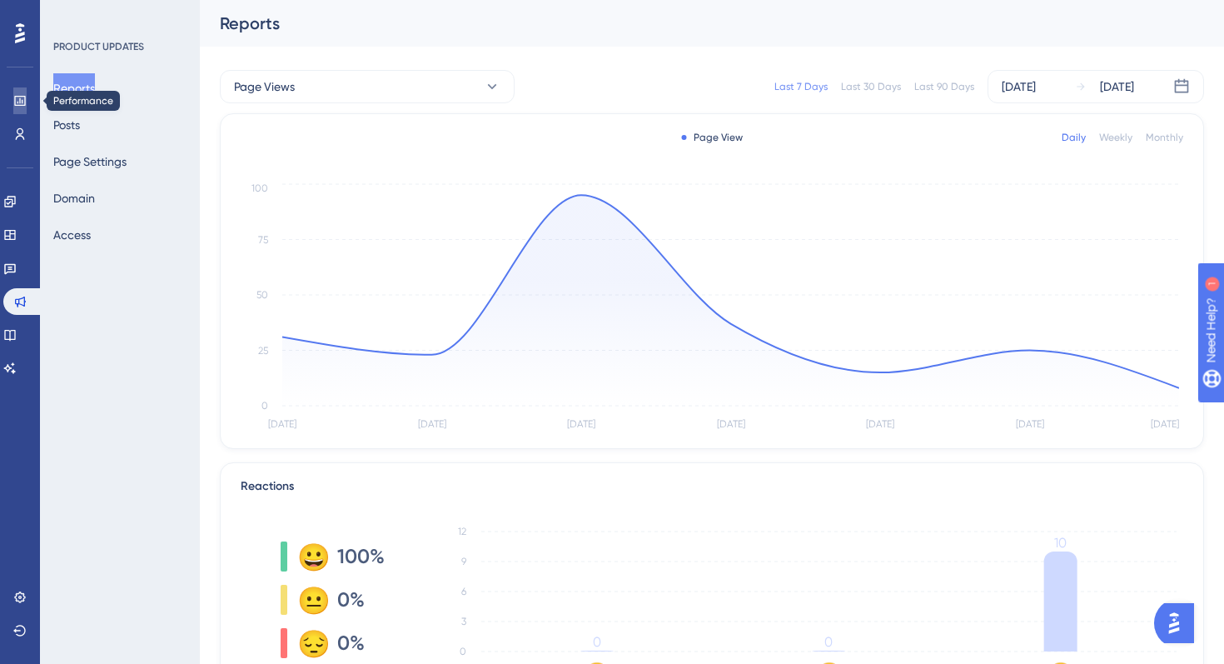
click at [17, 108] on link at bounding box center [19, 100] width 13 height 27
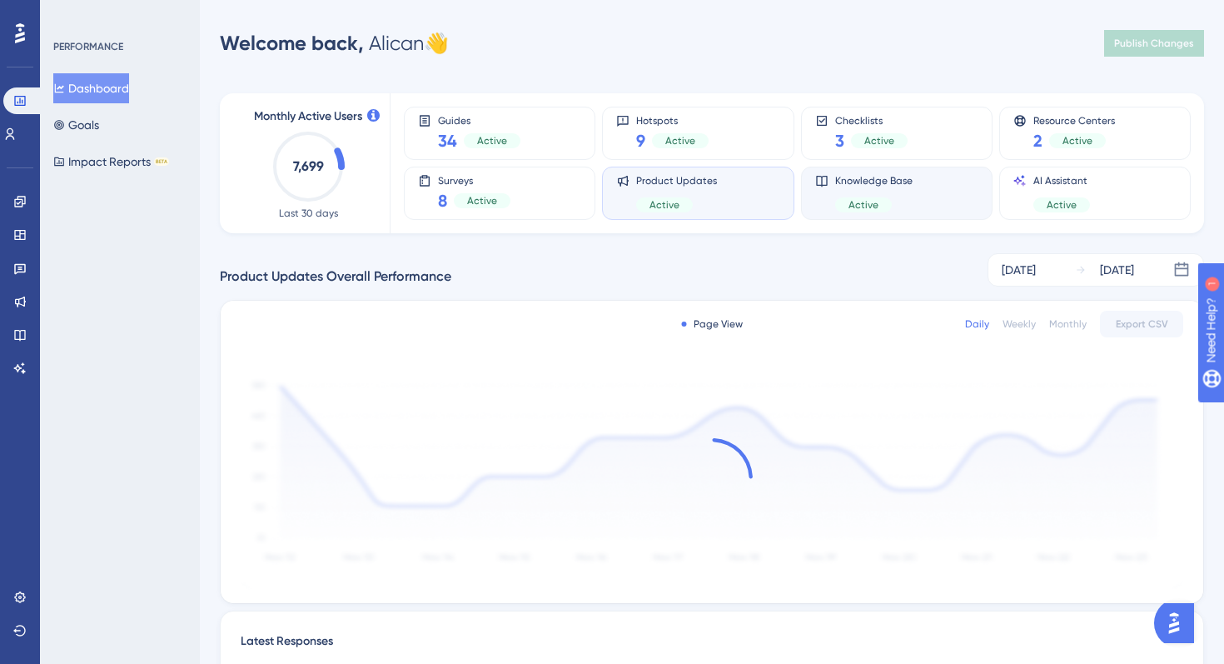
click at [904, 199] on div "Active" at bounding box center [873, 204] width 77 height 15
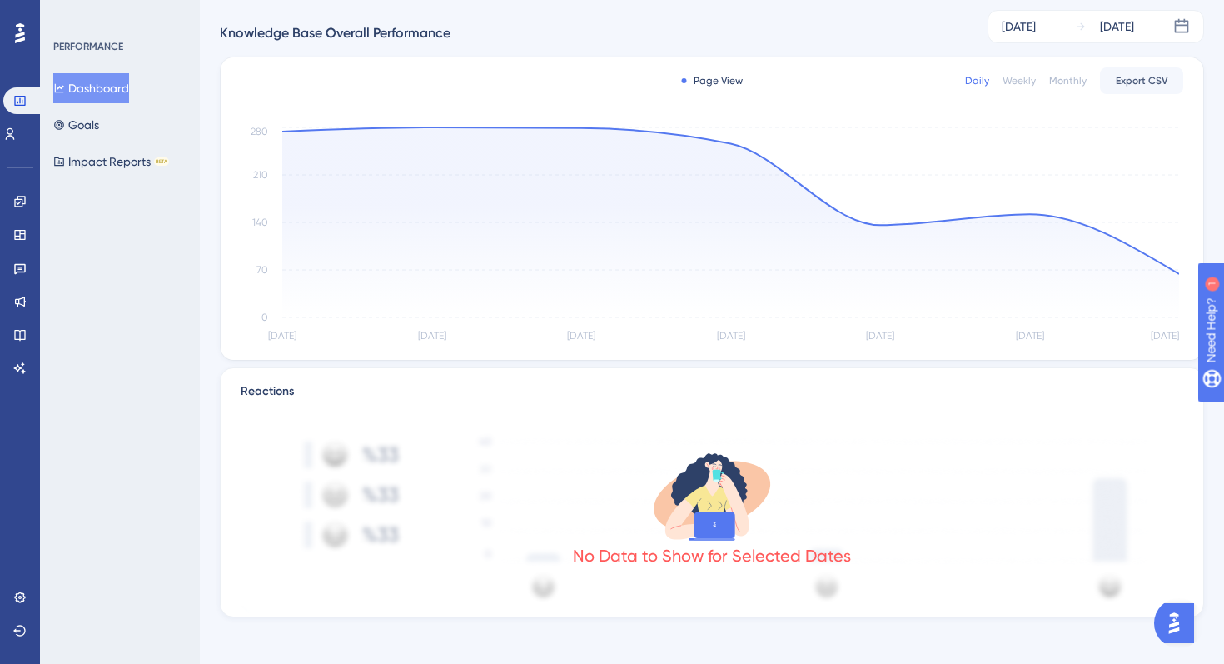
scroll to position [250, 0]
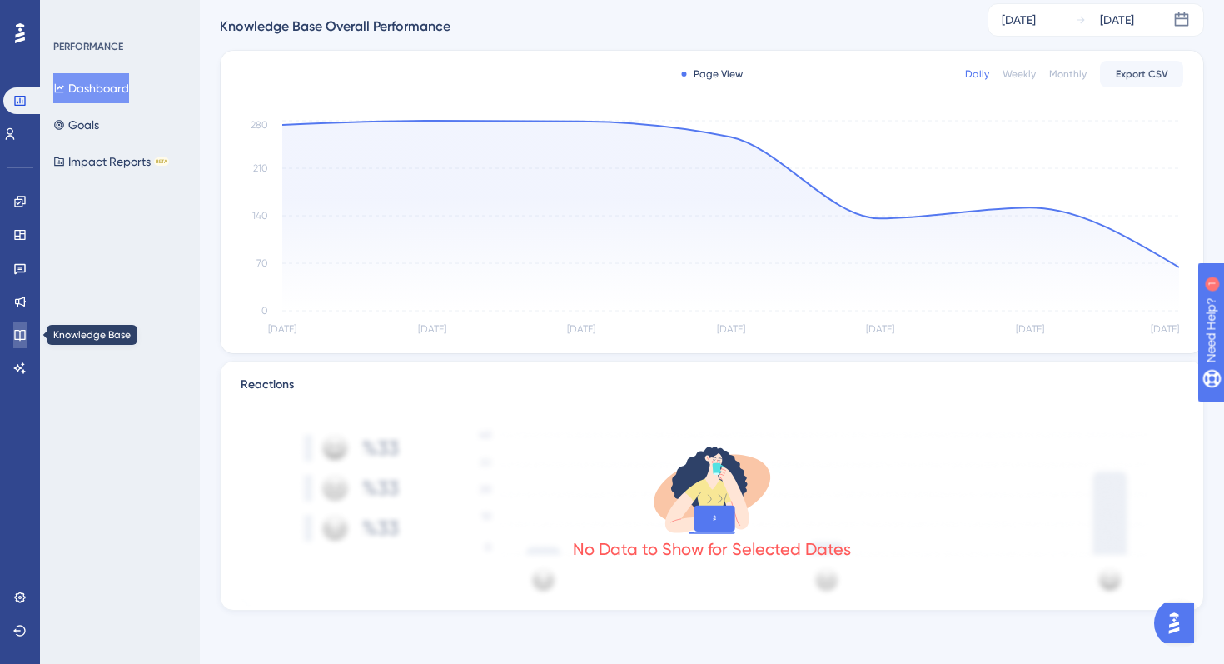
click at [17, 331] on icon at bounding box center [19, 334] width 13 height 13
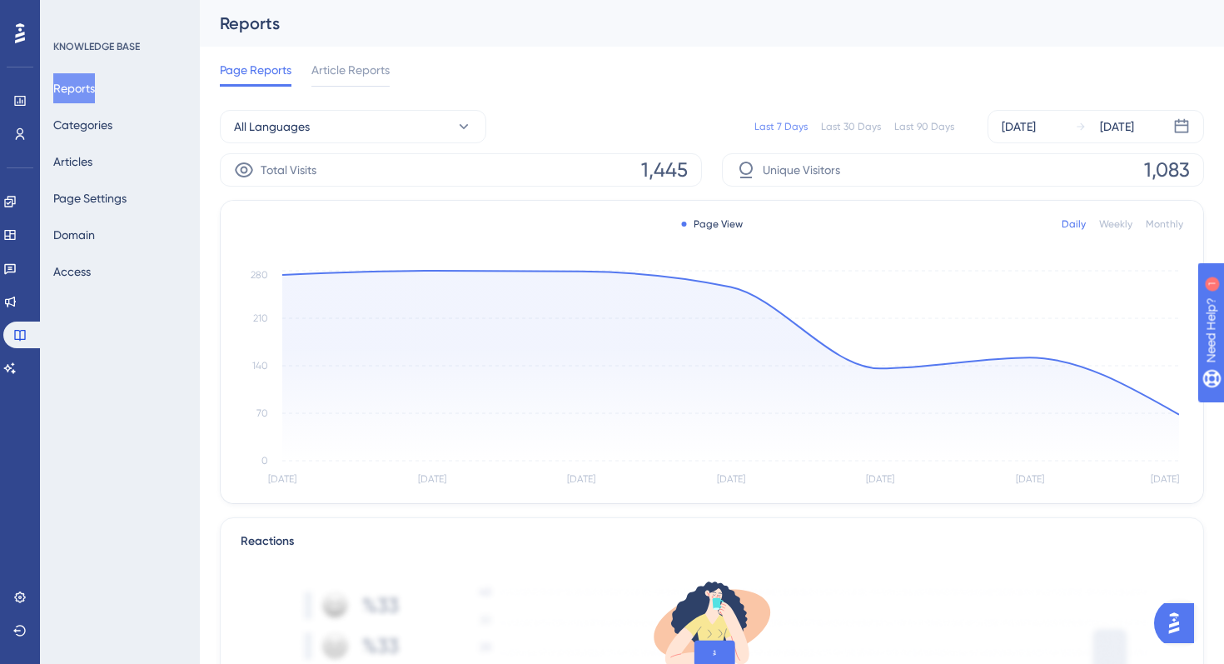
click at [11, 38] on div at bounding box center [20, 33] width 27 height 27
